Goal: Task Accomplishment & Management: Manage account settings

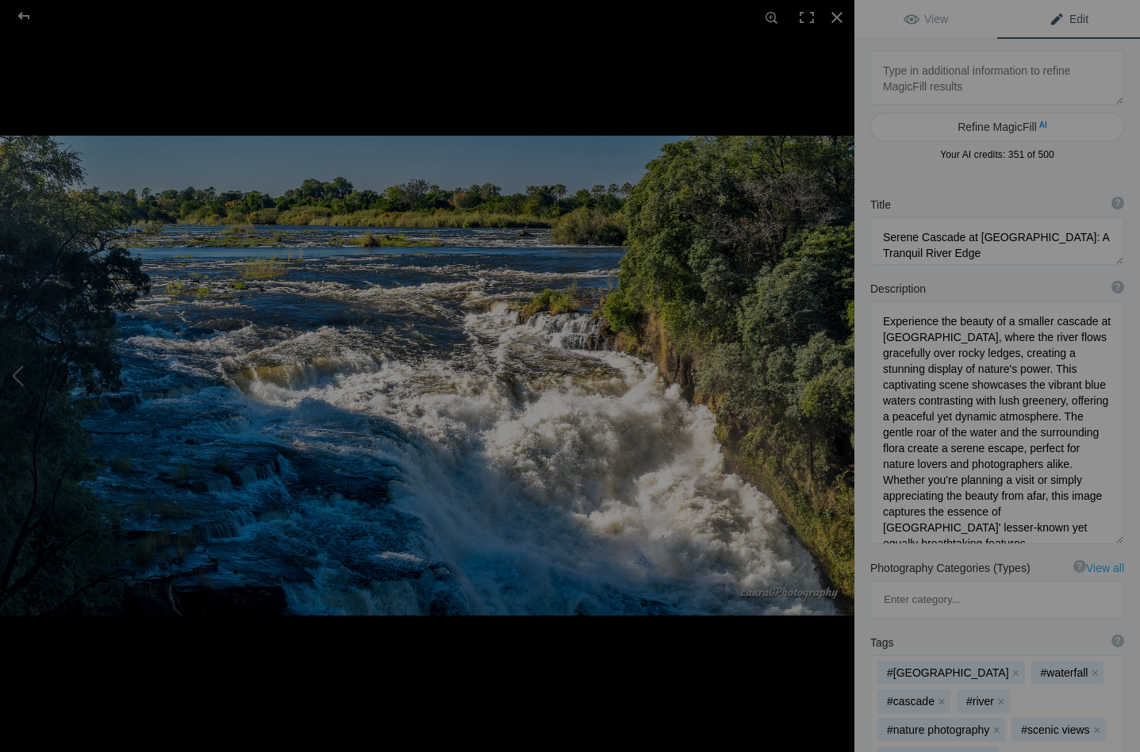
scroll to position [2, 0]
drag, startPoint x: 917, startPoint y: 239, endPoint x: 882, endPoint y: 241, distance: 35.8
click at [882, 241] on textarea at bounding box center [998, 241] width 254 height 48
click at [939, 239] on textarea at bounding box center [998, 239] width 254 height 44
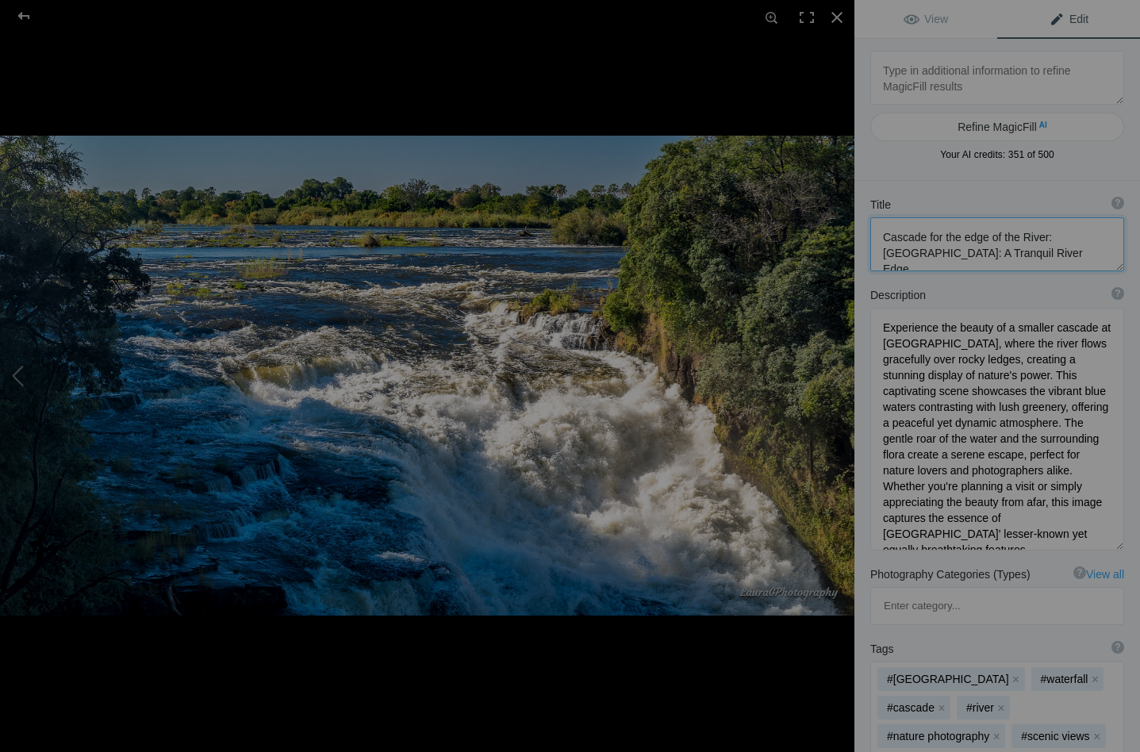
drag, startPoint x: 1106, startPoint y: 237, endPoint x: 1108, endPoint y: 254, distance: 16.7
click at [1108, 254] on textarea at bounding box center [998, 244] width 254 height 54
type textarea "Cascade for the edge of the River: [GEOGRAPHIC_DATA]"
drag, startPoint x: 1003, startPoint y: 327, endPoint x: 880, endPoint y: 330, distance: 123.1
click at [880, 330] on textarea at bounding box center [998, 427] width 254 height 243
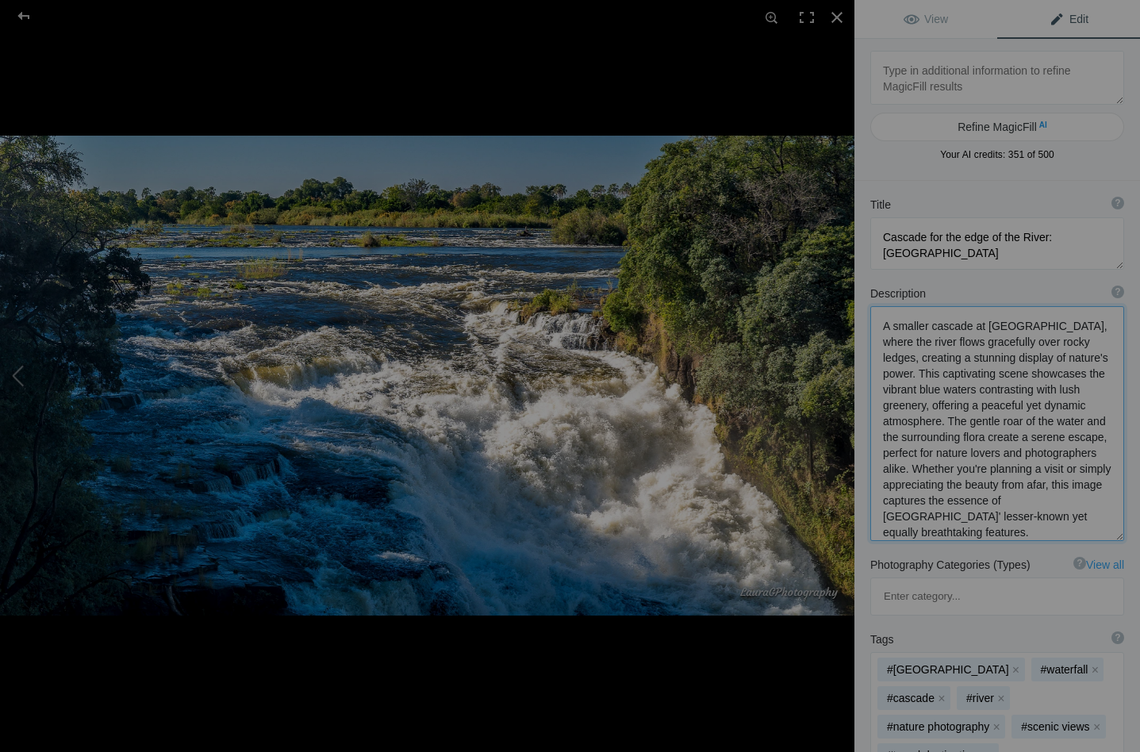
drag, startPoint x: 983, startPoint y: 344, endPoint x: 906, endPoint y: 344, distance: 76.2
click at [906, 344] on textarea at bounding box center [998, 423] width 254 height 235
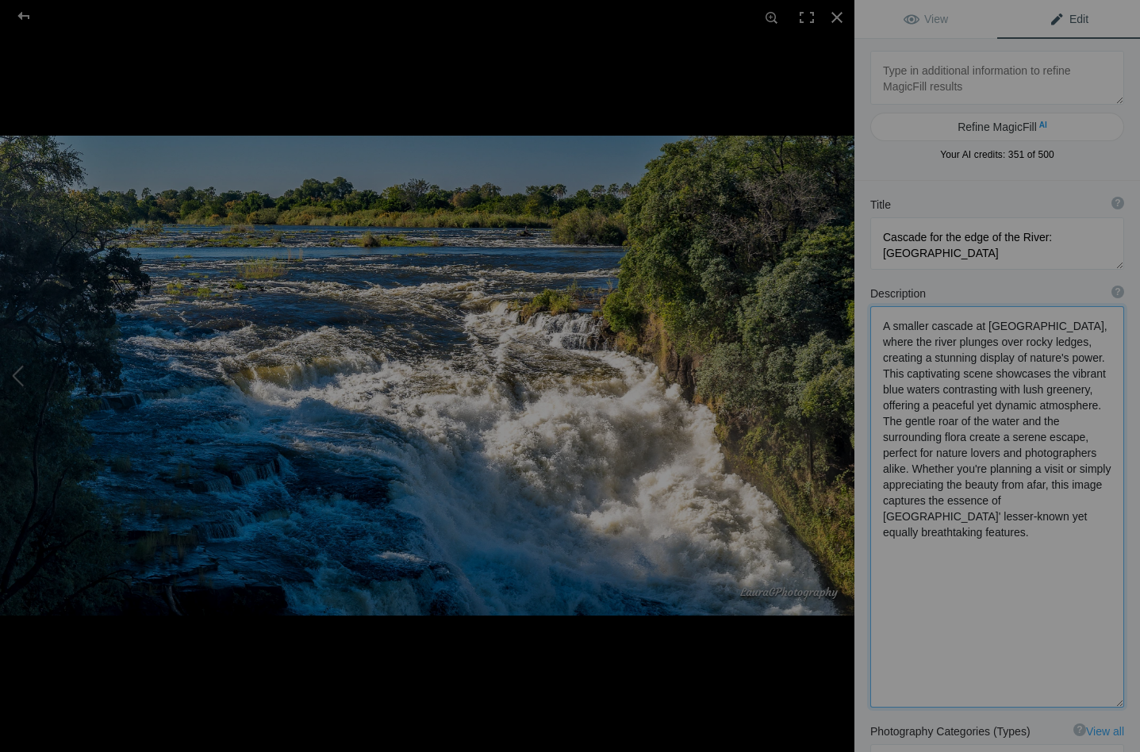
click at [1034, 342] on textarea at bounding box center [998, 507] width 254 height 402
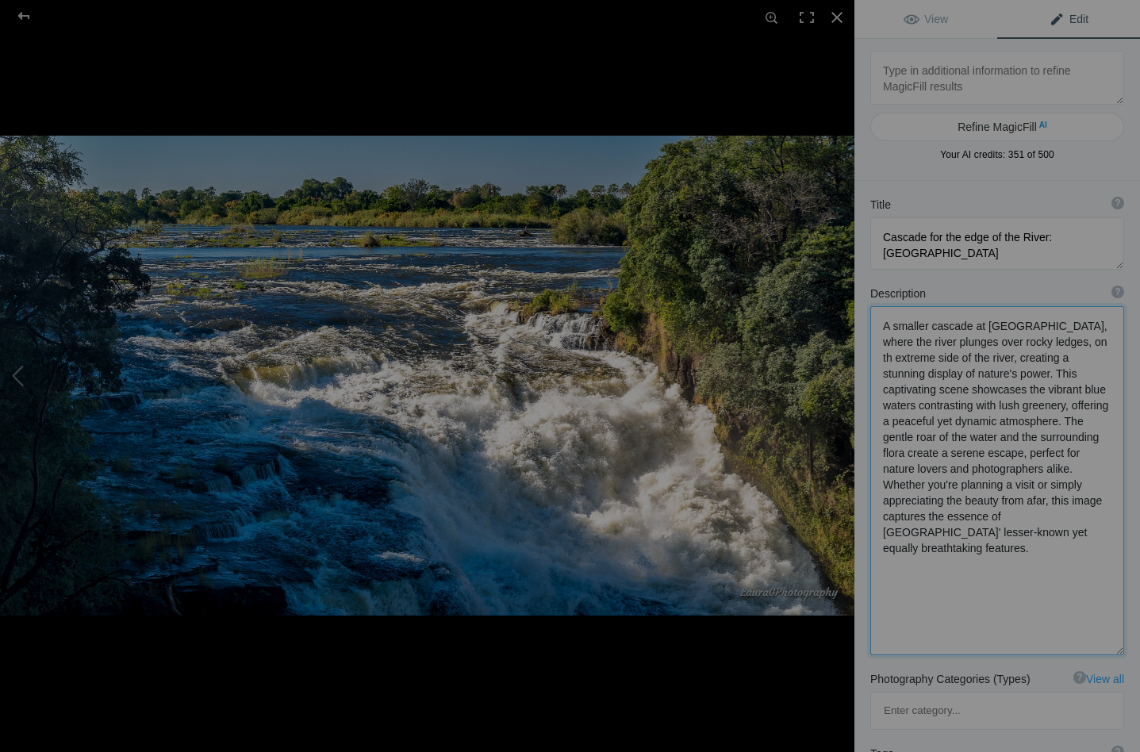
click at [1059, 343] on textarea at bounding box center [998, 480] width 254 height 349
drag, startPoint x: 905, startPoint y: 356, endPoint x: 879, endPoint y: 360, distance: 26.5
click at [879, 360] on textarea at bounding box center [998, 480] width 254 height 348
drag, startPoint x: 1068, startPoint y: 344, endPoint x: 1116, endPoint y: 334, distance: 48.7
click at [1116, 334] on textarea at bounding box center [998, 476] width 254 height 340
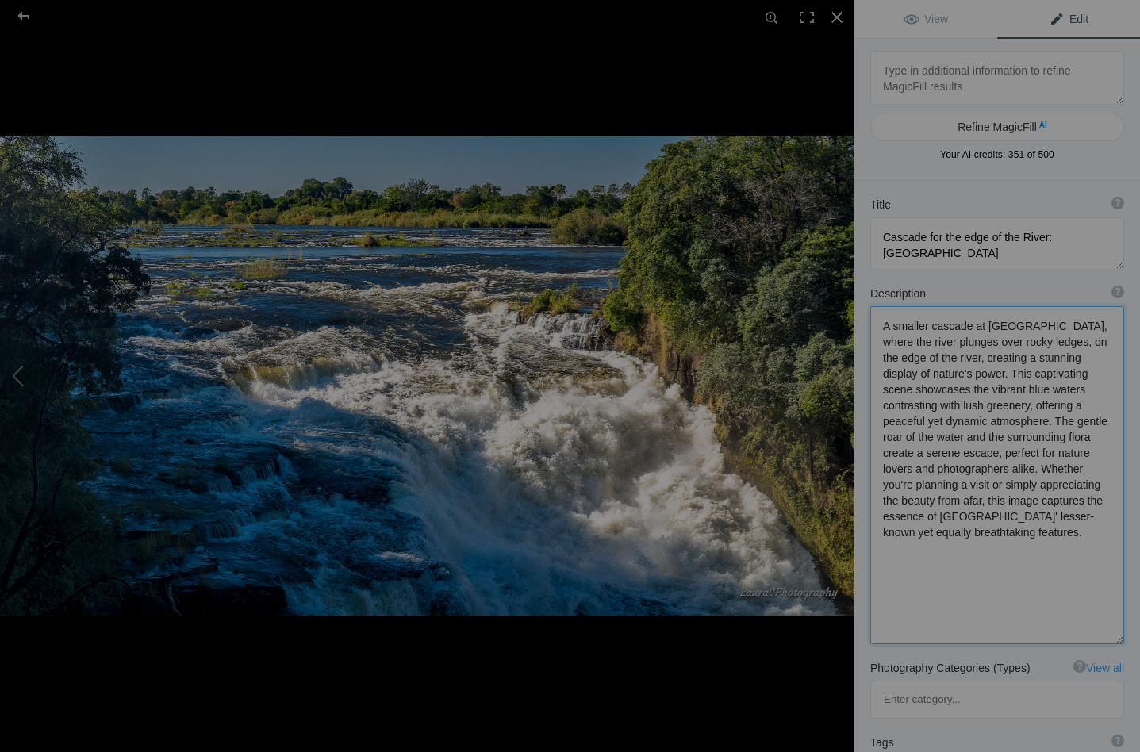
drag, startPoint x: 918, startPoint y: 375, endPoint x: 943, endPoint y: 423, distance: 53.6
click at [943, 423] on textarea at bounding box center [998, 475] width 254 height 338
click at [966, 377] on textarea at bounding box center [998, 474] width 254 height 337
drag, startPoint x: 970, startPoint y: 377, endPoint x: 943, endPoint y: 374, distance: 27.2
click at [943, 374] on textarea at bounding box center [998, 474] width 254 height 337
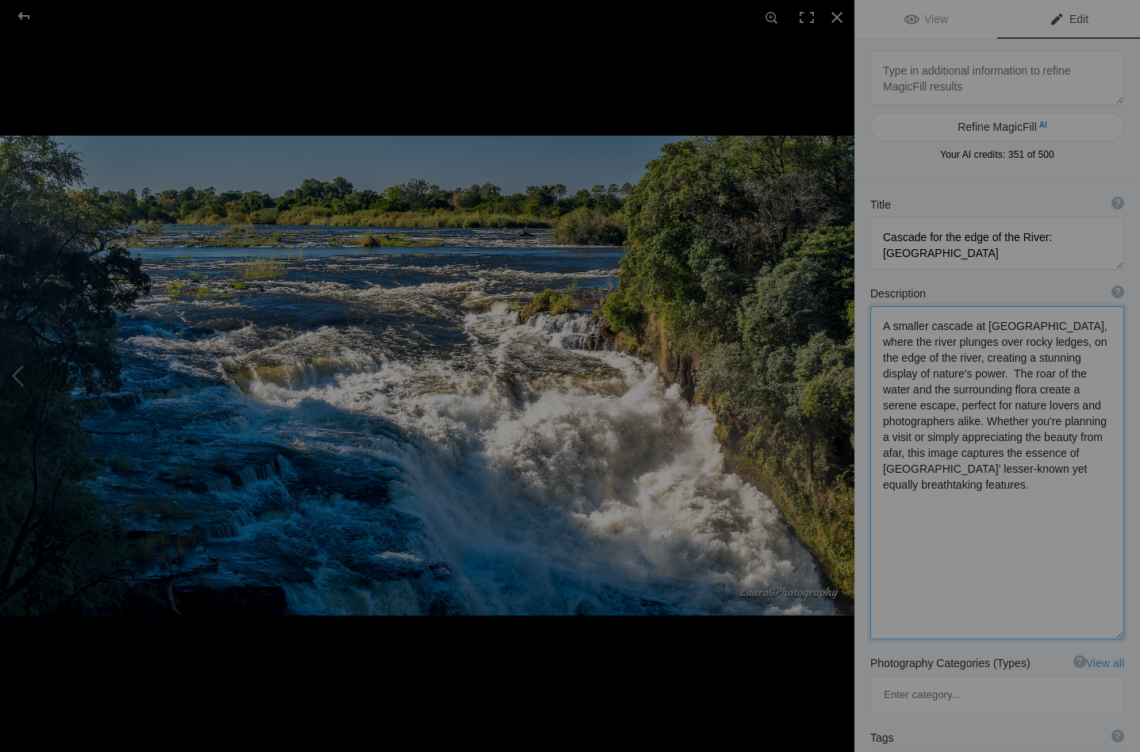
drag, startPoint x: 921, startPoint y: 371, endPoint x: 1040, endPoint y: 437, distance: 136.4
click at [1040, 437] on textarea at bounding box center [998, 472] width 254 height 333
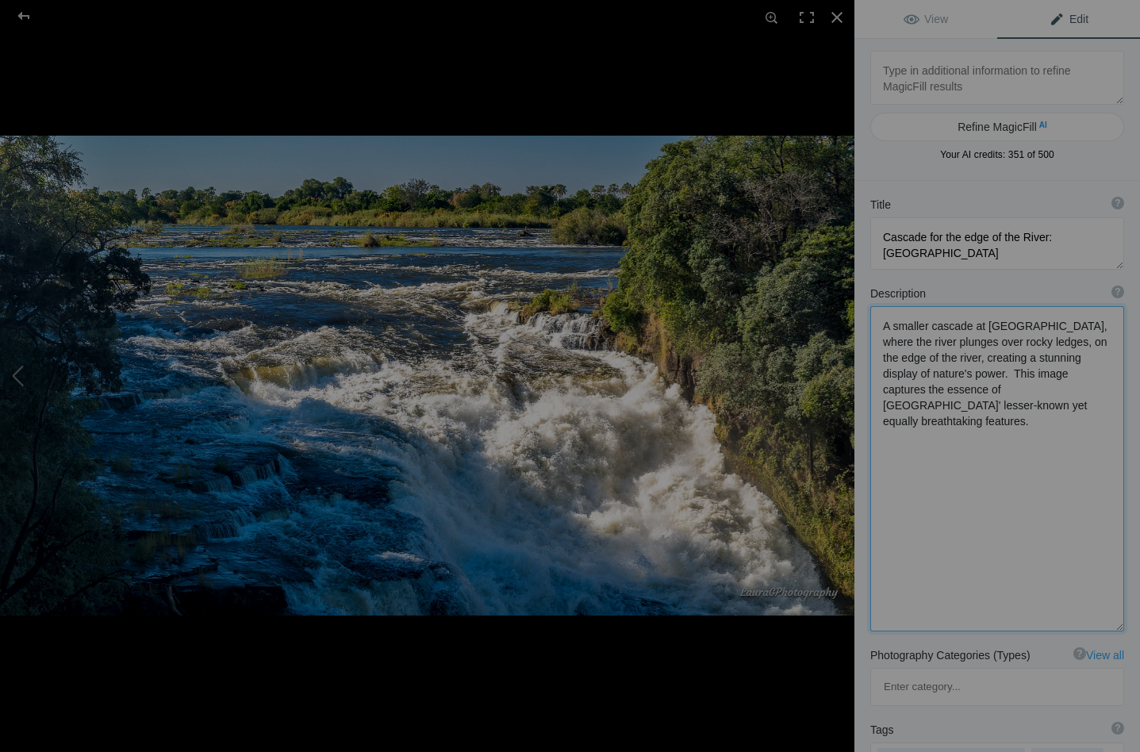
click at [883, 389] on textarea at bounding box center [998, 468] width 254 height 325
click at [1025, 394] on textarea at bounding box center [998, 463] width 254 height 314
click at [943, 409] on textarea at bounding box center [998, 462] width 254 height 313
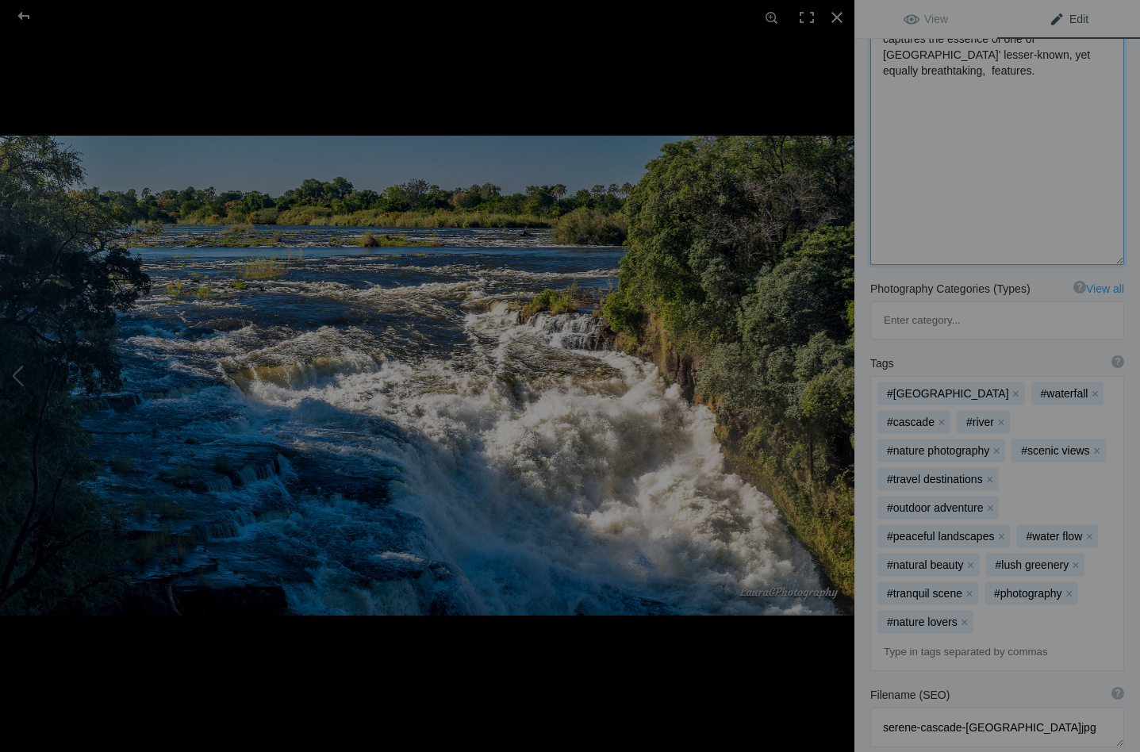
scroll to position [352, 0]
type textarea "A smaller cascade at [GEOGRAPHIC_DATA], where the river plunges over rocky ledg…"
click at [1090, 387] on button "x" at bounding box center [1095, 392] width 11 height 11
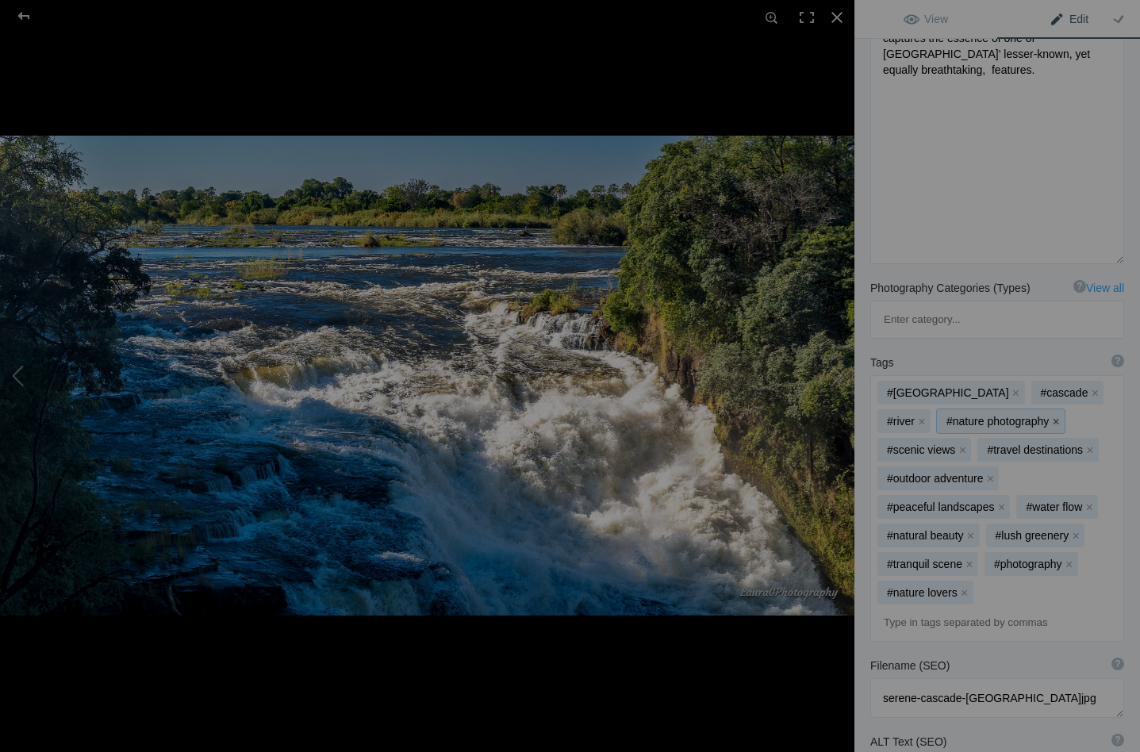
click at [1051, 416] on button "x" at bounding box center [1056, 421] width 11 height 11
click at [1017, 416] on button "x" at bounding box center [1022, 421] width 11 height 11
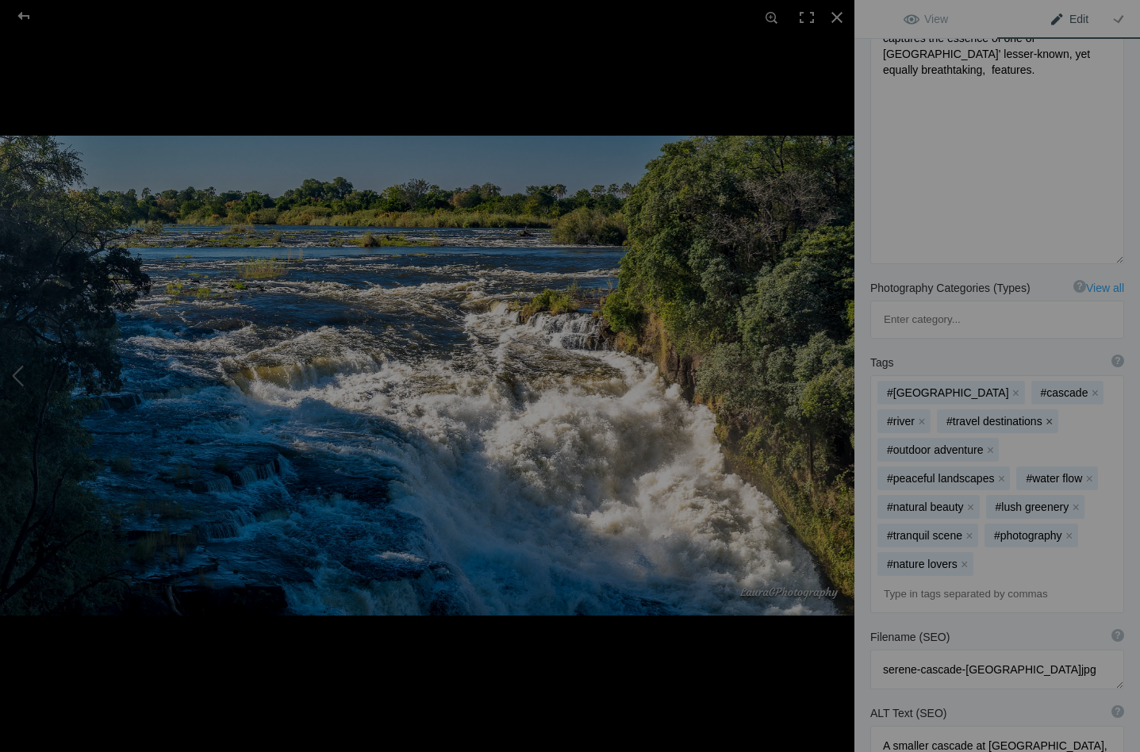
click at [1044, 416] on button "x" at bounding box center [1049, 421] width 11 height 11
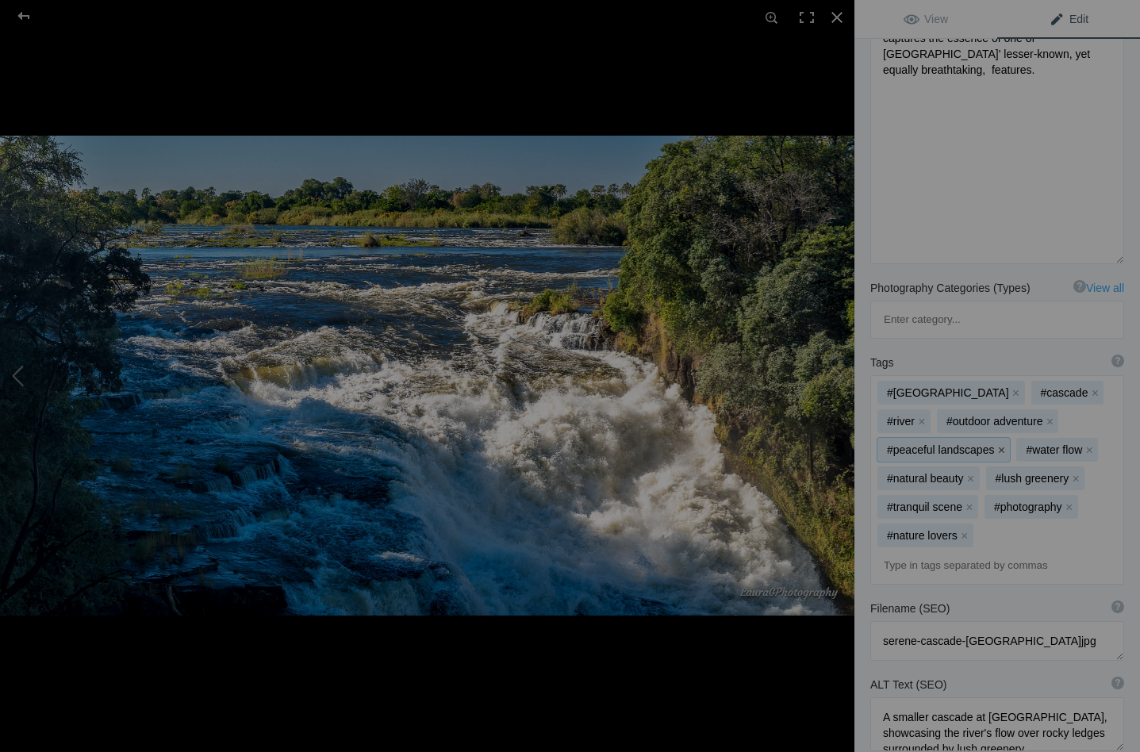
click at [998, 444] on button "x" at bounding box center [1001, 449] width 11 height 11
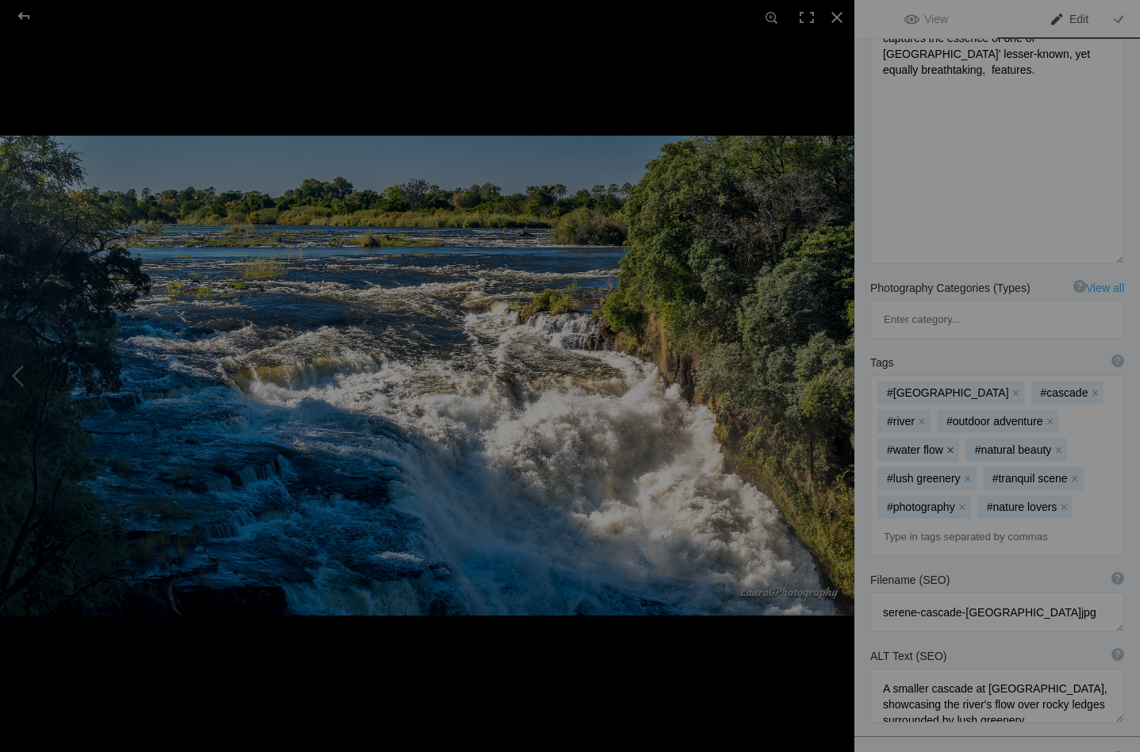
click at [956, 444] on button "x" at bounding box center [950, 449] width 11 height 11
click at [977, 444] on button "x" at bounding box center [971, 449] width 11 height 11
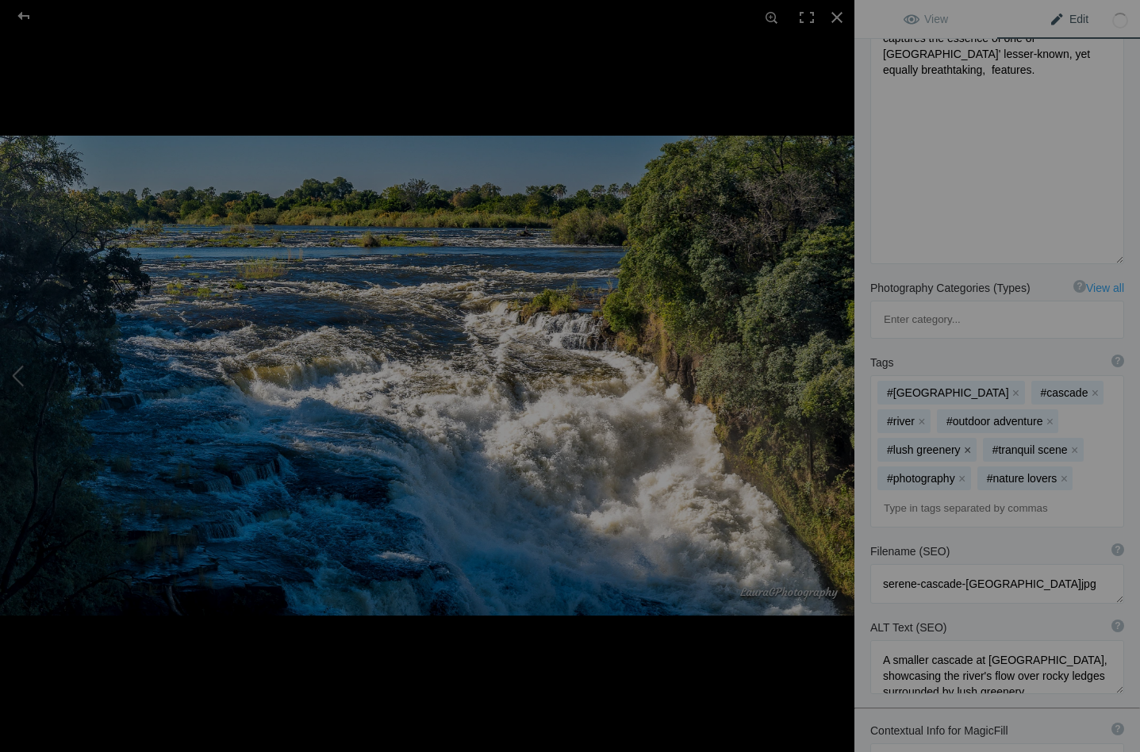
click at [974, 444] on button "x" at bounding box center [968, 449] width 11 height 11
click at [975, 444] on button "x" at bounding box center [969, 449] width 11 height 11
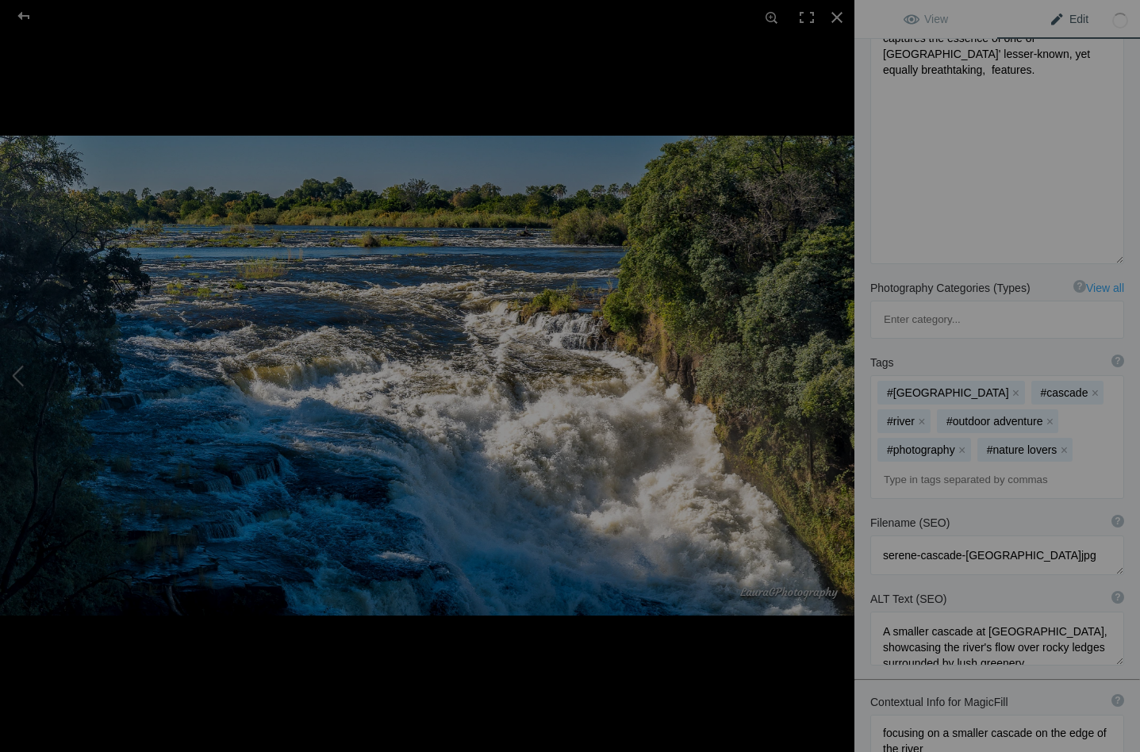
click at [968, 444] on button "x" at bounding box center [962, 449] width 11 height 11
click at [974, 438] on mat-chip "#nature lovers x" at bounding box center [926, 450] width 96 height 24
click at [971, 444] on button "x" at bounding box center [965, 449] width 11 height 11
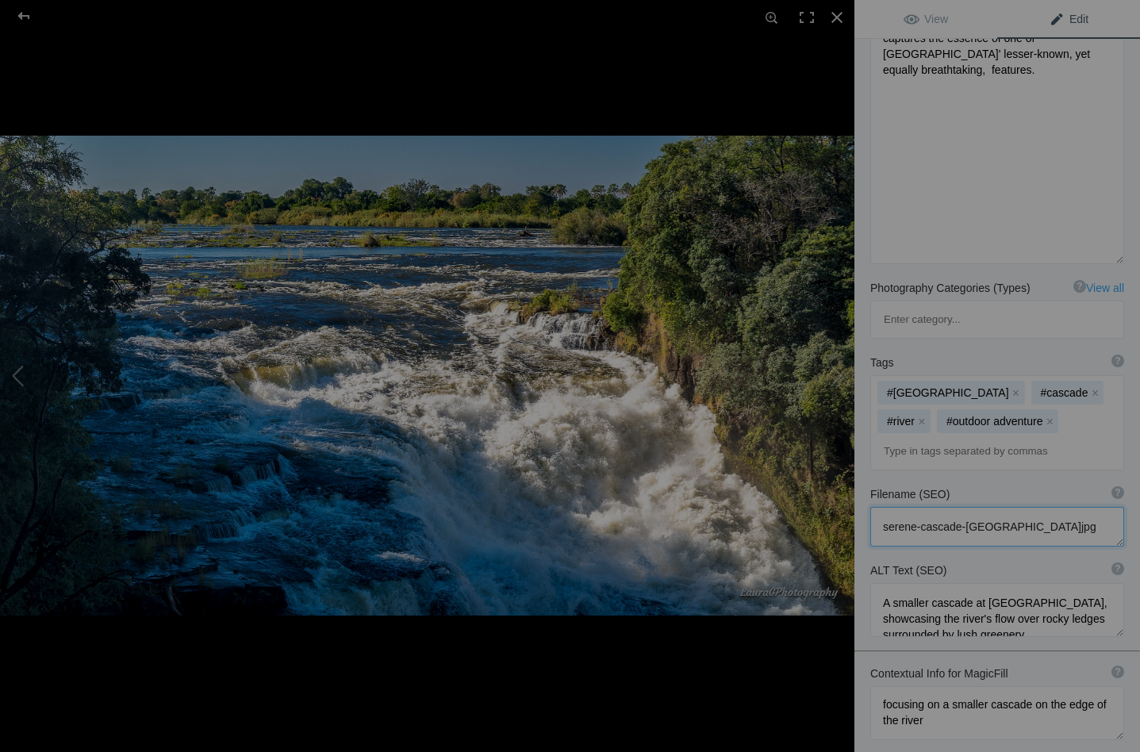
drag, startPoint x: 921, startPoint y: 456, endPoint x: 856, endPoint y: 457, distance: 65.9
click at [856, 479] on div "Filename (SEO) ? Choose a clear, descriptive filename that accurately represent…" at bounding box center [998, 517] width 286 height 76
type textarea "cascade-[GEOGRAPHIC_DATA]jpg"
drag, startPoint x: 1050, startPoint y: 529, endPoint x: 1114, endPoint y: 554, distance: 69.1
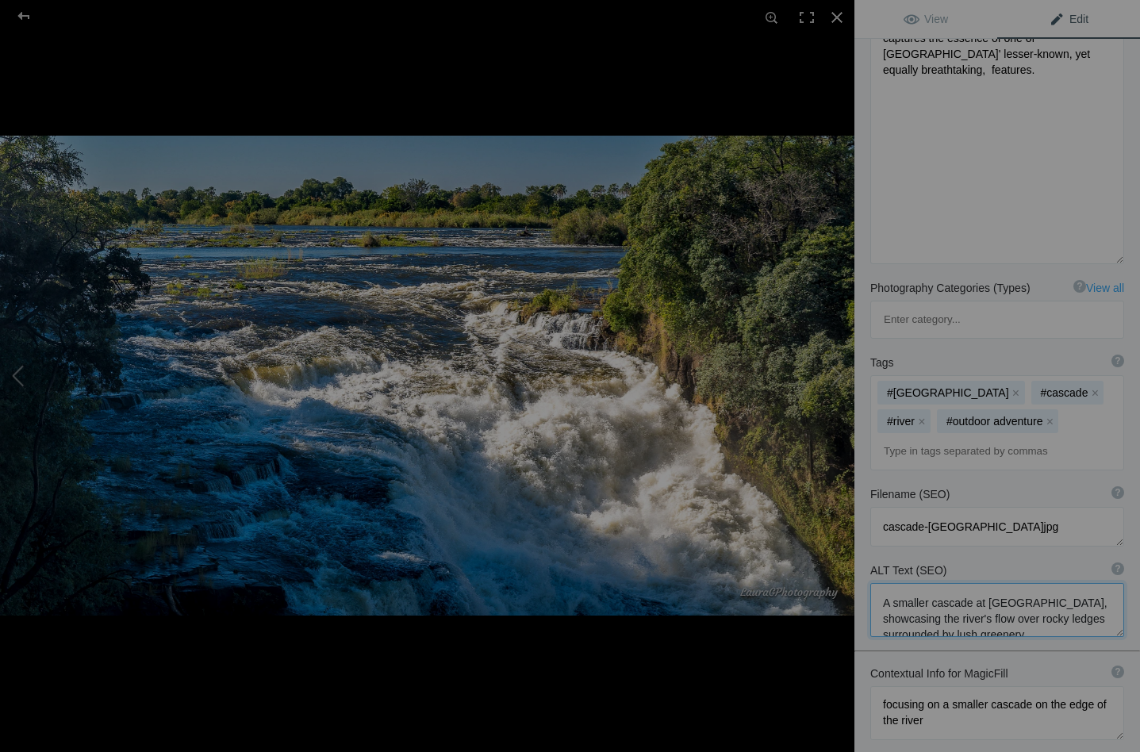
click at [1114, 583] on textarea at bounding box center [998, 610] width 254 height 54
click at [983, 583] on textarea at bounding box center [998, 609] width 254 height 52
click at [951, 583] on textarea at bounding box center [998, 610] width 254 height 54
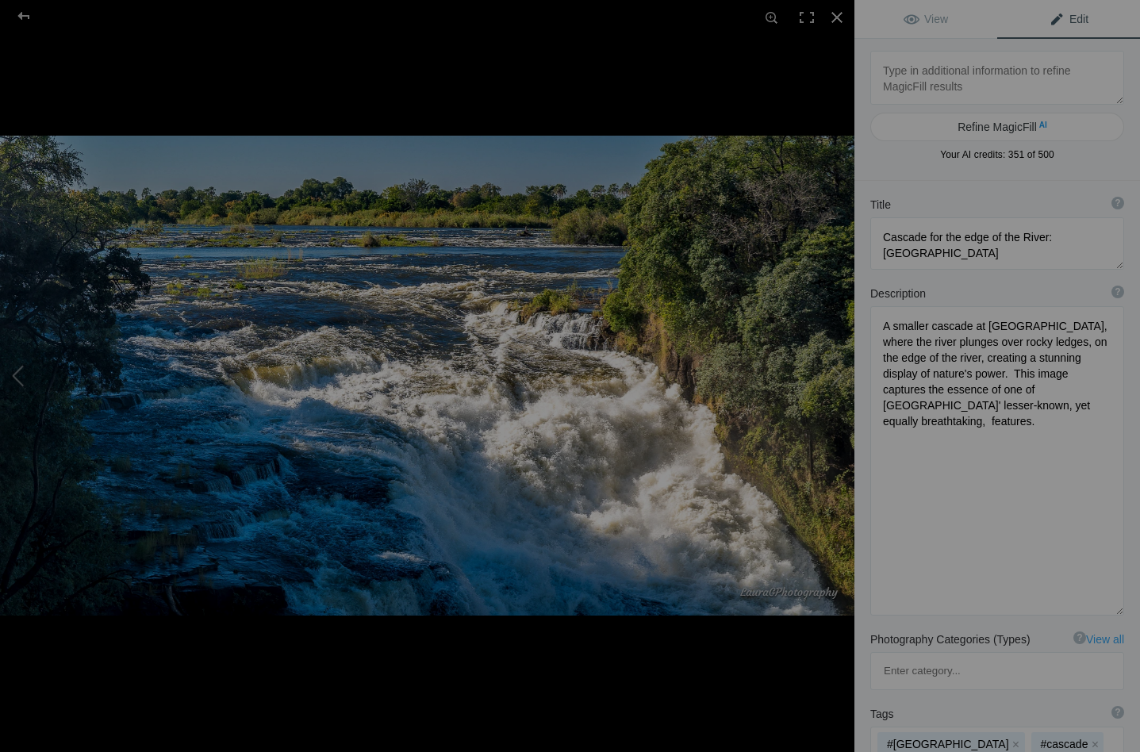
type textarea "A smaller cascade tumbling over the edge of [GEOGRAPHIC_DATA]"
drag, startPoint x: 943, startPoint y: 235, endPoint x: 927, endPoint y: 239, distance: 16.4
click at [927, 239] on textarea at bounding box center [998, 243] width 254 height 52
click at [925, 237] on textarea at bounding box center [998, 244] width 254 height 54
click at [840, 367] on button at bounding box center [795, 375] width 119 height 271
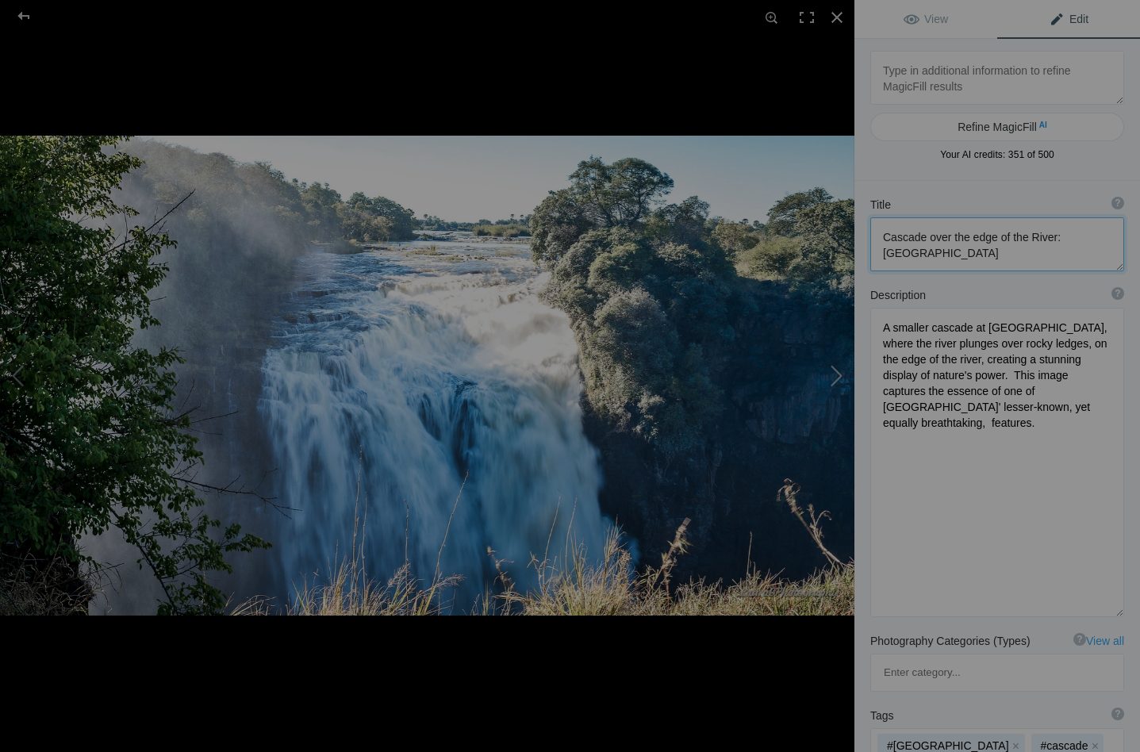
type textarea "[GEOGRAPHIC_DATA]"
type textarea "Victoria_Falls_NZ65285.jpg"
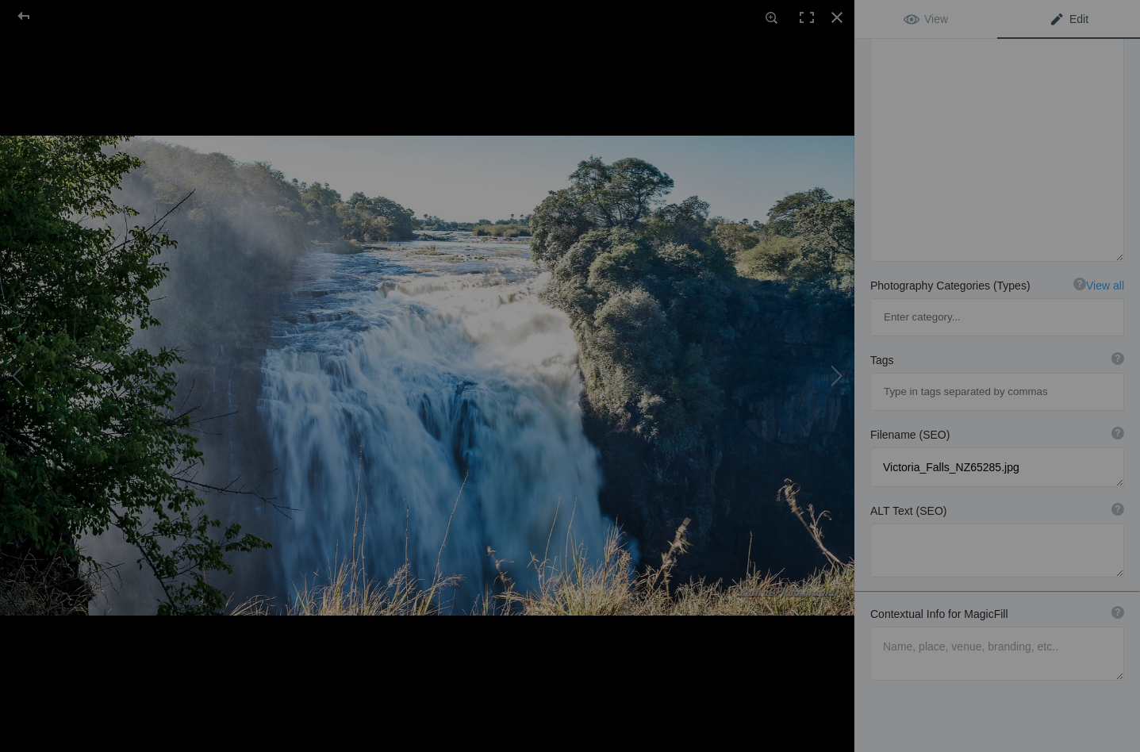
scroll to position [293, 0]
click at [895, 628] on textarea at bounding box center [998, 655] width 254 height 54
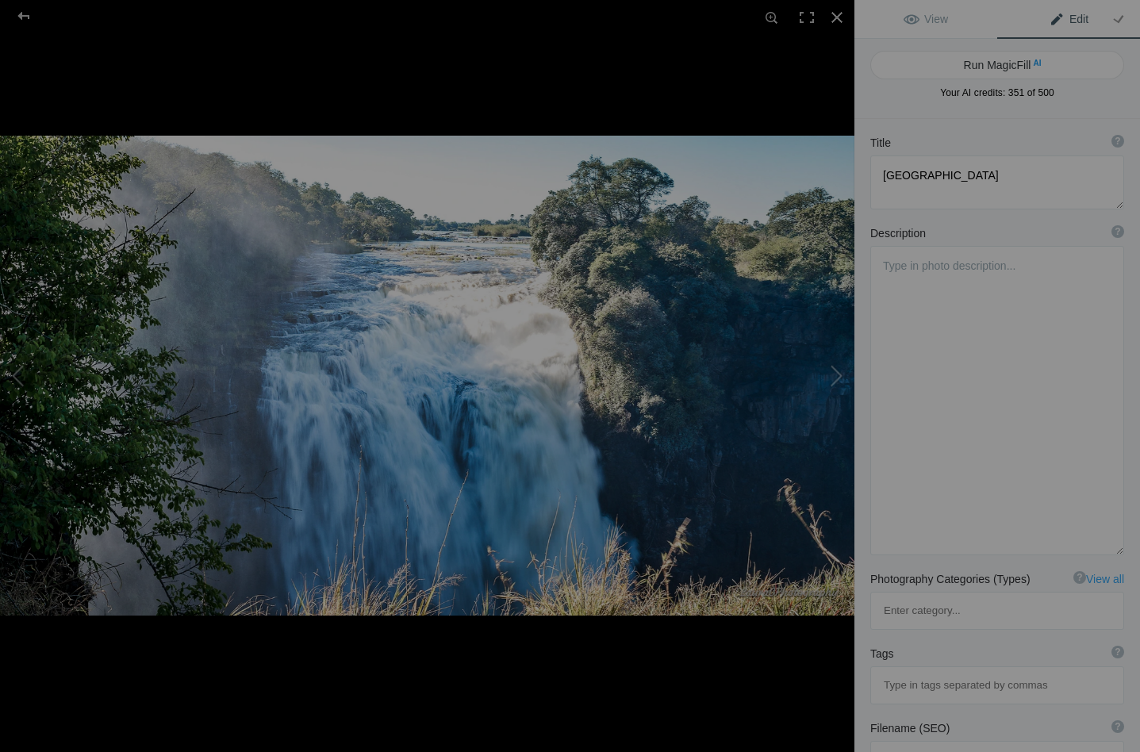
scroll to position [0, 0]
type textarea "facing the oncoming rush of water across the abyss"
click at [975, 64] on button "Run MagicFill AI" at bounding box center [998, 65] width 254 height 29
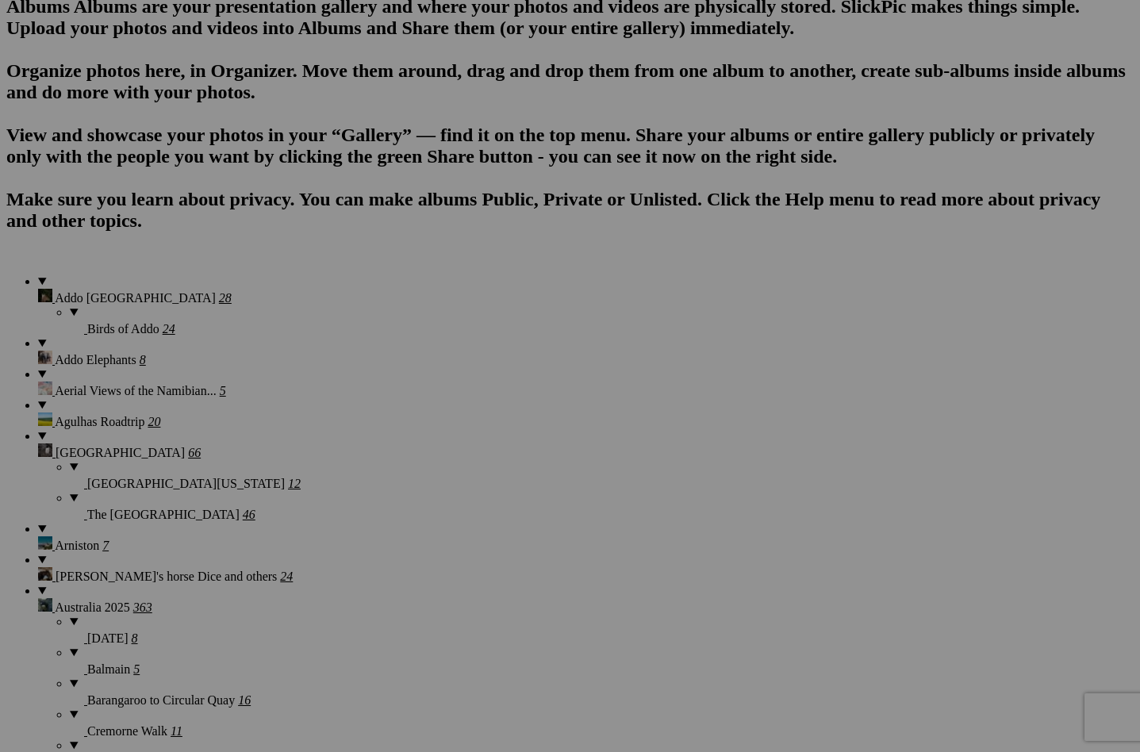
scroll to position [1033, 0]
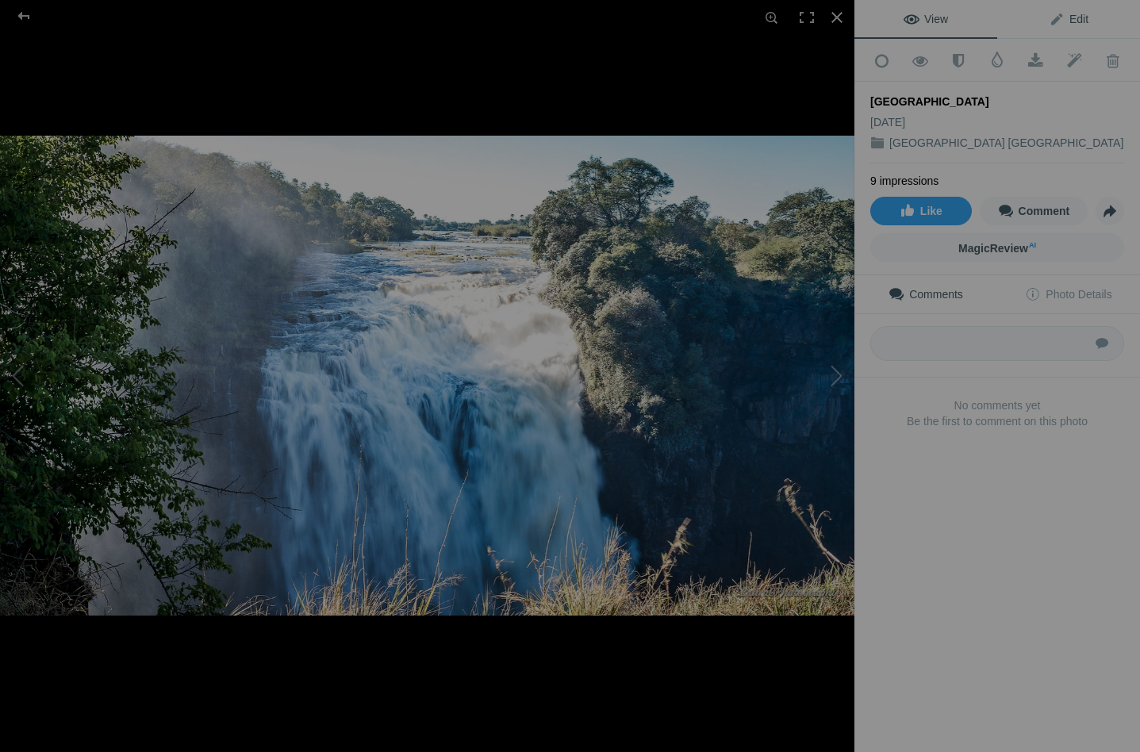
click at [1073, 18] on span "Edit" at bounding box center [1069, 19] width 40 height 13
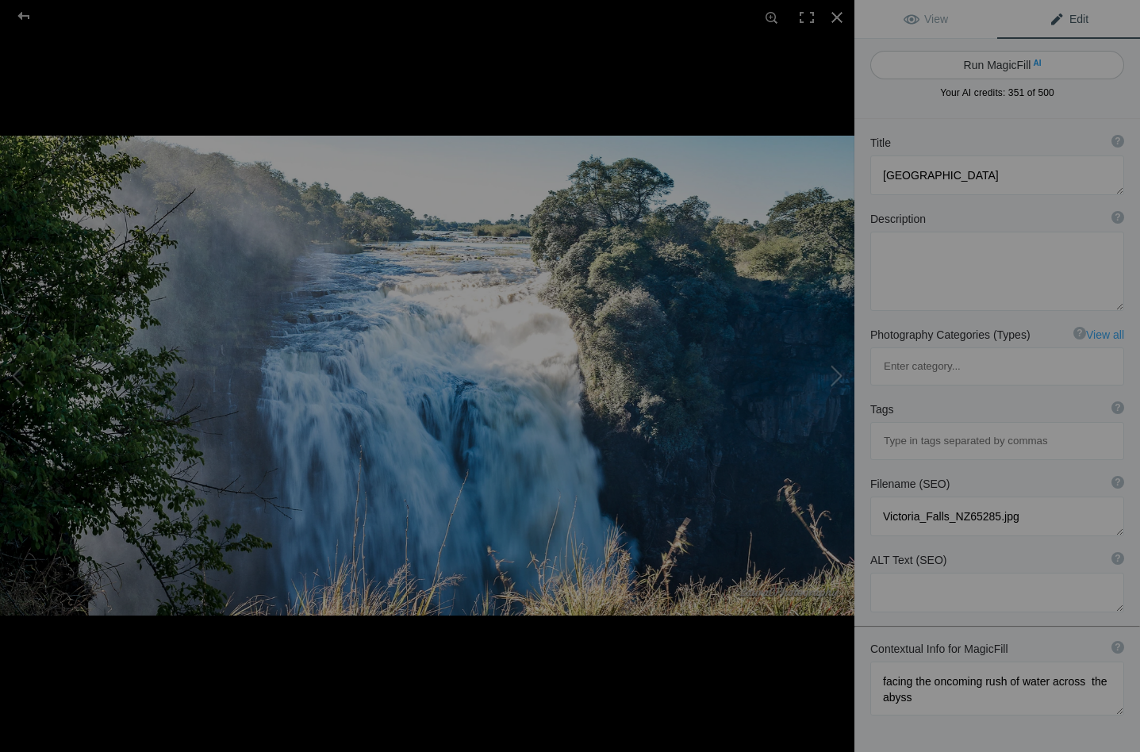
click at [1007, 63] on button "Run MagicFill AI" at bounding box center [998, 65] width 254 height 29
type textarea "Majestic Victoria Falls: Nature's Powerful Cascade"
type textarea "Experience the breathtaking beauty of Victoria Falls, where the mighty rush of …"
type textarea "victoria-falls-nature-cascade.jpg"
type textarea "A stunning view of Victoria Falls, showcasing the powerful cascade of water flo…"
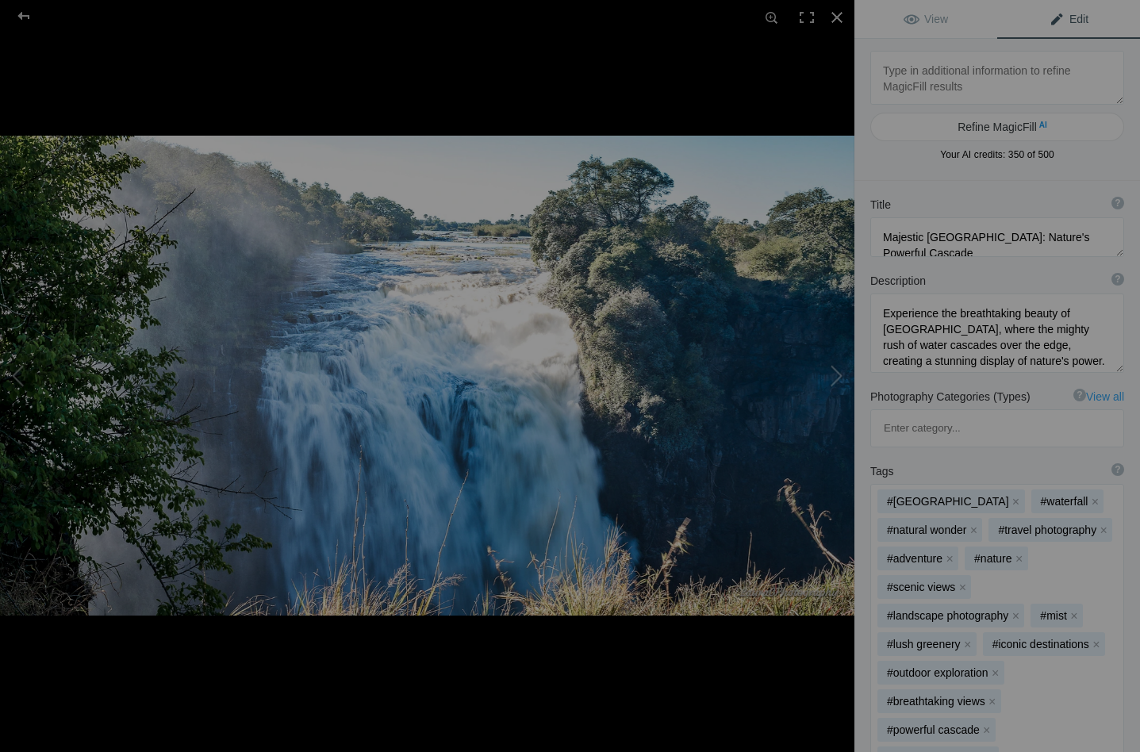
scroll to position [0, 0]
drag, startPoint x: 945, startPoint y: 329, endPoint x: 883, endPoint y: 314, distance: 63.5
click at [883, 314] on textarea at bounding box center [998, 333] width 254 height 79
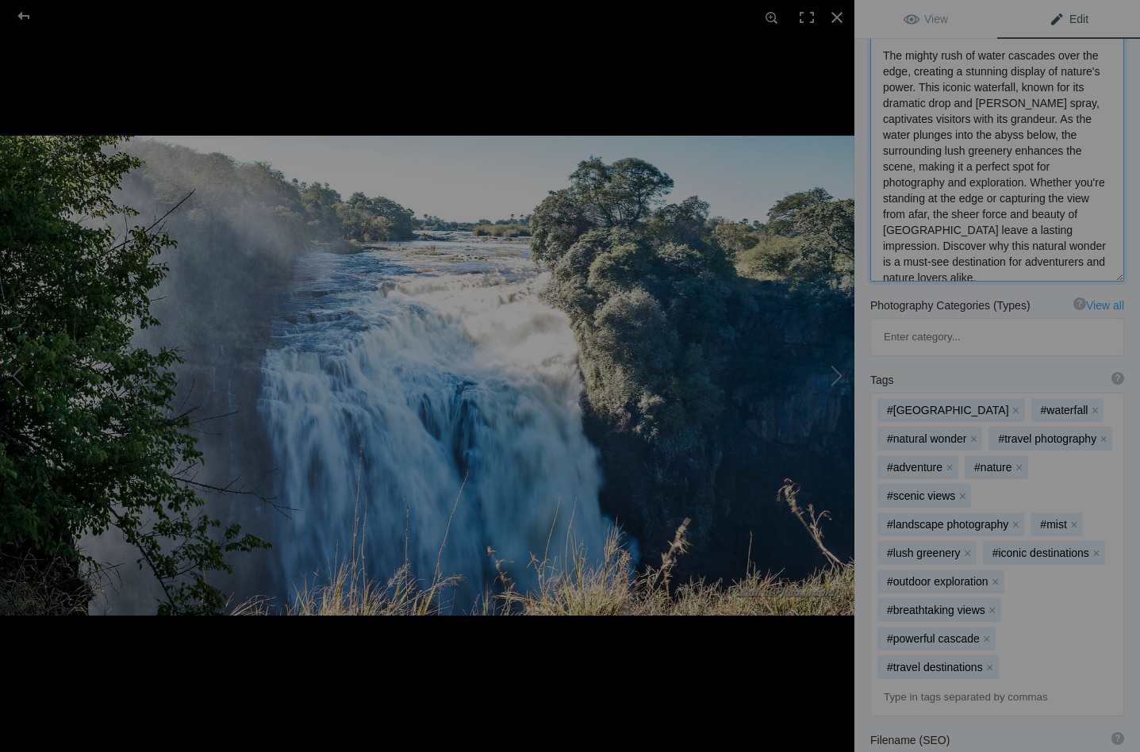
scroll to position [272, 0]
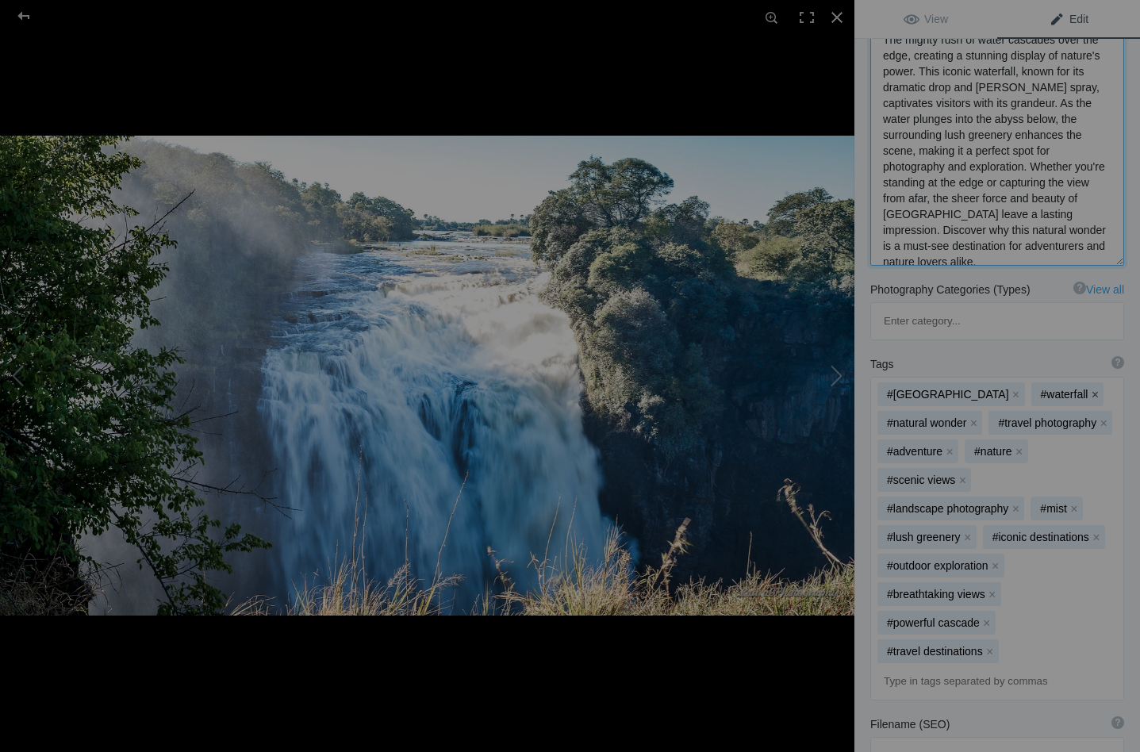
type textarea "The mighty rush of water cascades over the edge, creating a stunning display of…"
click at [1090, 389] on button "x" at bounding box center [1095, 394] width 11 height 11
click at [1098, 417] on button "x" at bounding box center [1103, 422] width 11 height 11
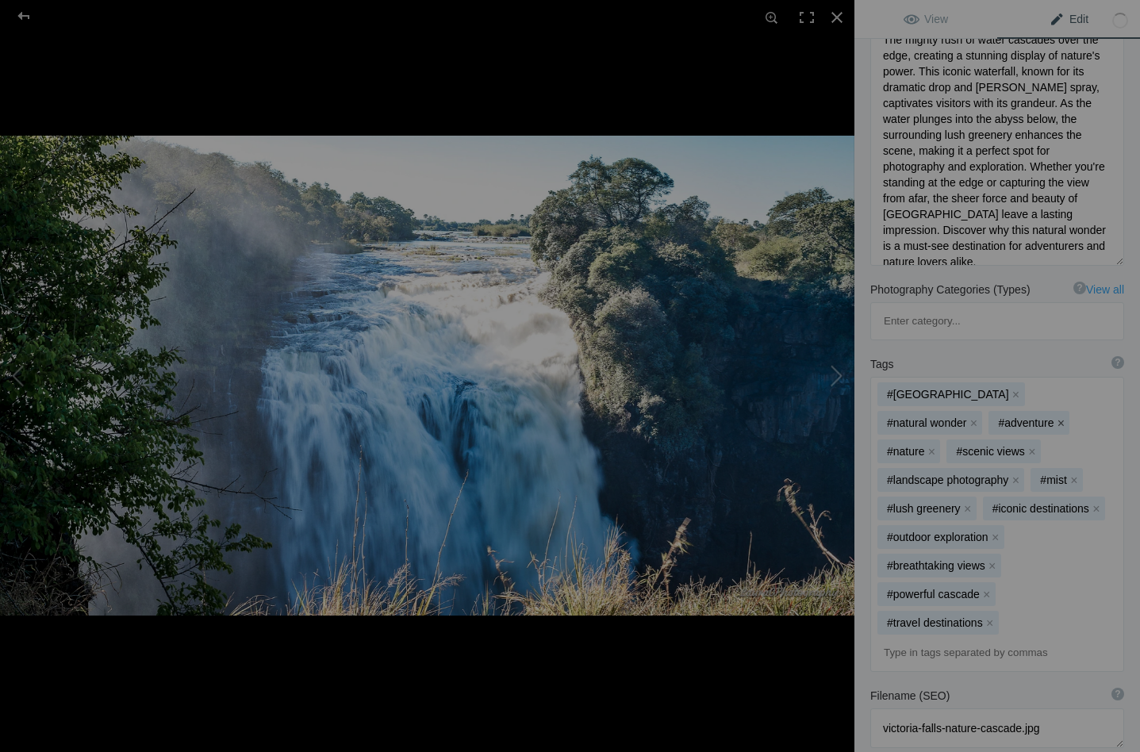
click at [1056, 417] on button "x" at bounding box center [1061, 422] width 11 height 11
click at [1038, 417] on button "x" at bounding box center [1043, 422] width 11 height 11
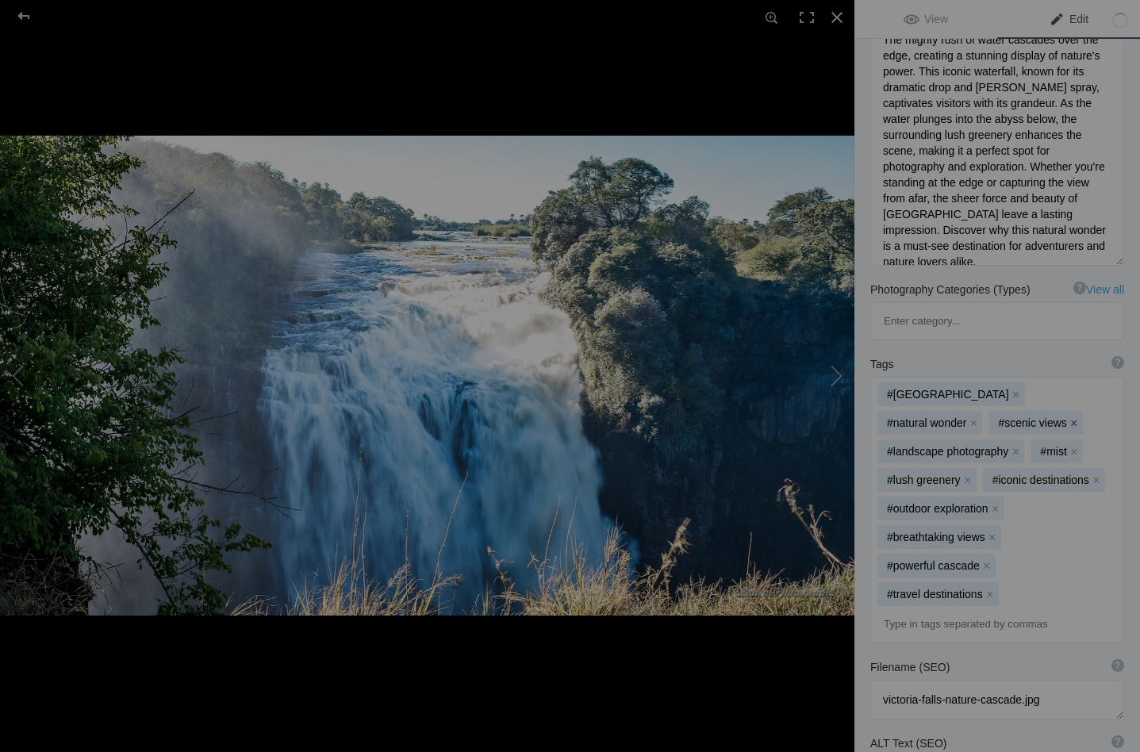
click at [1069, 417] on button "x" at bounding box center [1074, 422] width 11 height 11
click at [1075, 446] on button "x" at bounding box center [1074, 451] width 11 height 11
click at [967, 475] on button "x" at bounding box center [968, 480] width 11 height 11
click at [993, 503] on button "x" at bounding box center [995, 508] width 11 height 11
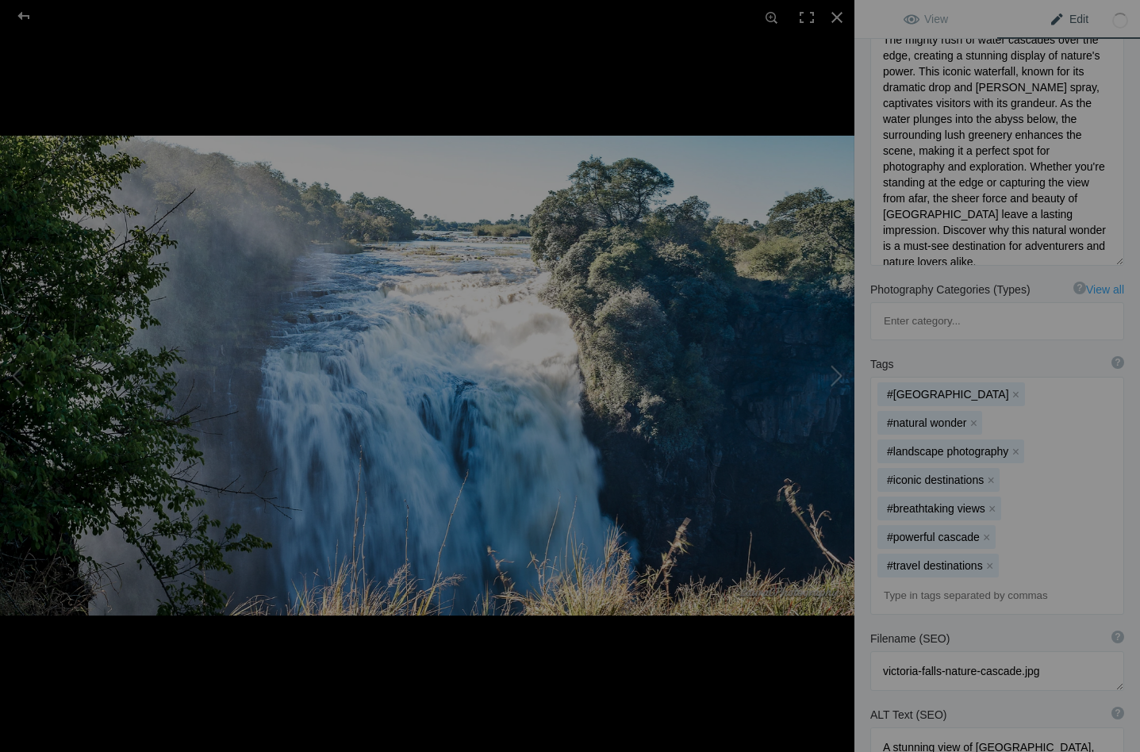
click at [990, 503] on button "x" at bounding box center [992, 508] width 11 height 11
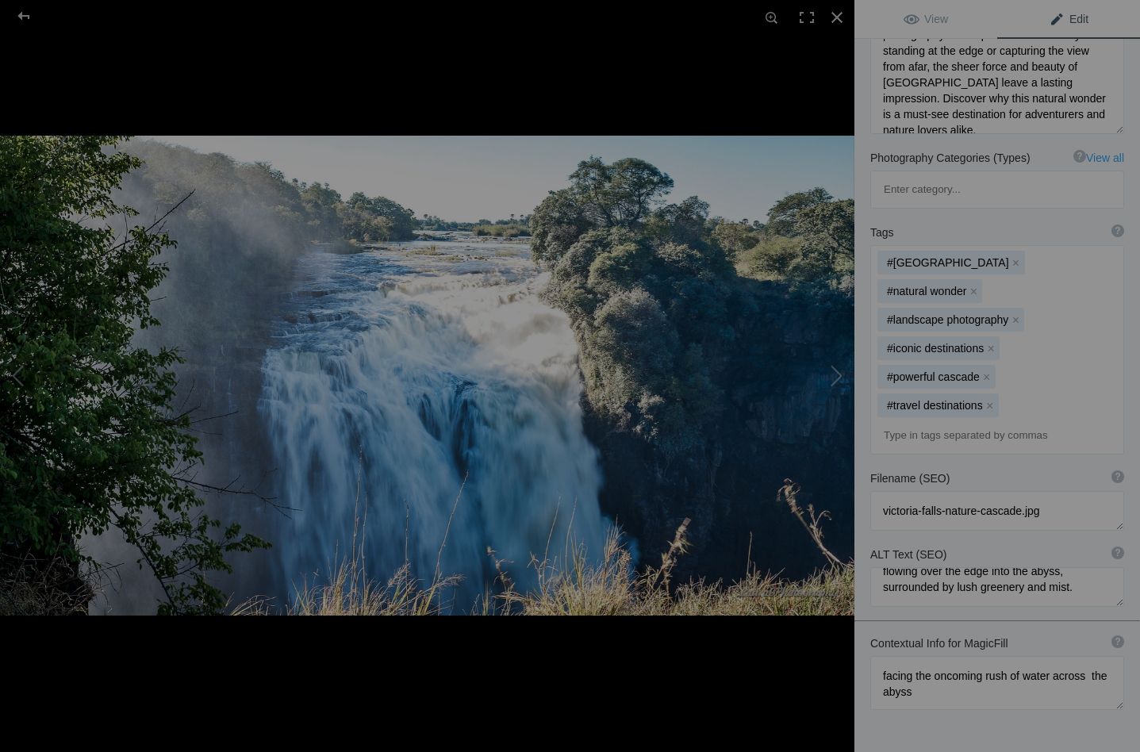
scroll to position [48, 0]
click at [842, 368] on button at bounding box center [795, 375] width 119 height 271
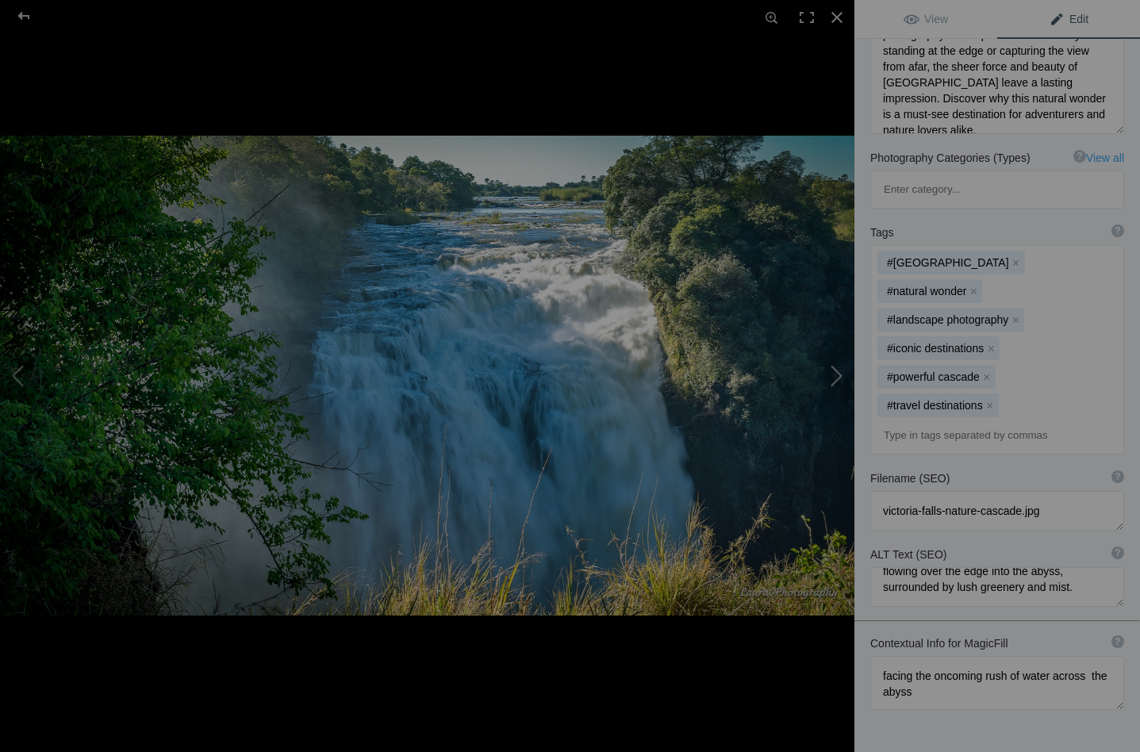
type textarea "[GEOGRAPHIC_DATA]"
type textarea "Victoria_Falls_NZ65288.jpg"
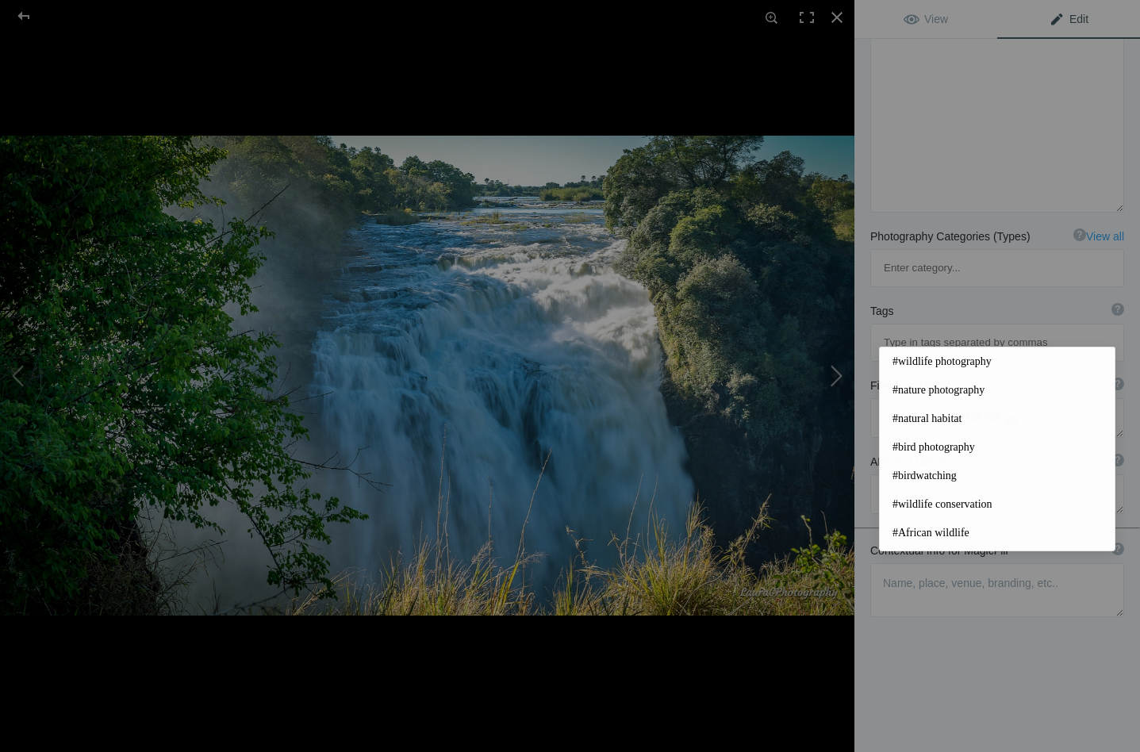
scroll to position [0, 0]
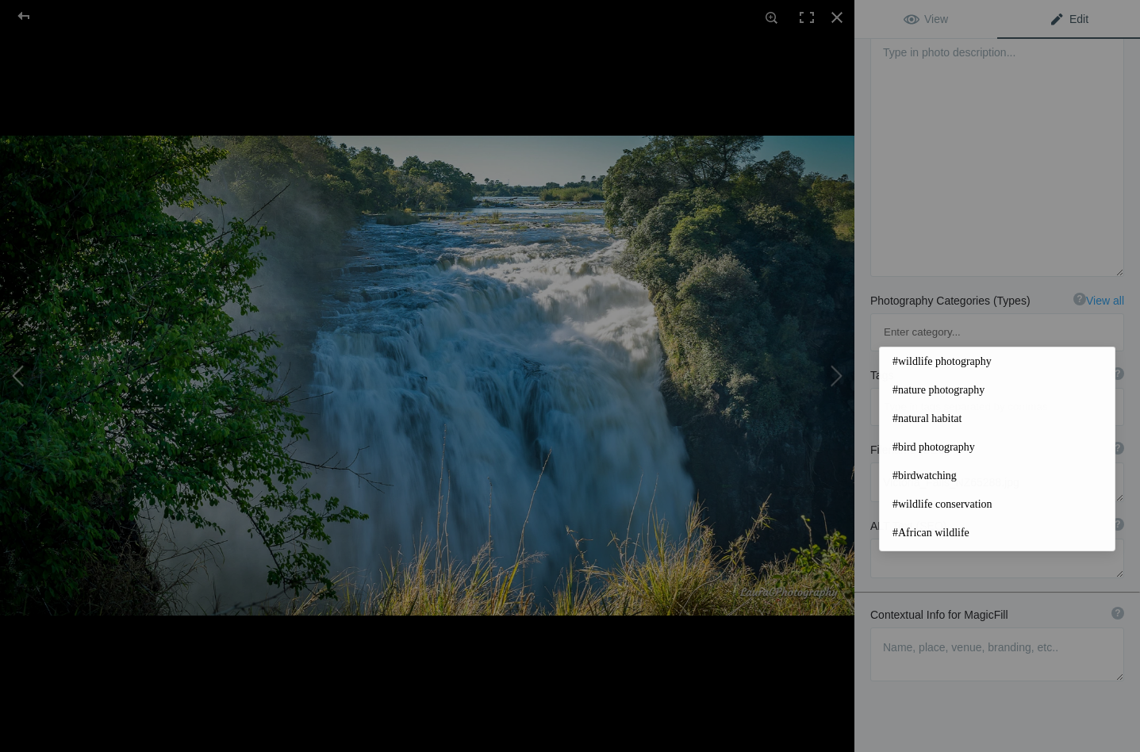
click at [24, 371] on button at bounding box center [59, 375] width 119 height 271
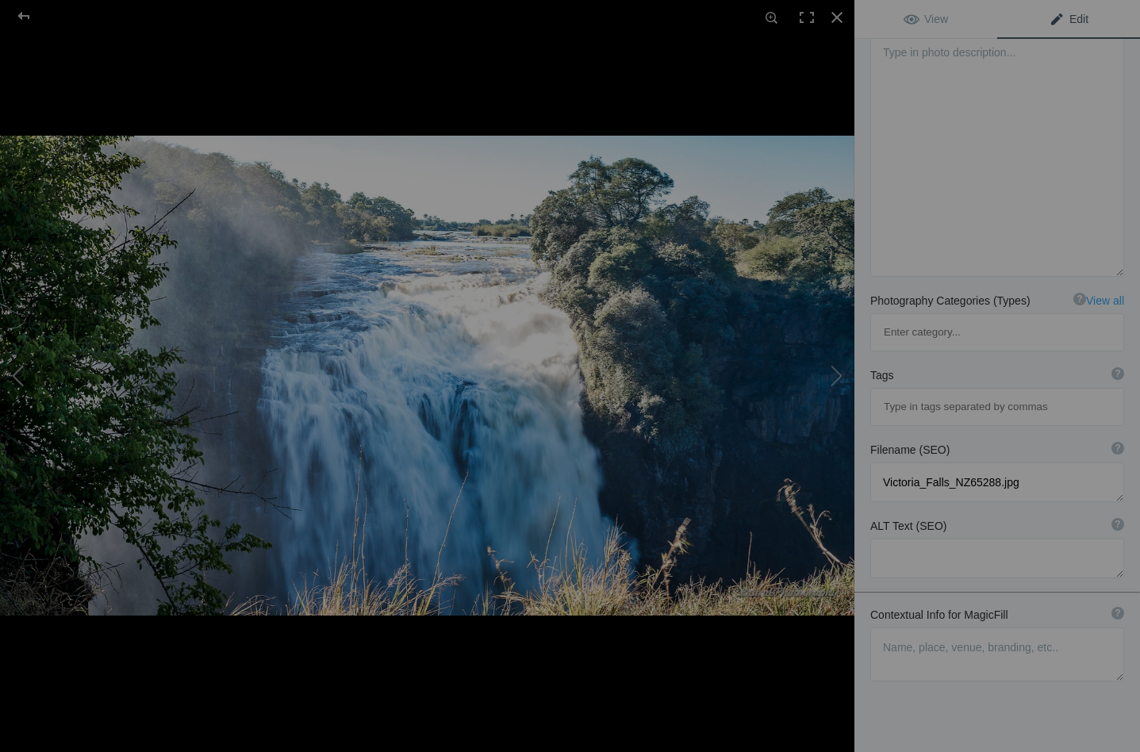
type textarea "Majestic Victoria Falls: Nature's Powerful Cascade"
type textarea "The mighty rush of water cascades over the edge, creating a stunning display of…"
type textarea "victoria-falls-nature-cascade.jpg"
type textarea "A stunning view of Victoria Falls, showcasing the powerful cascade of water flo…"
type textarea "facing the oncoming rush of water across the abyss"
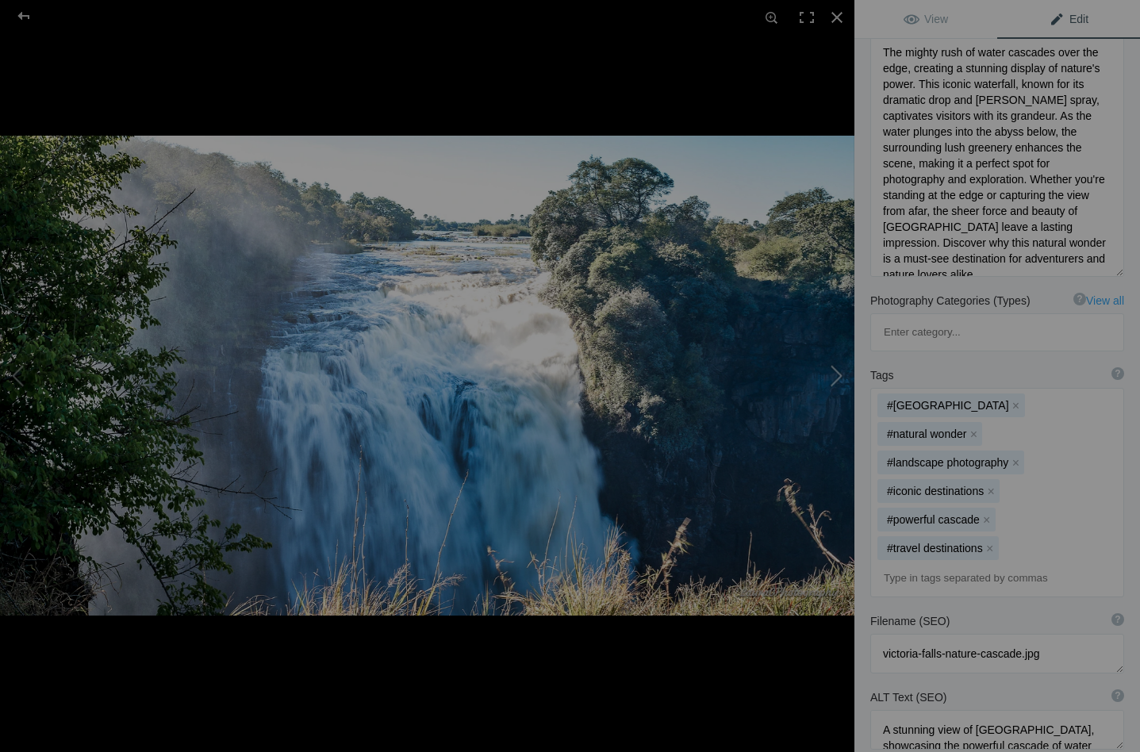
click at [841, 379] on button at bounding box center [795, 375] width 119 height 271
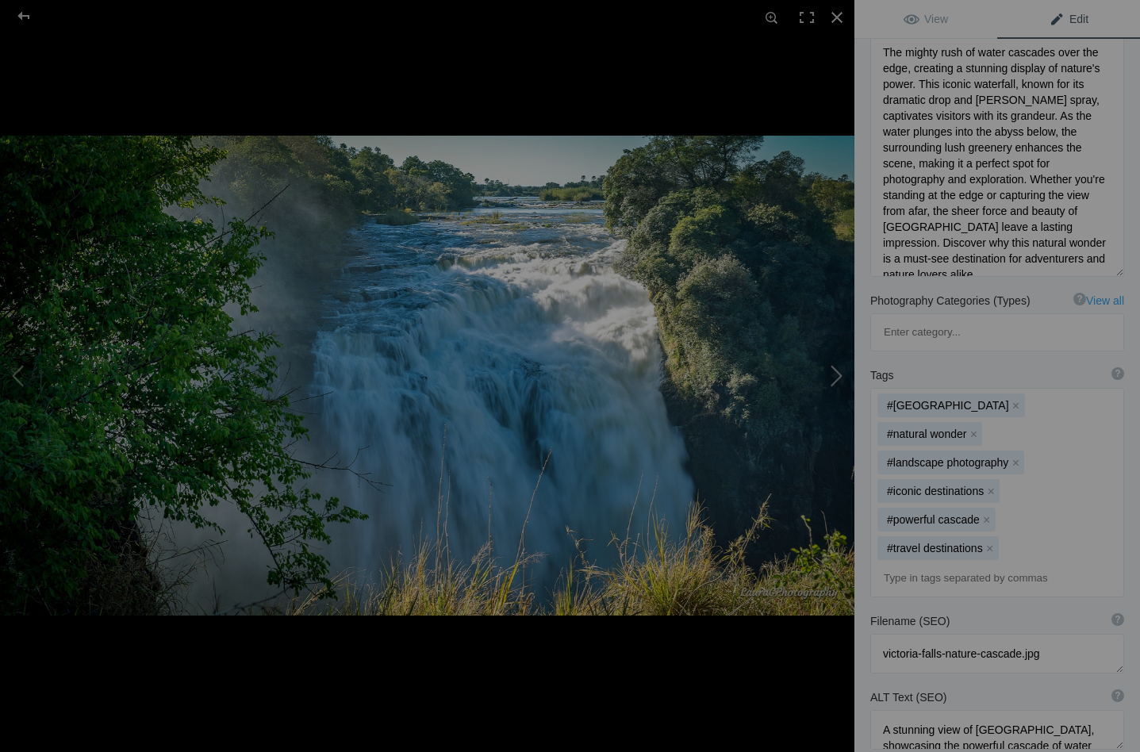
type textarea "[GEOGRAPHIC_DATA]"
type textarea "Victoria_Falls_NZ65288.jpg"
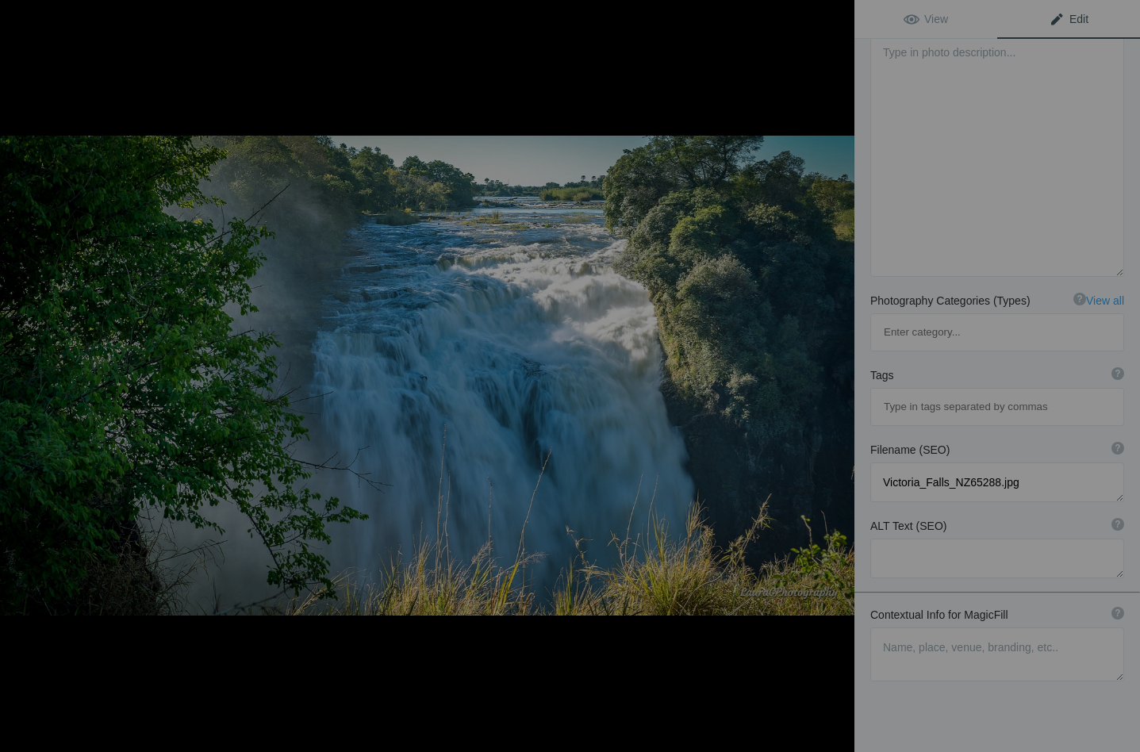
click at [841, 379] on button at bounding box center [795, 375] width 119 height 271
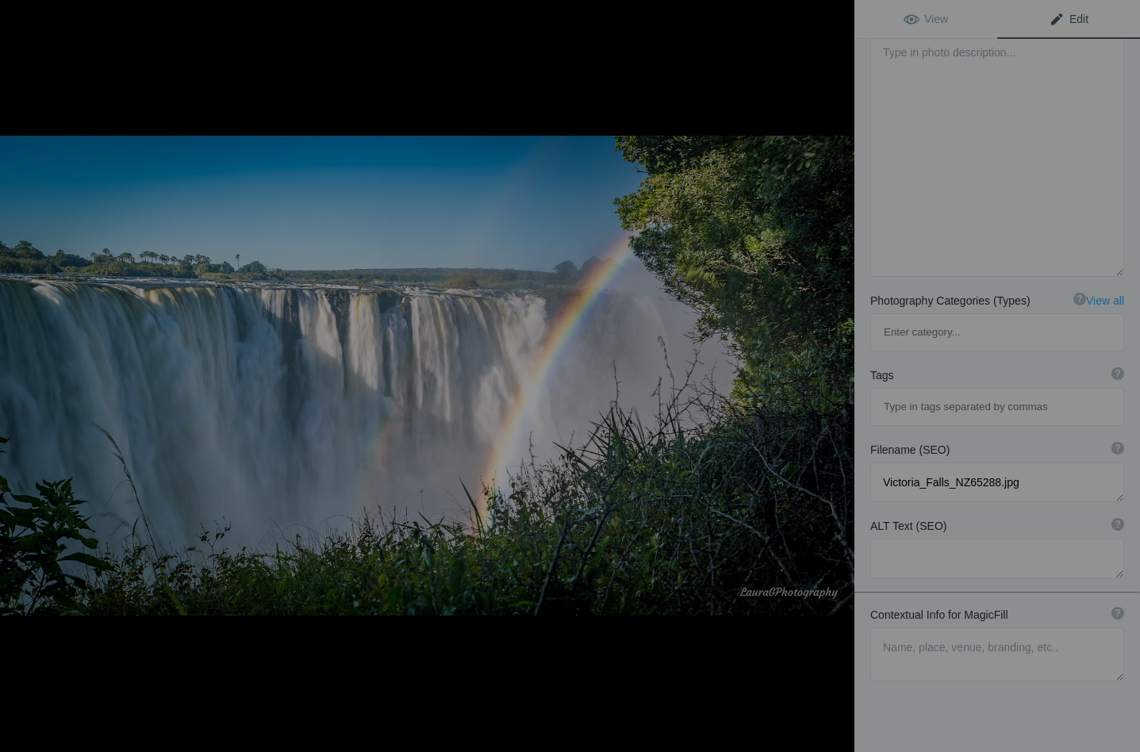
type textarea "Victoria Falls_NZ65300"
type textarea "Victoria_Falls_NZ65300.jpg"
click at [899, 628] on textarea at bounding box center [998, 655] width 254 height 54
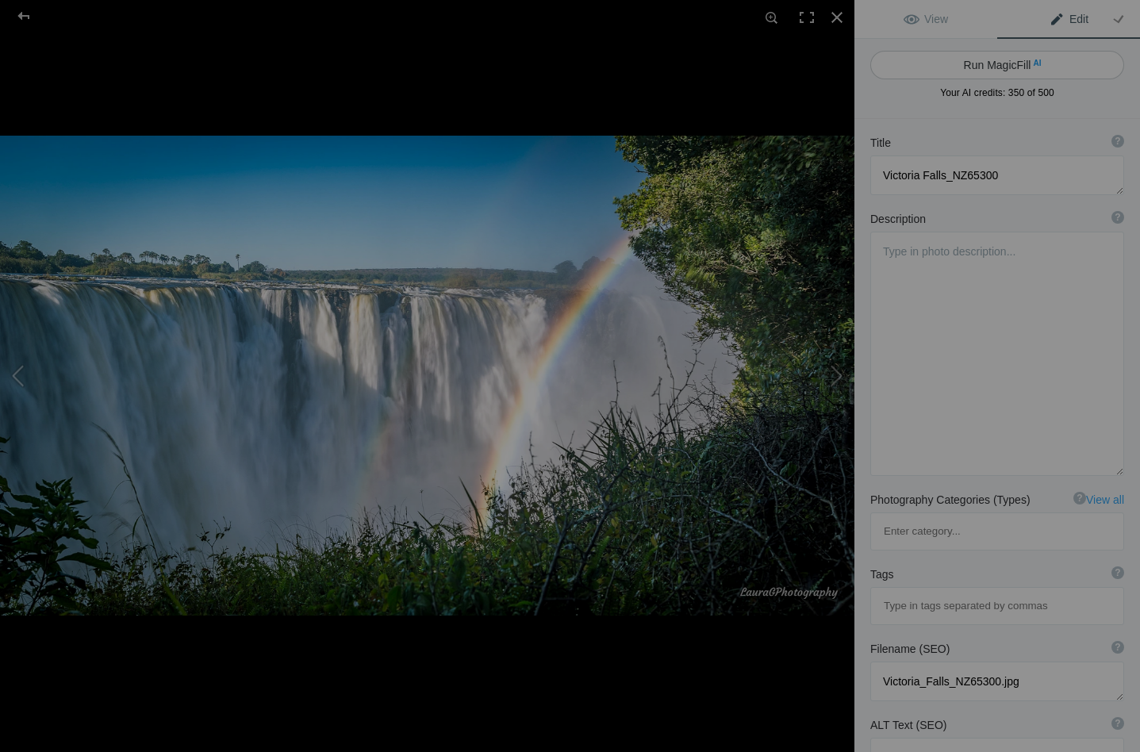
type textarea "view of a wall of water from across the abyss"
click at [988, 62] on button "Run MagicFill AI" at bounding box center [998, 65] width 254 height 29
type textarea "Majestic View of Victoria Falls with Rainbow"
type textarea "Experience the breathtaking beauty of Victoria Falls, one of the world's larges…"
type textarea "victoria-falls-waterfall-rainbow.jpg"
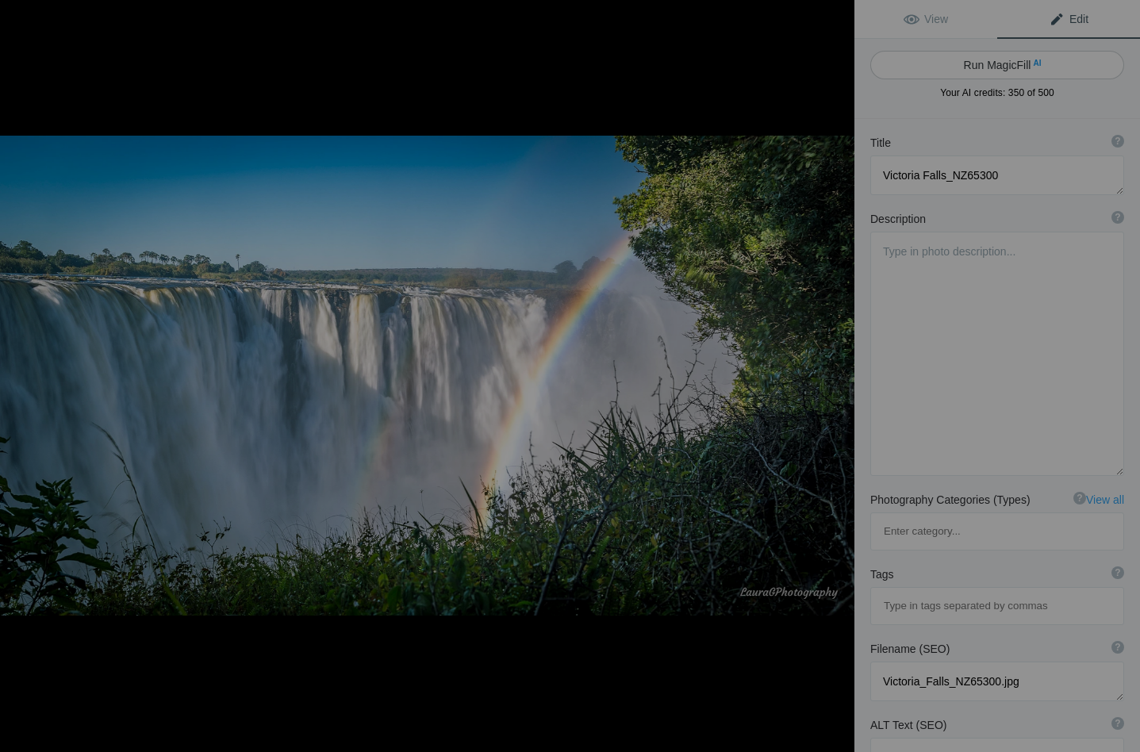
type textarea "A stunning view of Victoria Falls showcasing a wall of water with a rainbow in …"
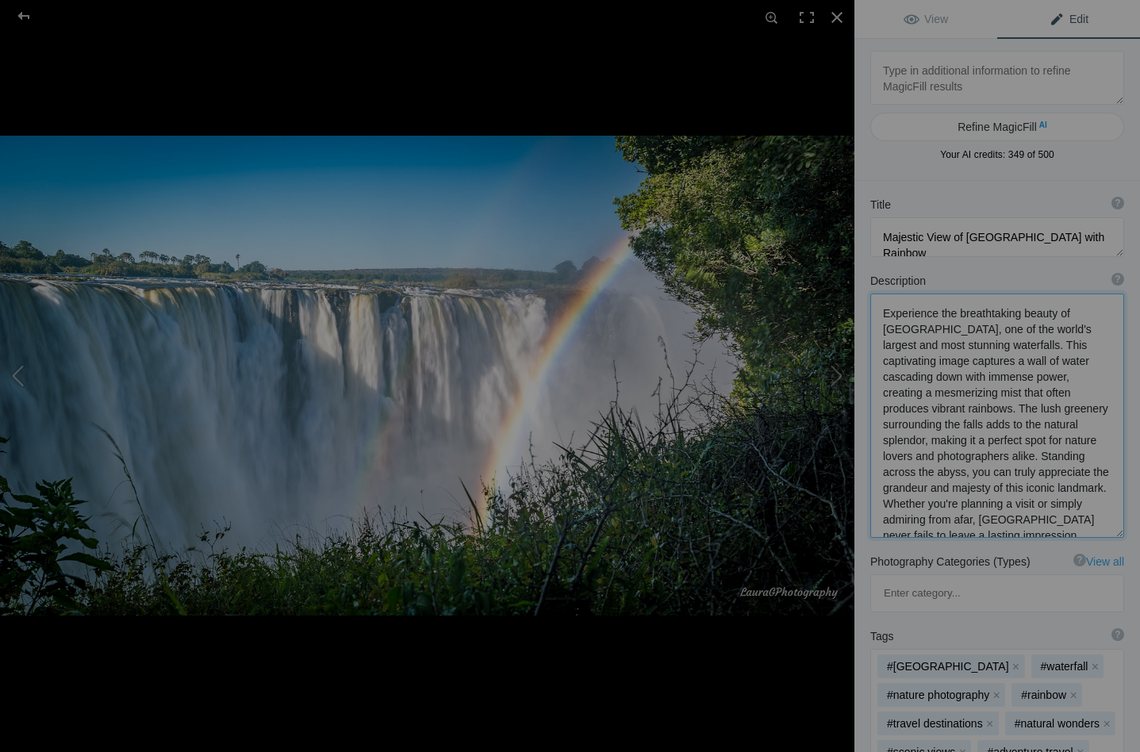
click at [957, 427] on textarea at bounding box center [998, 416] width 254 height 244
drag, startPoint x: 1060, startPoint y: 391, endPoint x: 1062, endPoint y: 438, distance: 46.9
click at [1062, 438] on textarea at bounding box center [998, 416] width 254 height 244
drag, startPoint x: 883, startPoint y: 440, endPoint x: 974, endPoint y: 461, distance: 92.8
click at [974, 461] on textarea at bounding box center [998, 414] width 254 height 241
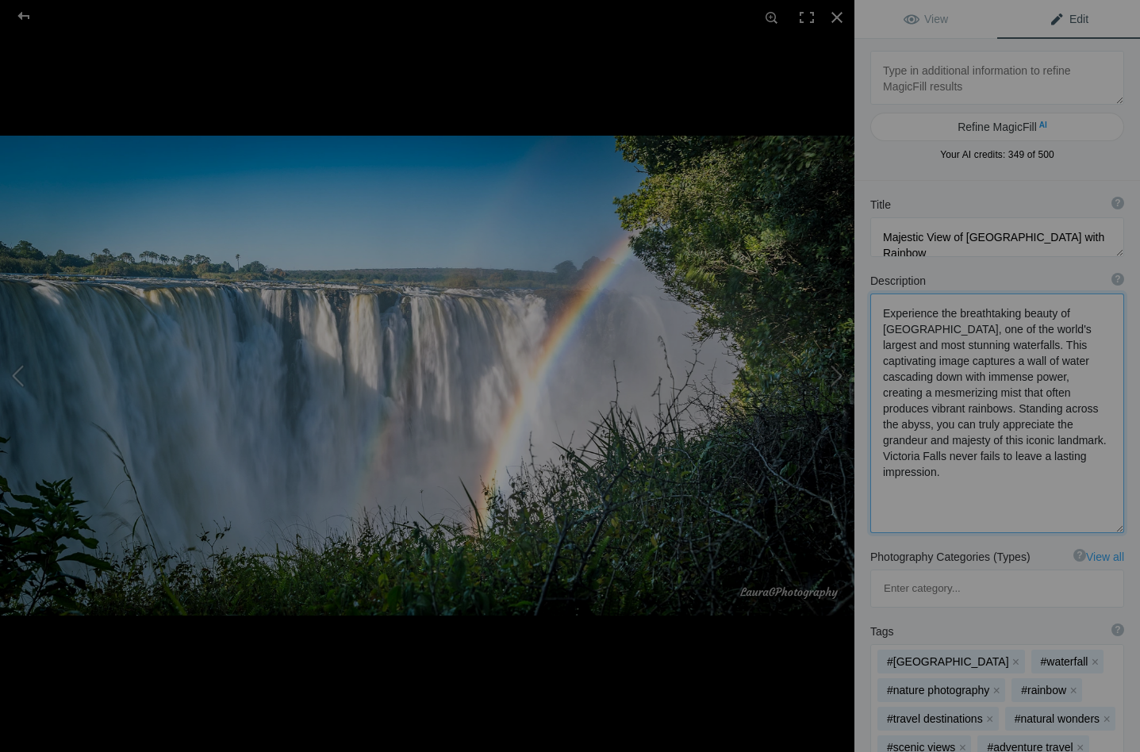
click at [1055, 317] on textarea at bounding box center [998, 414] width 254 height 240
drag, startPoint x: 1065, startPoint y: 316, endPoint x: 878, endPoint y: 312, distance: 187.3
click at [878, 312] on textarea at bounding box center [998, 414] width 254 height 240
drag, startPoint x: 1097, startPoint y: 360, endPoint x: 1035, endPoint y: 365, distance: 62.1
click at [1035, 365] on textarea at bounding box center [998, 412] width 254 height 237
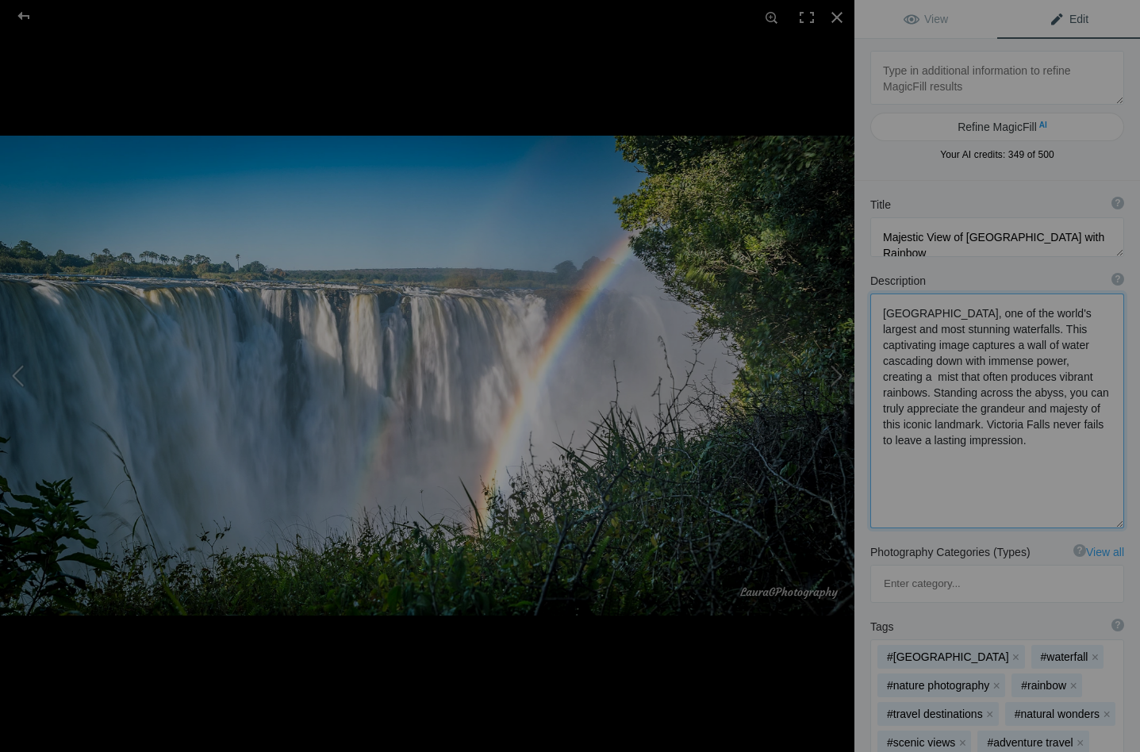
drag, startPoint x: 1058, startPoint y: 412, endPoint x: 1090, endPoint y: 413, distance: 32.6
click at [1090, 413] on textarea at bounding box center [998, 411] width 254 height 235
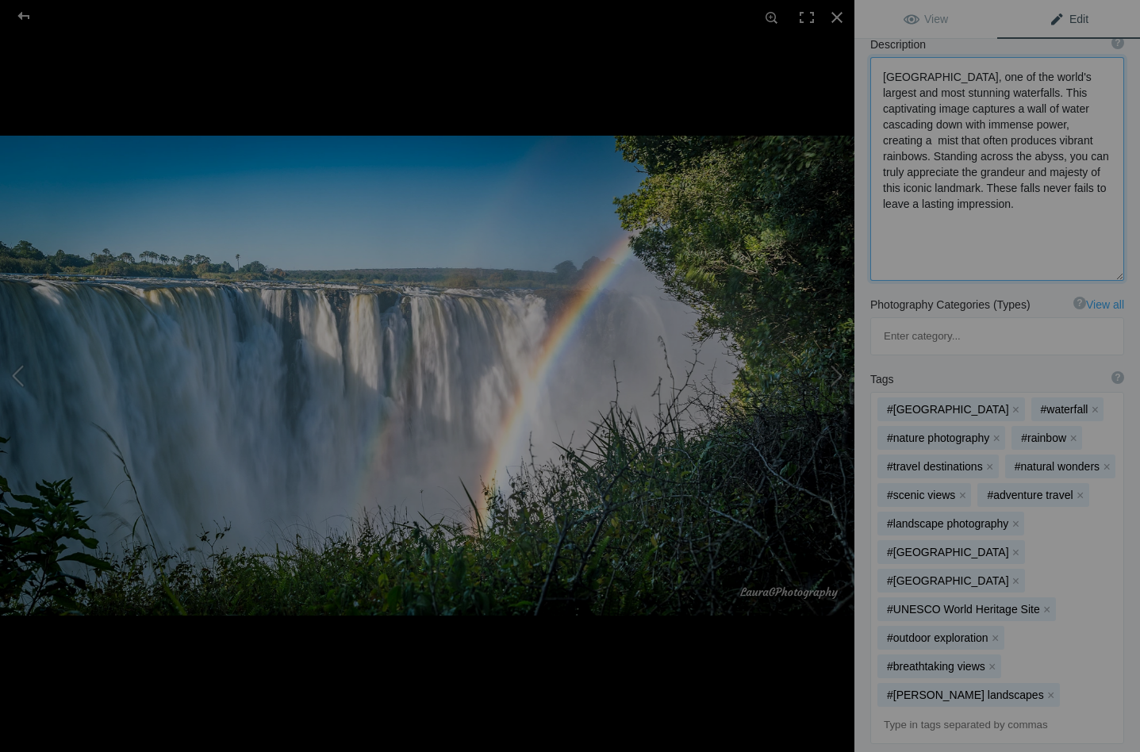
scroll to position [241, 0]
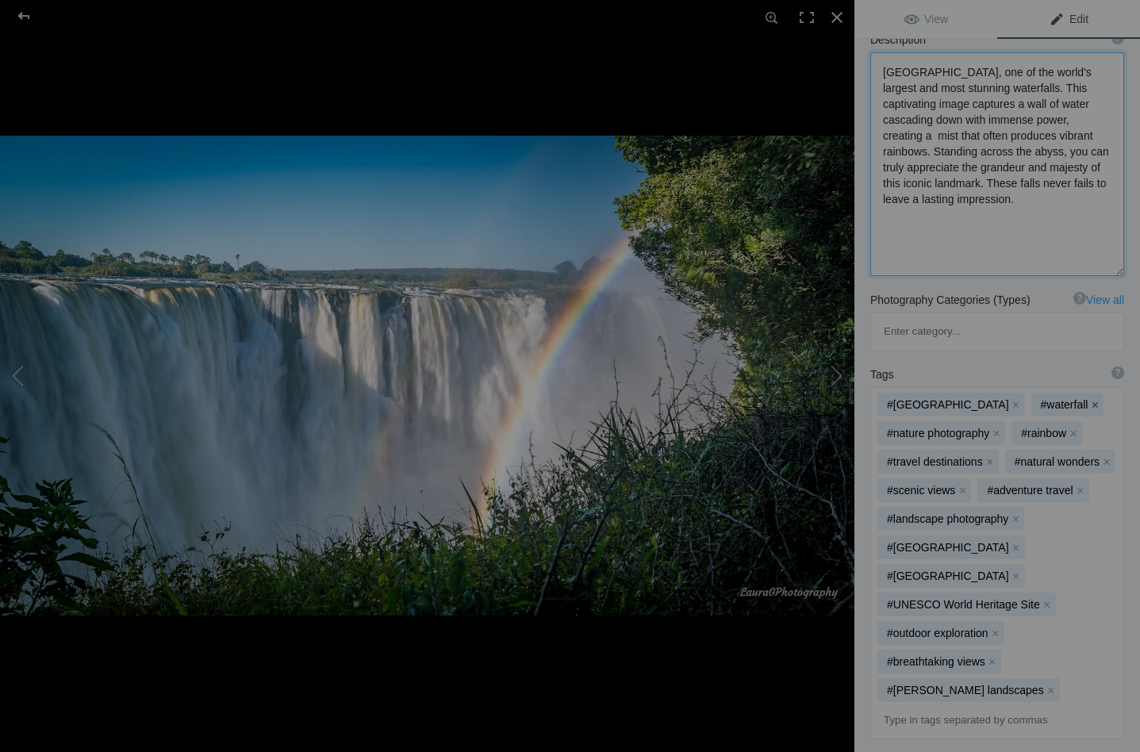
type textarea "Victoria Falls, one of the world's largest and most stunning waterfalls. This c…"
click at [1090, 399] on button "x" at bounding box center [1095, 404] width 11 height 11
click at [996, 456] on button "x" at bounding box center [990, 461] width 11 height 11
click at [1075, 456] on button "x" at bounding box center [1080, 461] width 11 height 11
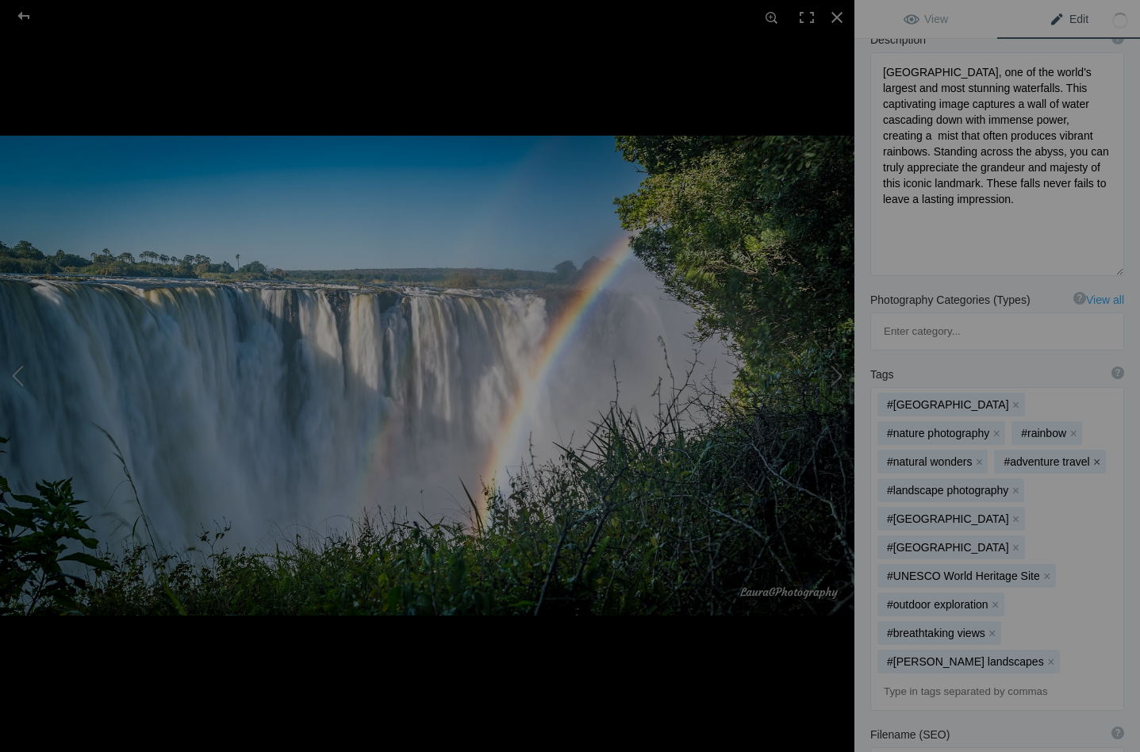
click at [1092, 456] on button "x" at bounding box center [1097, 461] width 11 height 11
click at [1017, 485] on button "x" at bounding box center [1015, 490] width 11 height 11
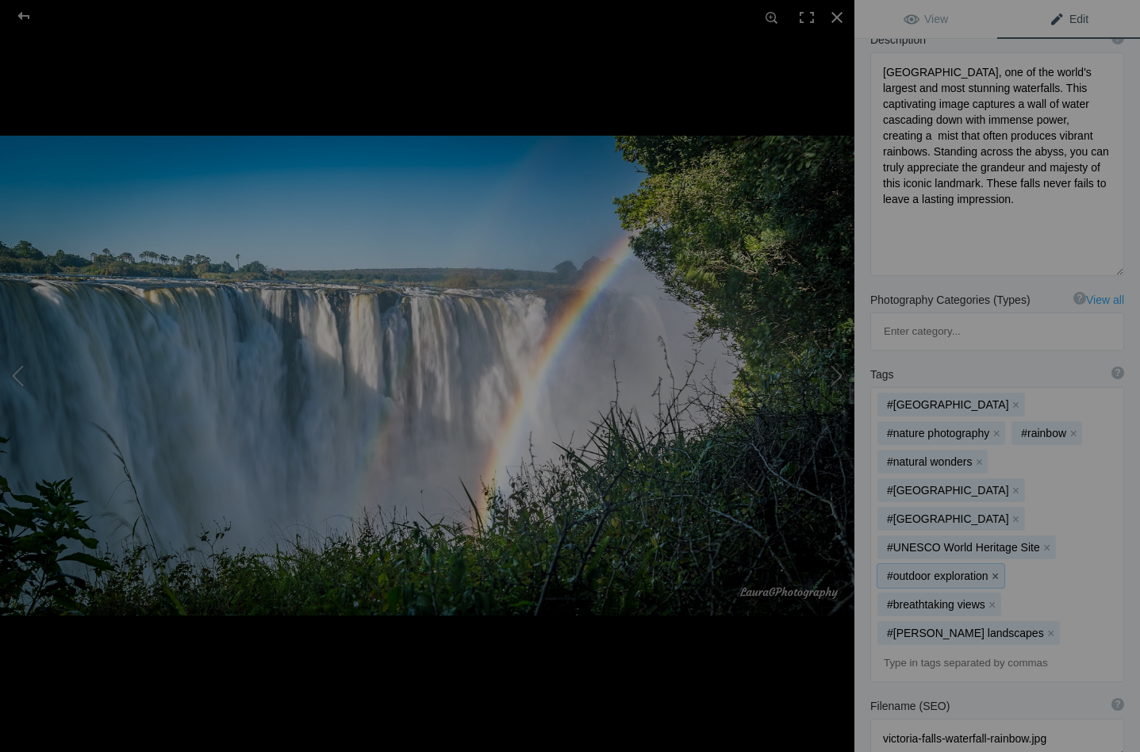
click at [995, 571] on button "x" at bounding box center [995, 576] width 11 height 11
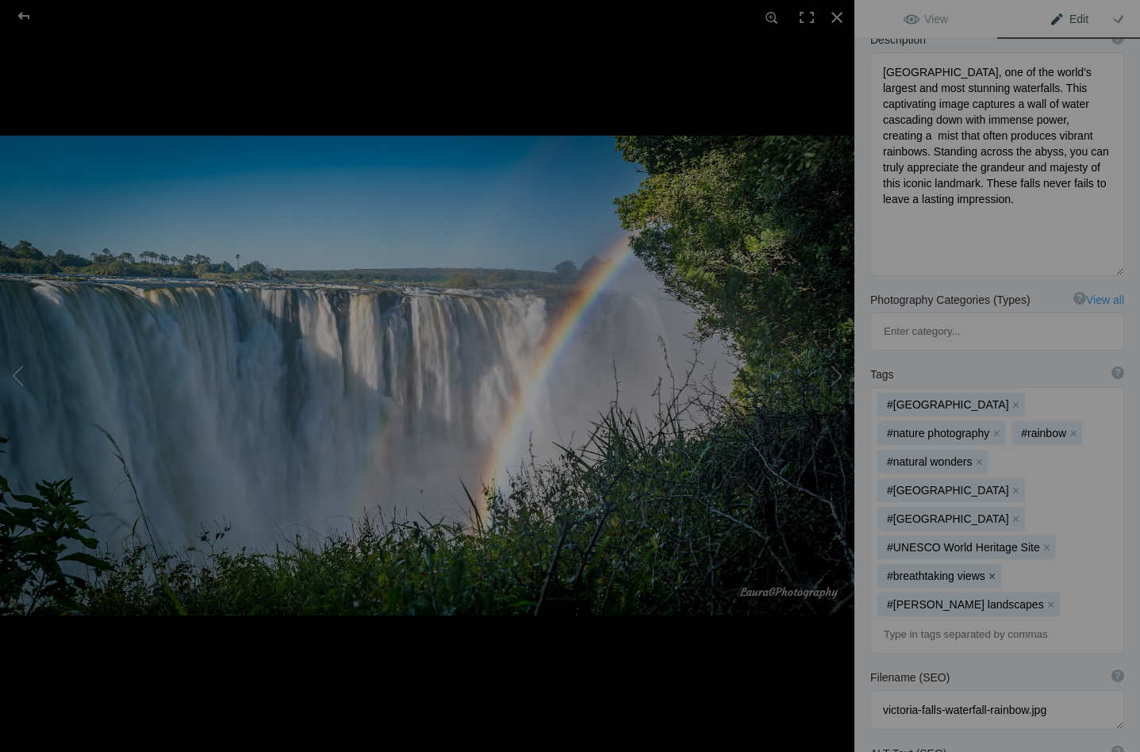
click at [995, 571] on button "x" at bounding box center [992, 576] width 11 height 11
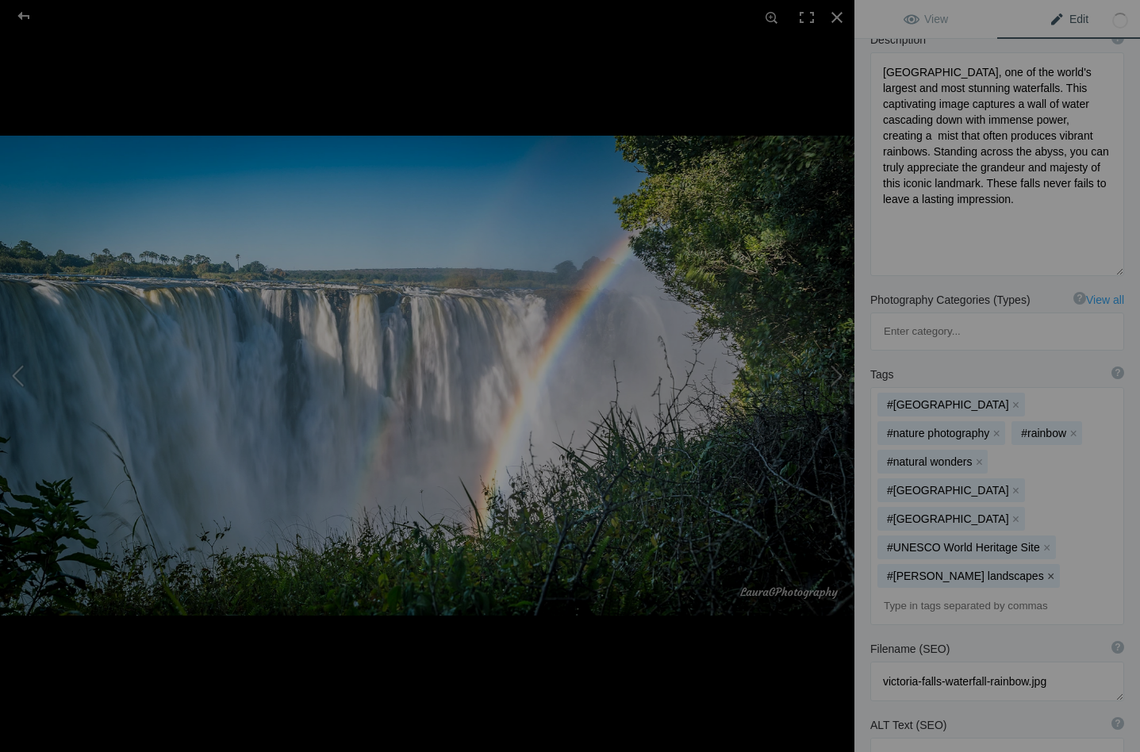
click at [1046, 571] on button "x" at bounding box center [1051, 576] width 11 height 11
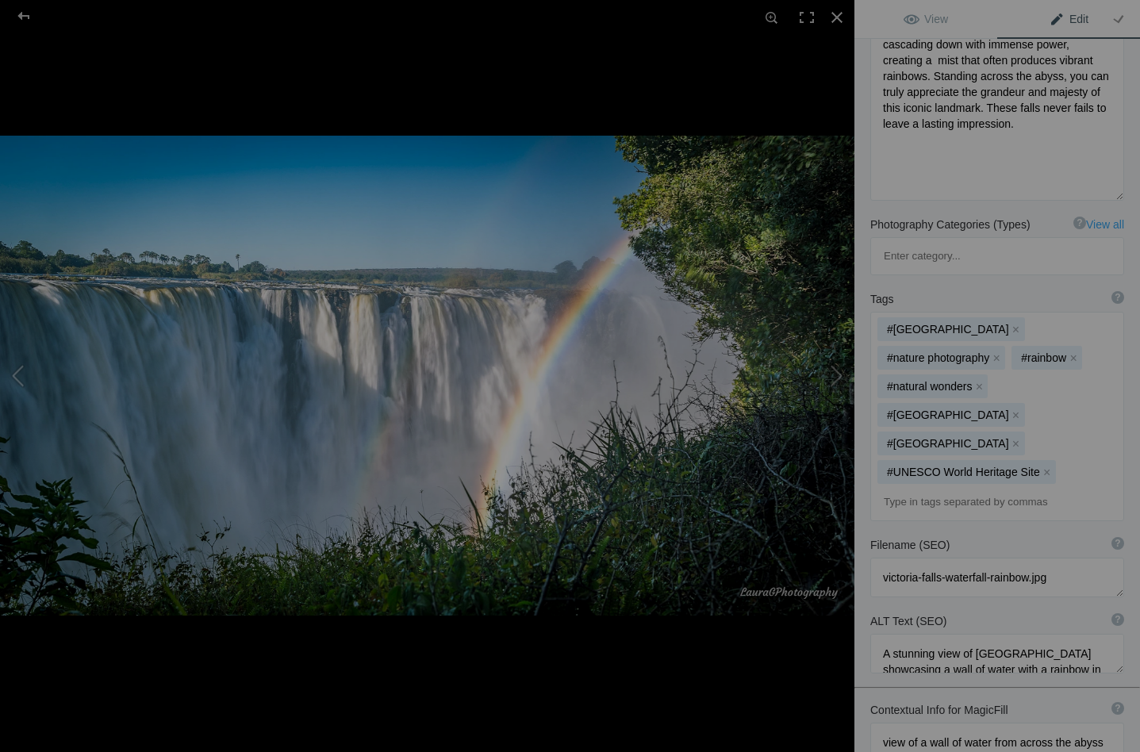
scroll to position [343, 0]
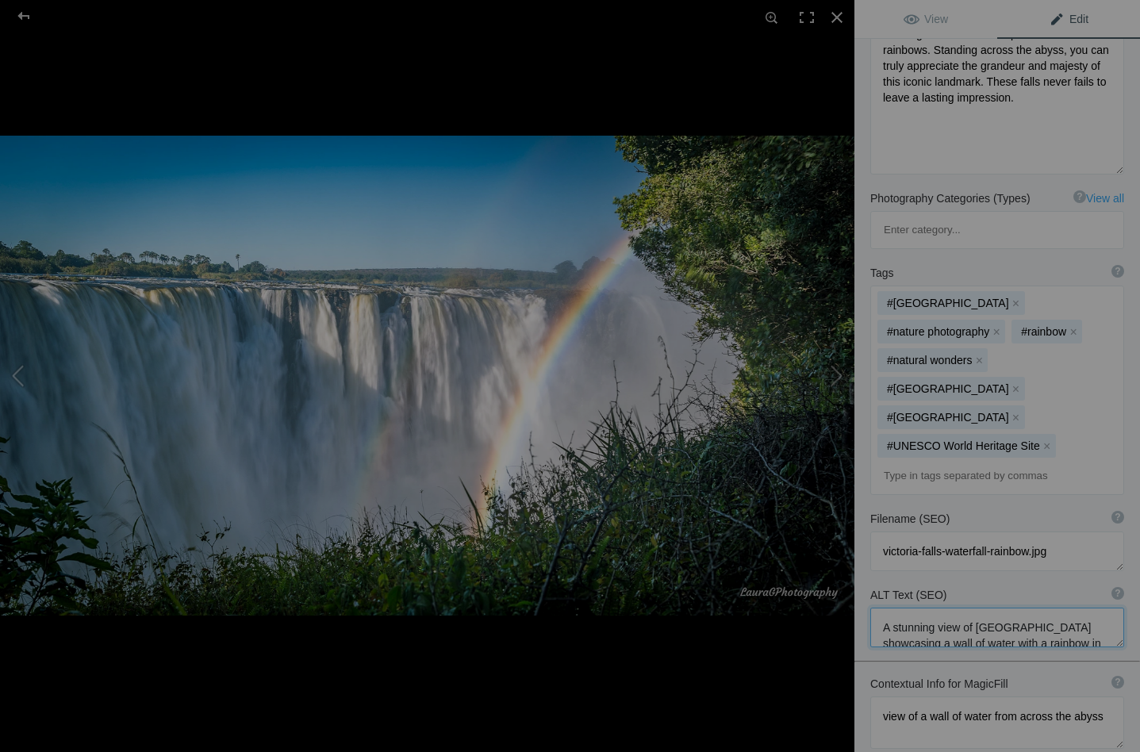
drag, startPoint x: 938, startPoint y: 498, endPoint x: 894, endPoint y: 498, distance: 44.4
click at [894, 608] on textarea at bounding box center [998, 628] width 254 height 40
drag, startPoint x: 1049, startPoint y: 494, endPoint x: 992, endPoint y: 498, distance: 57.3
click at [992, 608] on textarea at bounding box center [998, 643] width 254 height 70
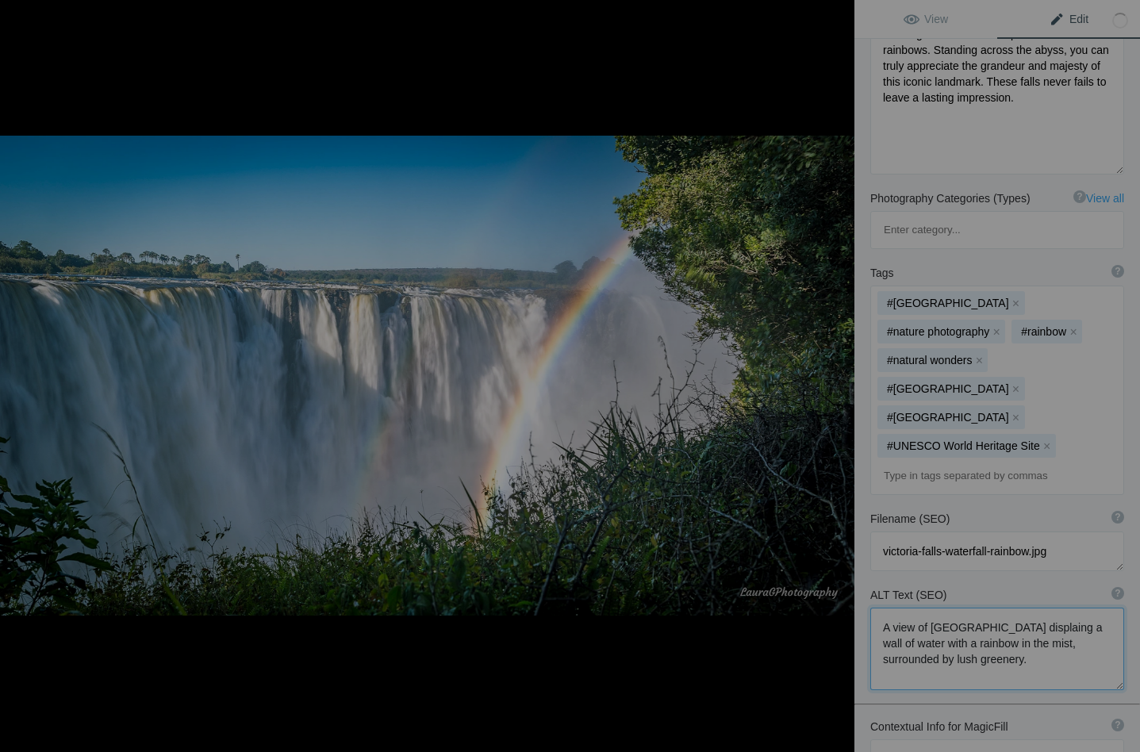
type textarea "A view of Victoria Falls displaying a wall of water with a rainbow in the mist,…"
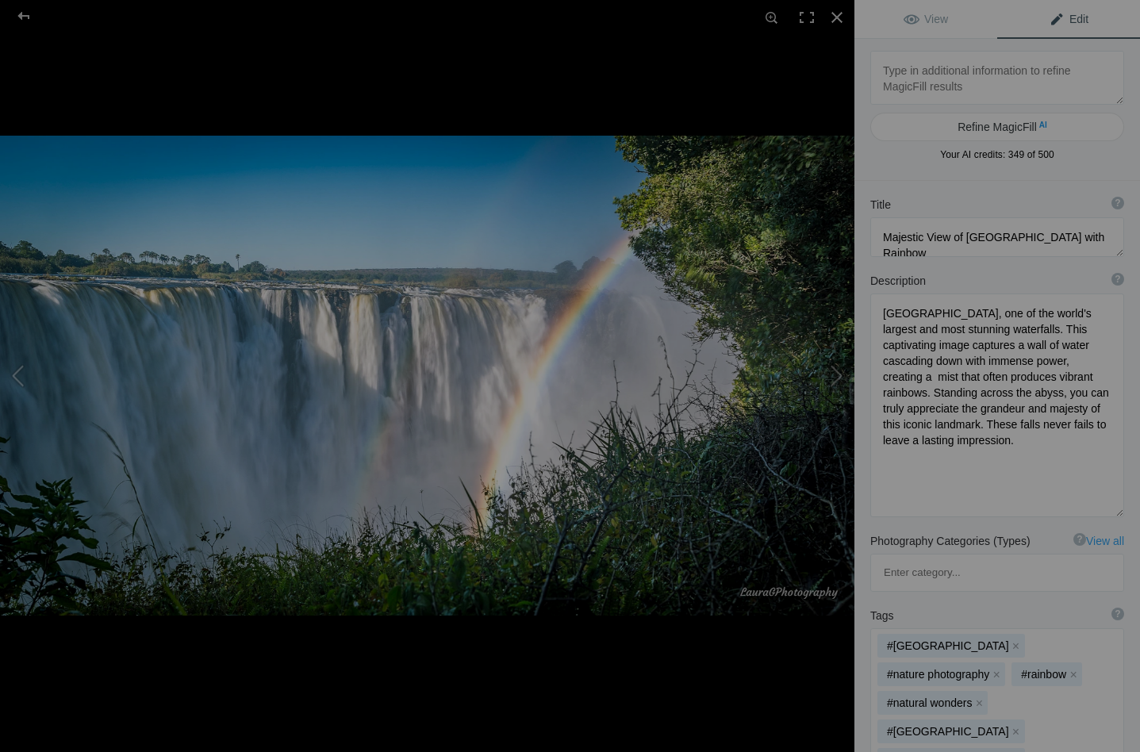
scroll to position [0, 0]
click at [841, 374] on button at bounding box center [795, 375] width 119 height 271
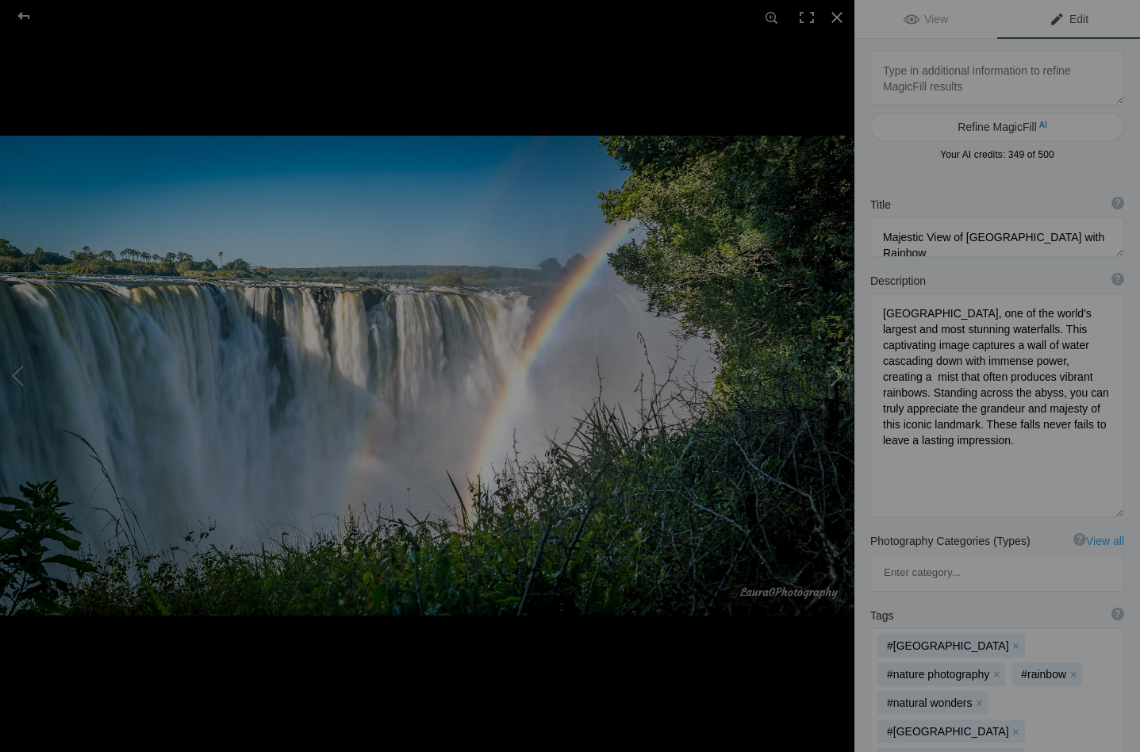
type textarea "[GEOGRAPHIC_DATA]"
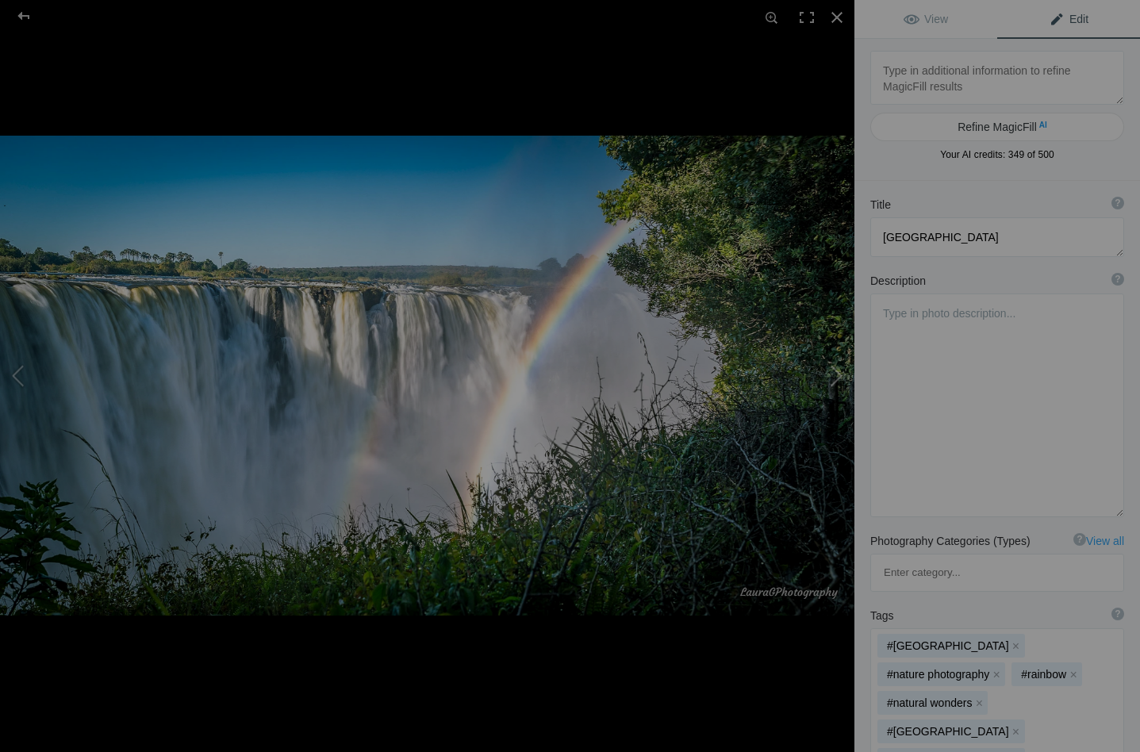
type textarea "Victoria_Falls_NZ65301.jpg"
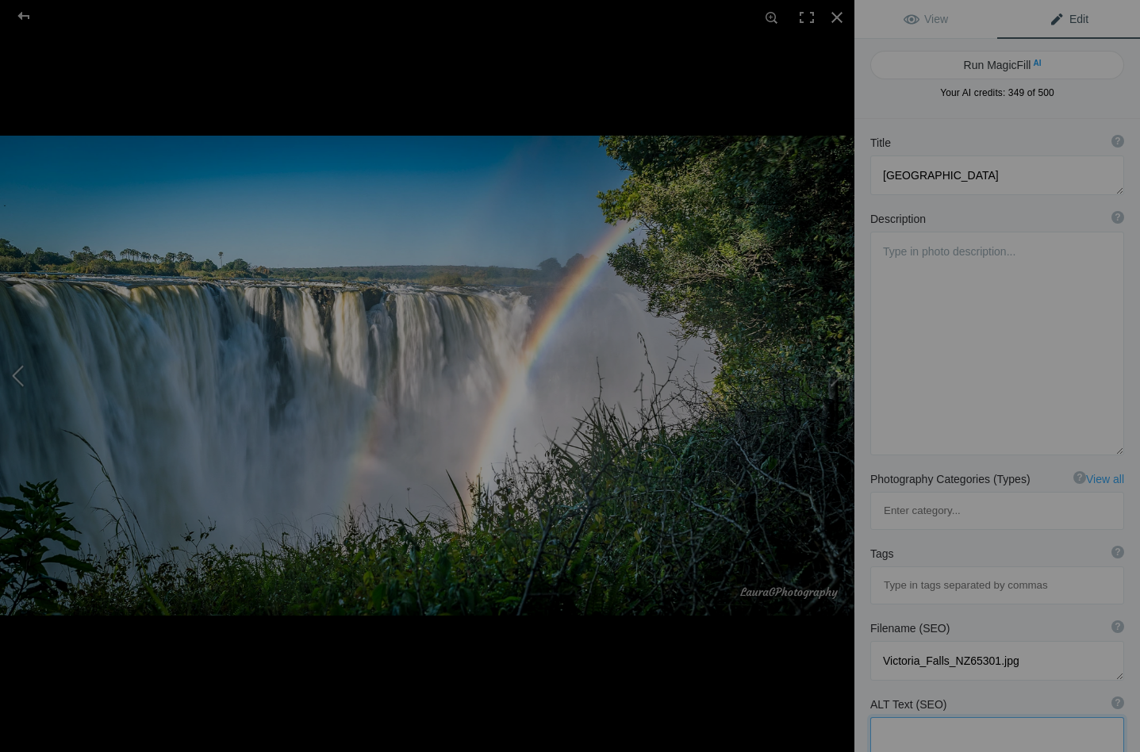
click at [21, 369] on button at bounding box center [59, 375] width 119 height 271
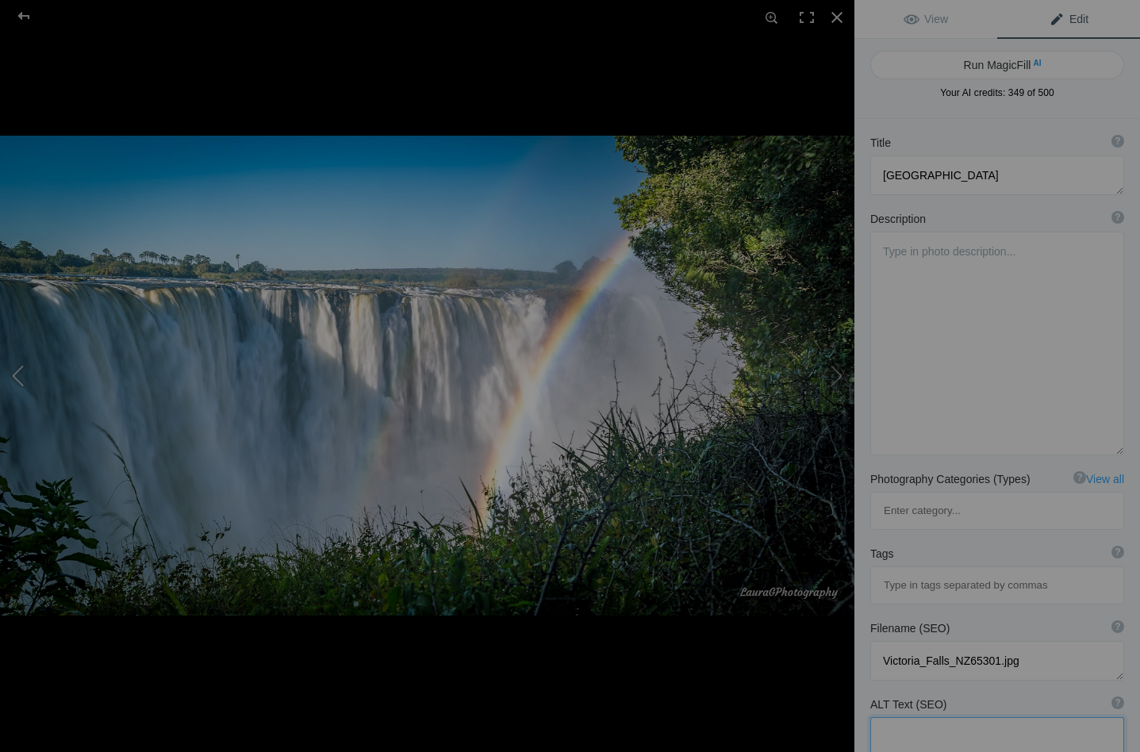
type textarea "Majestic View of Victoria Falls with Rainbow"
type textarea "Victoria Falls, one of the world's largest and most stunning waterfalls. This c…"
type textarea "victoria-falls-waterfall-rainbow.jpg"
type textarea "A view of Victoria Falls displaying a wall of water with a rainbow in the mist,…"
type textarea "view of a wall of water from across the abyss"
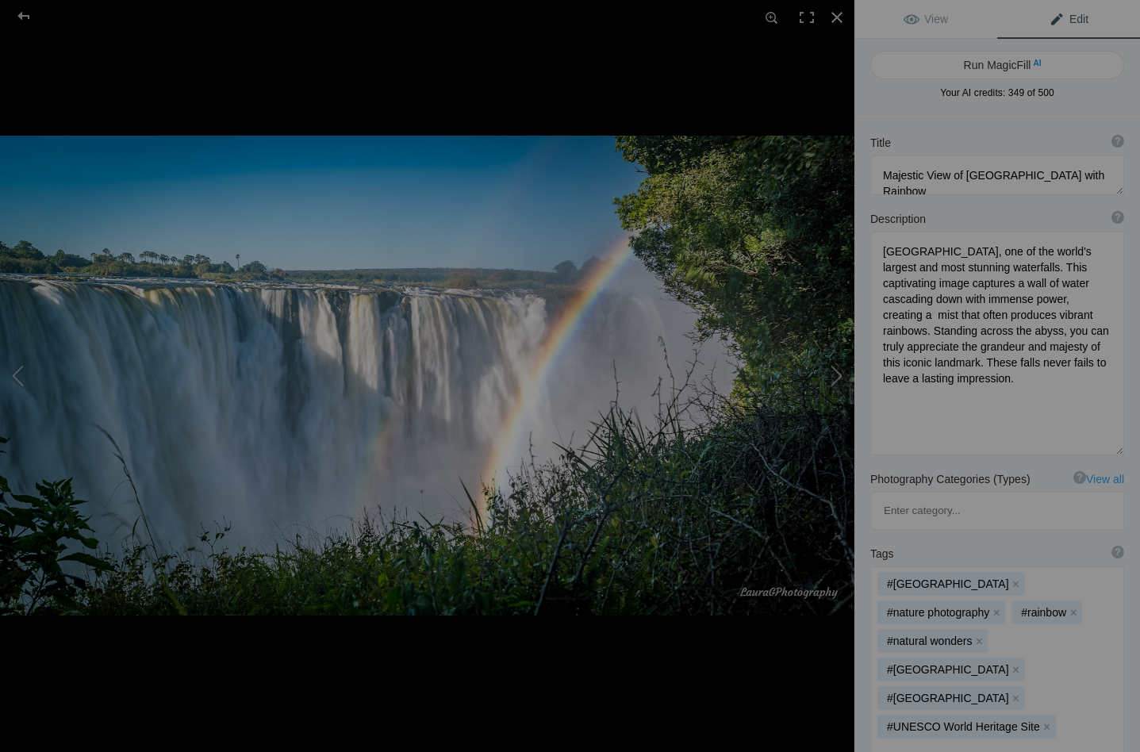
click at [840, 371] on button at bounding box center [795, 375] width 119 height 271
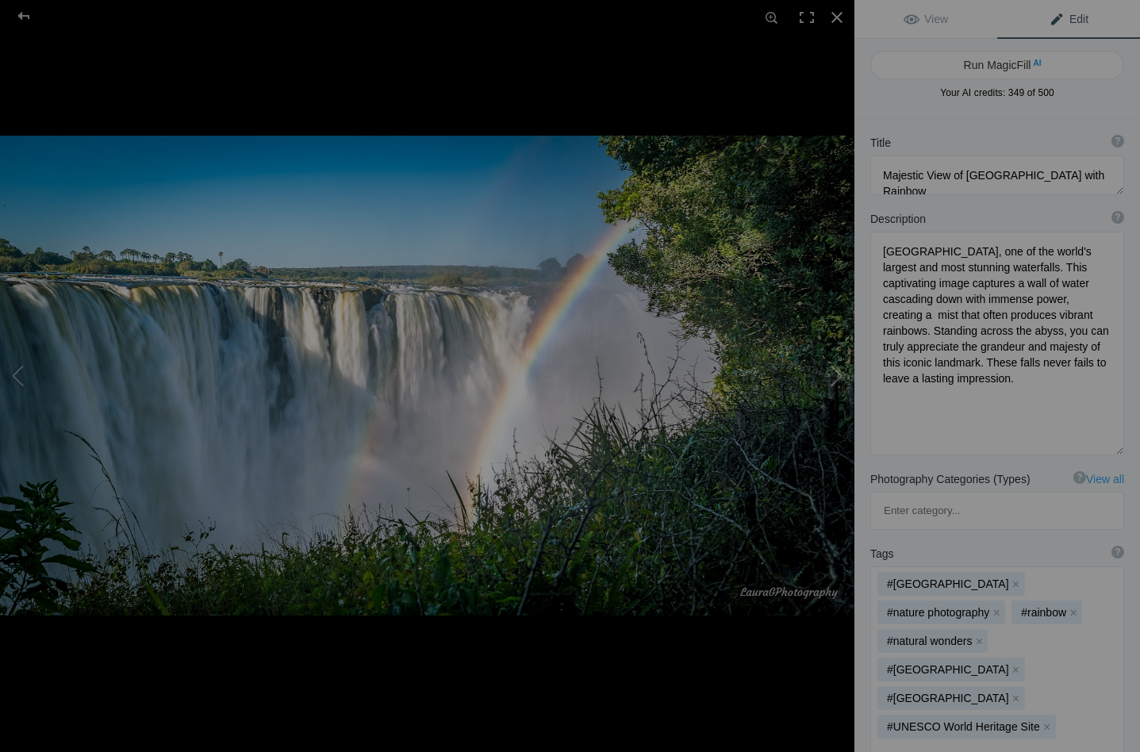
type textarea "[GEOGRAPHIC_DATA]"
type textarea "Victoria_Falls_NZ65301.jpg"
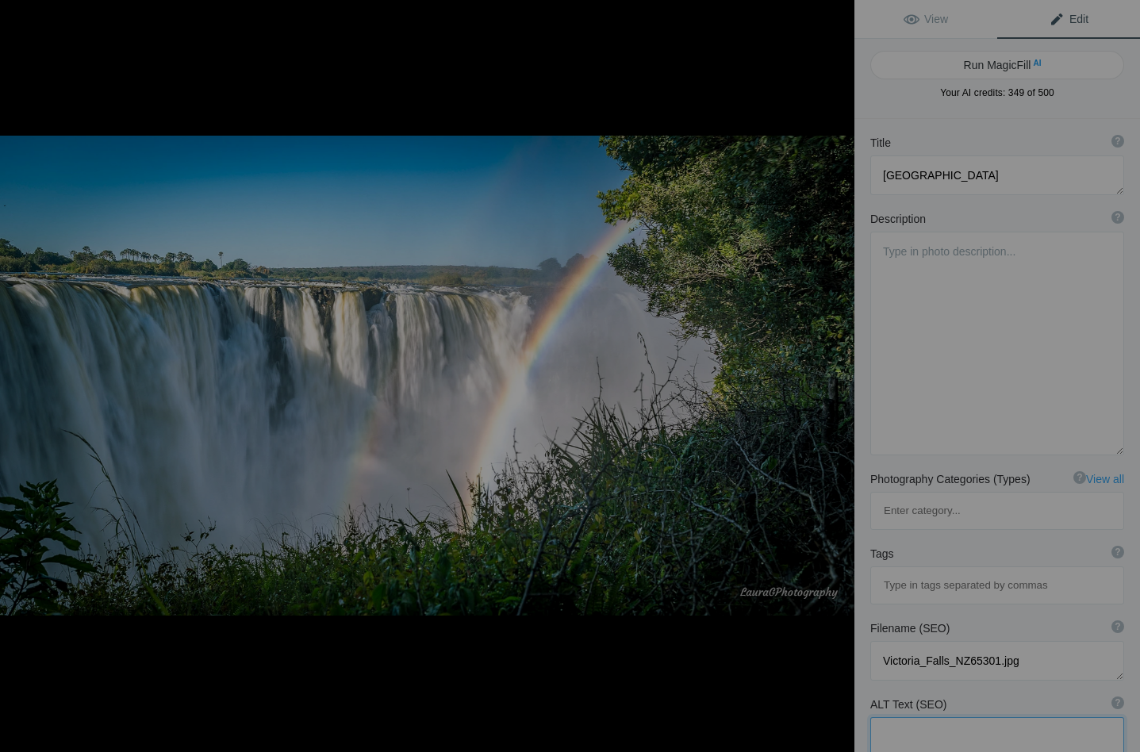
click at [840, 371] on button at bounding box center [795, 375] width 119 height 271
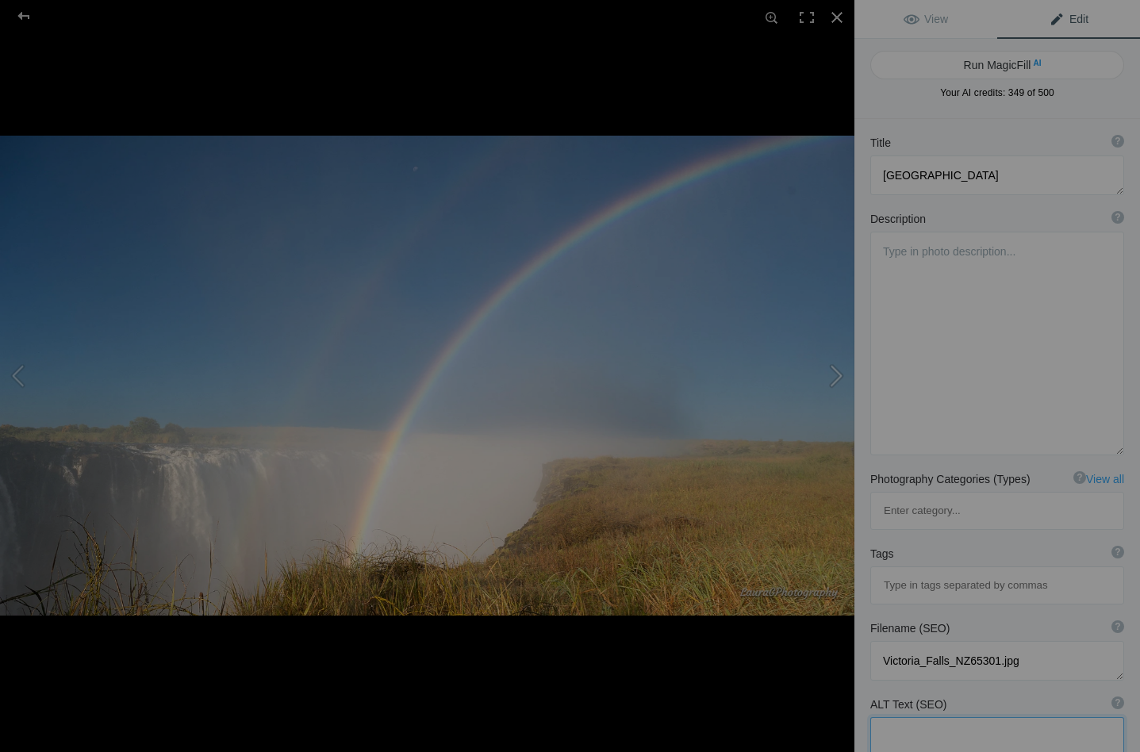
type textarea "[GEOGRAPHIC_DATA]"
type textarea "Victoria_Falls_NZ65317.jpg"
type textarea "double rainbow"
click at [996, 60] on button "Run MagicFill AI" at bounding box center [998, 65] width 254 height 29
type textarea "Majestic Victoria Falls with Rainbow"
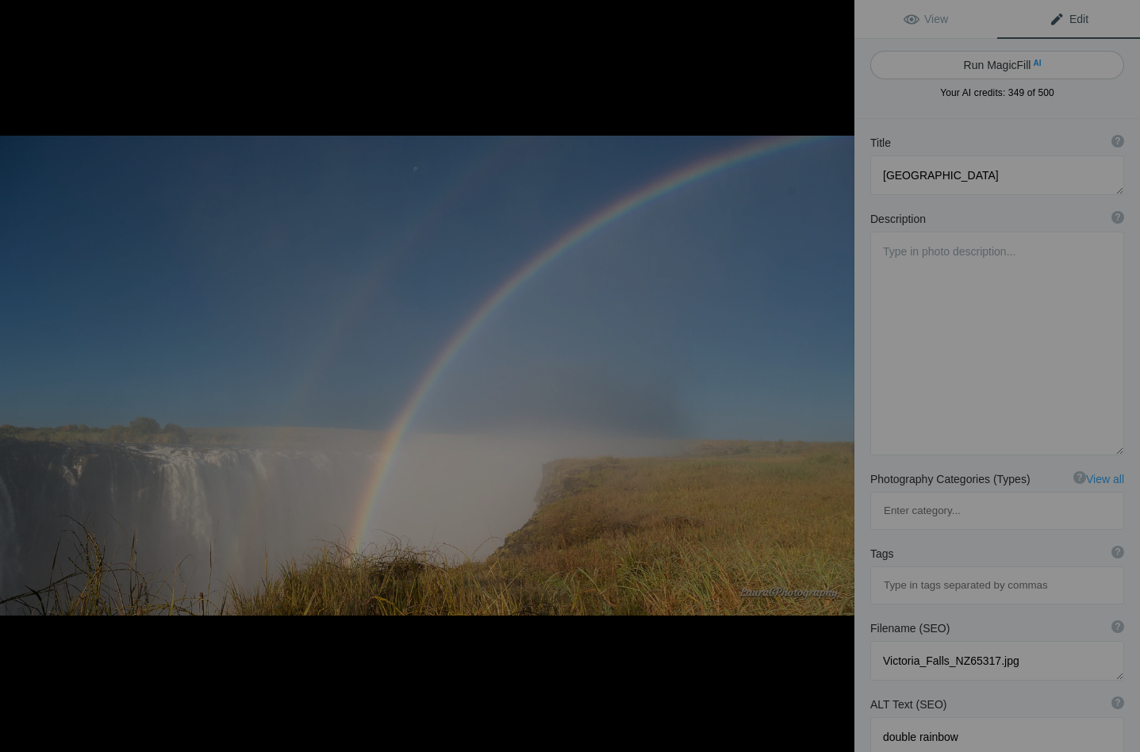
type textarea "Experience the breathtaking beauty of Victoria Falls, one of the world's larges…"
type textarea "victoria-falls-rainbow.jpg"
type textarea "A stunning view of Victoria Falls with a vibrant rainbow arching over the casca…"
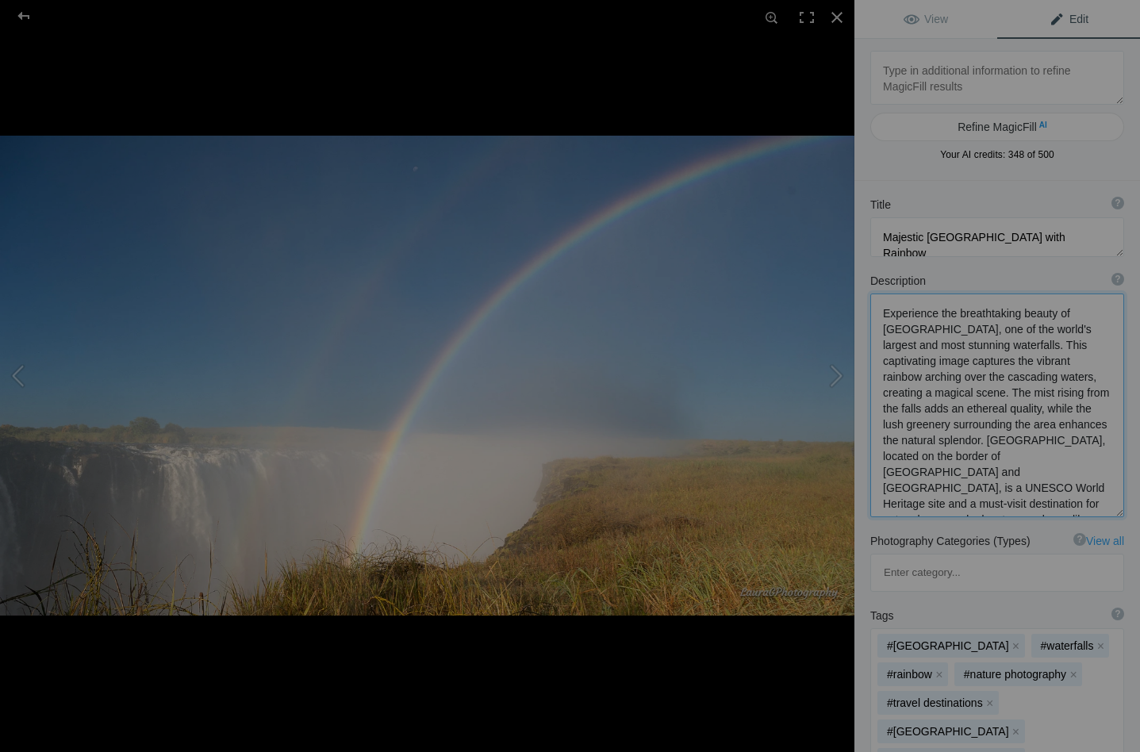
drag, startPoint x: 977, startPoint y: 344, endPoint x: 880, endPoint y: 306, distance: 104.3
click at [880, 306] on textarea at bounding box center [998, 406] width 254 height 224
click at [920, 331] on textarea at bounding box center [998, 405] width 254 height 222
drag, startPoint x: 1038, startPoint y: 365, endPoint x: 962, endPoint y: 396, distance: 82.2
click at [962, 396] on textarea at bounding box center [998, 404] width 254 height 221
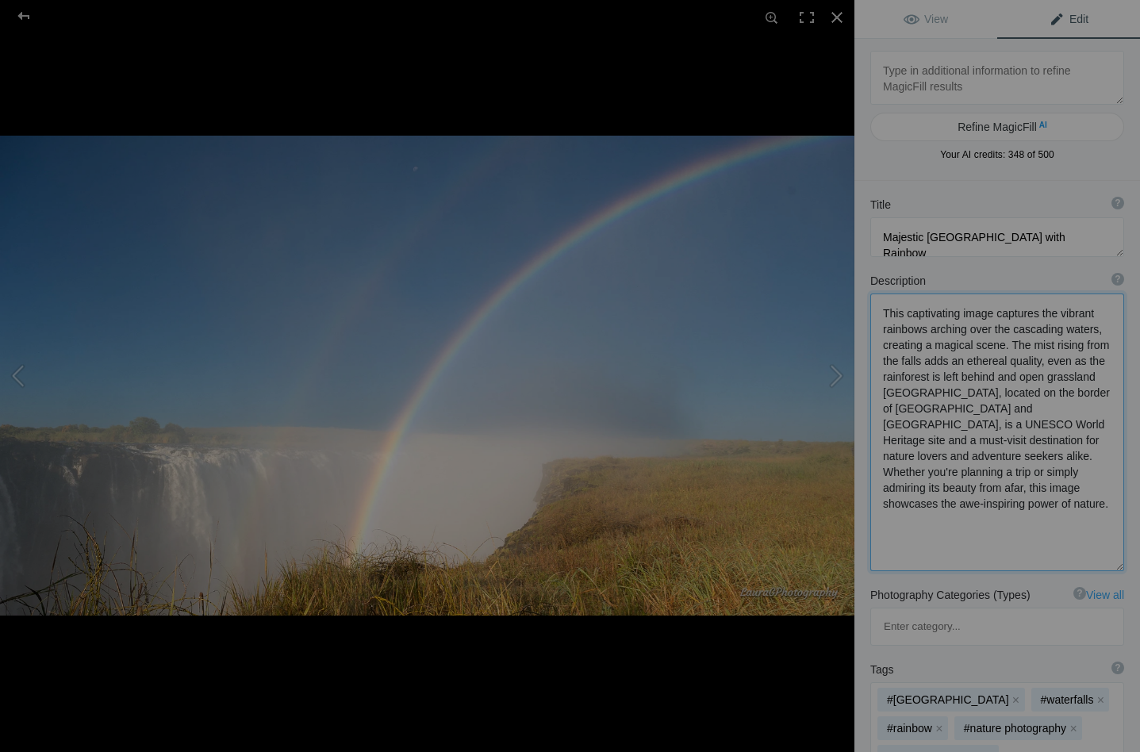
click at [1014, 379] on textarea at bounding box center [998, 433] width 254 height 278
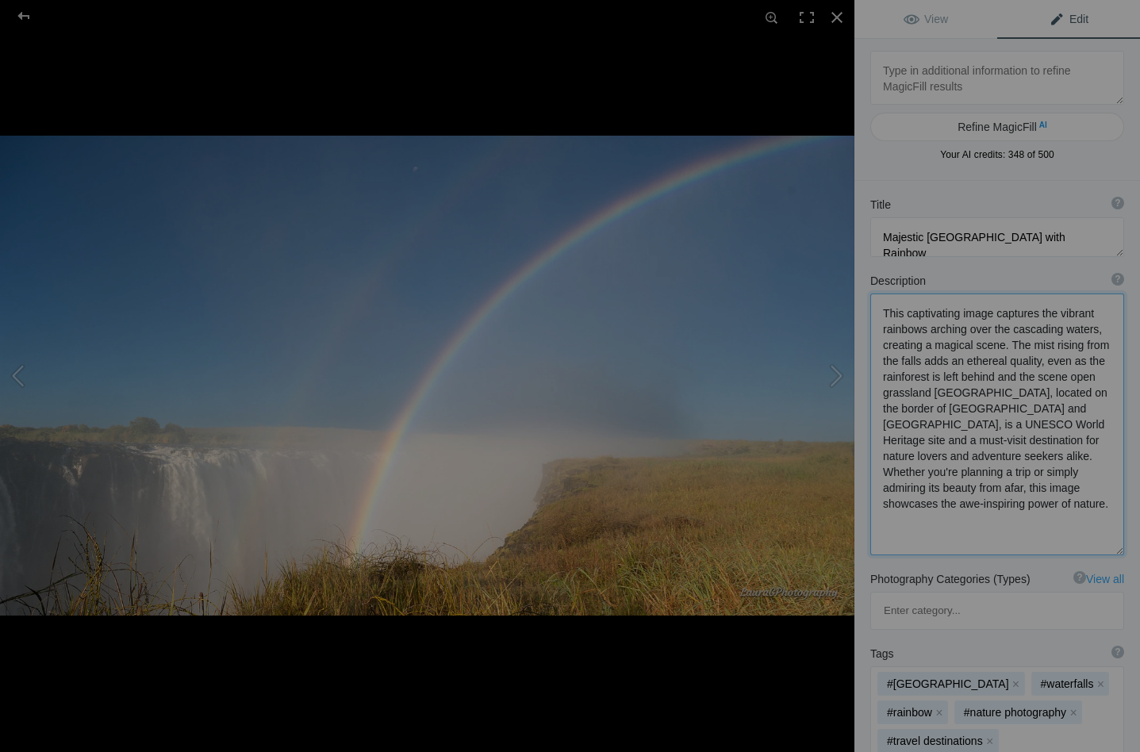
click at [1087, 379] on textarea at bounding box center [998, 425] width 254 height 262
click at [883, 394] on textarea at bounding box center [998, 424] width 254 height 260
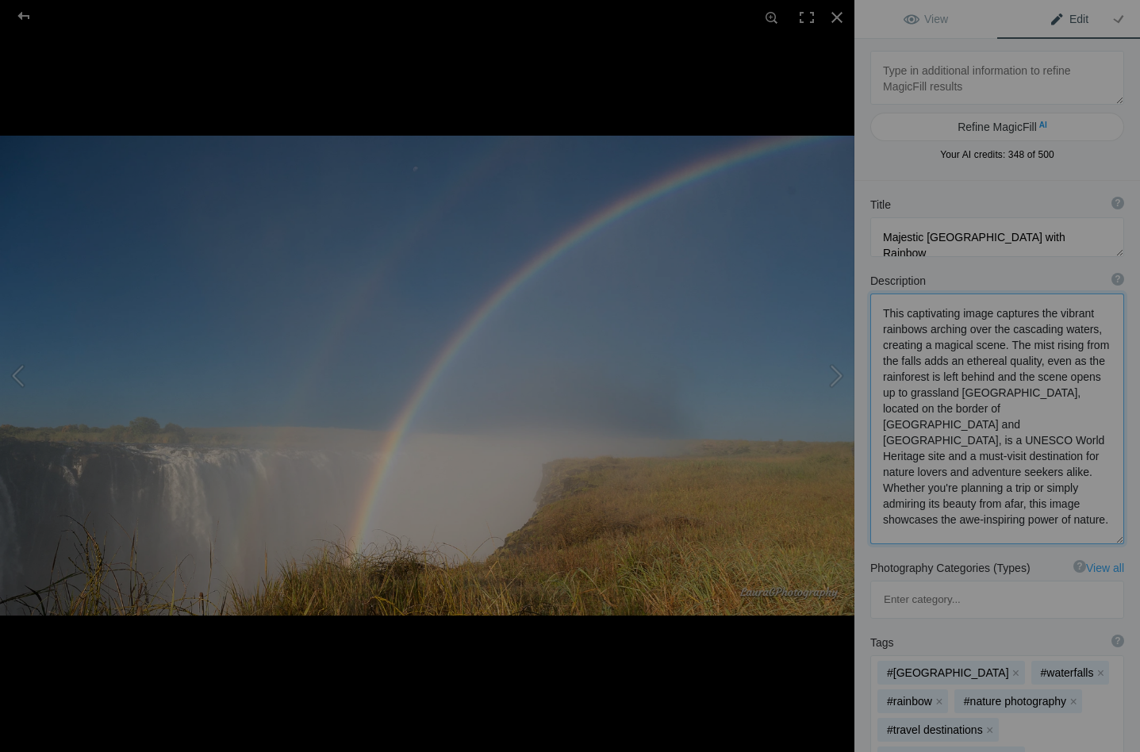
click at [940, 397] on textarea at bounding box center [998, 419] width 254 height 251
drag, startPoint x: 883, startPoint y: 457, endPoint x: 1104, endPoint y: 491, distance: 224.0
click at [1104, 491] on textarea at bounding box center [998, 418] width 254 height 249
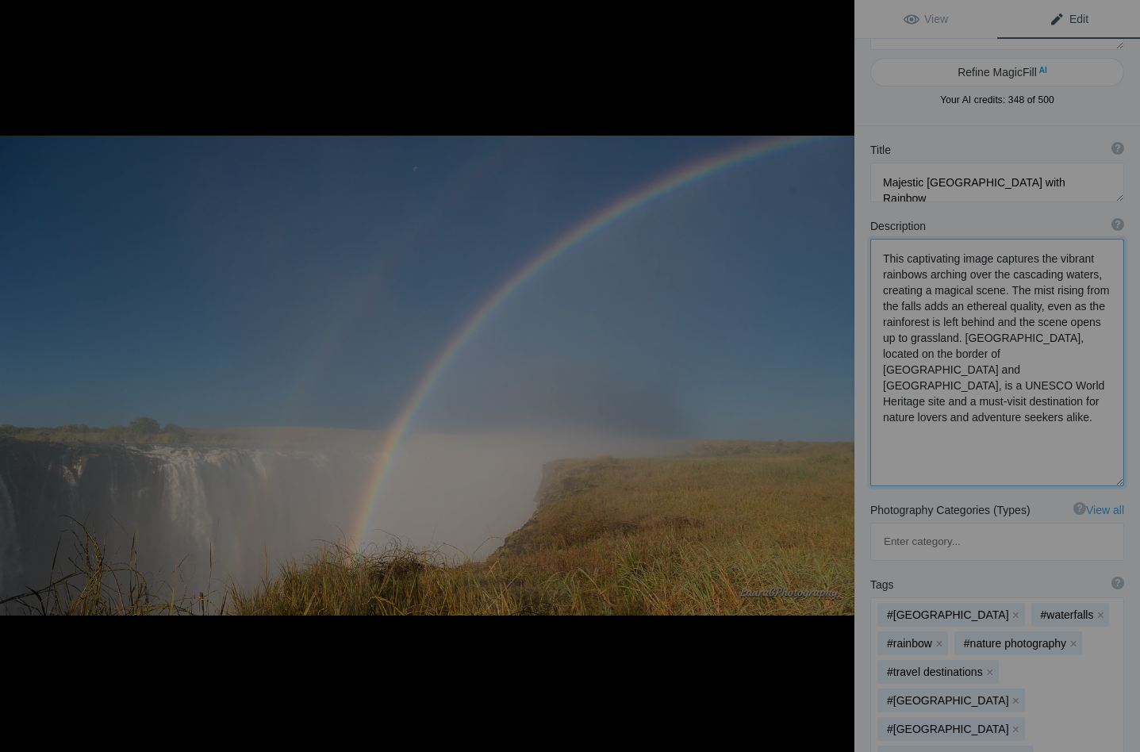
scroll to position [64, 0]
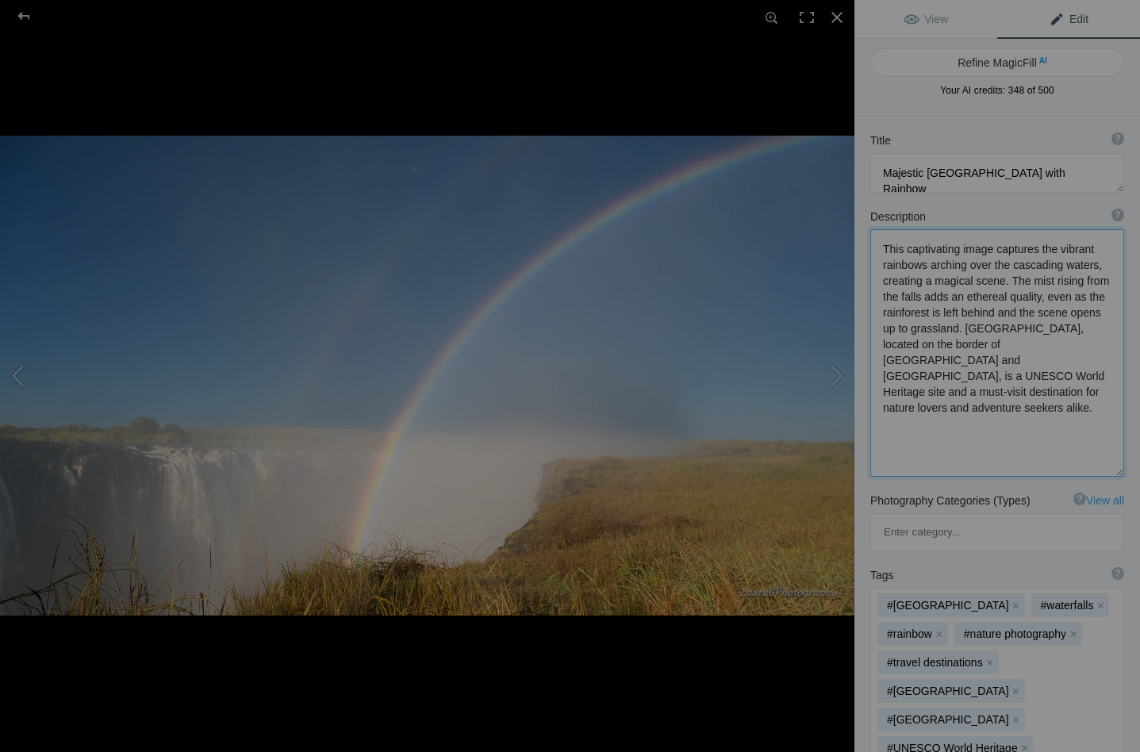
type textarea "This captivating image captures the vibrant rainbows arching over the cascading…"
drag, startPoint x: 928, startPoint y: 174, endPoint x: 871, endPoint y: 175, distance: 57.2
click at [871, 175] on textarea at bounding box center [998, 173] width 254 height 40
click at [970, 171] on textarea at bounding box center [998, 173] width 254 height 40
click at [982, 176] on textarea at bounding box center [998, 173] width 254 height 40
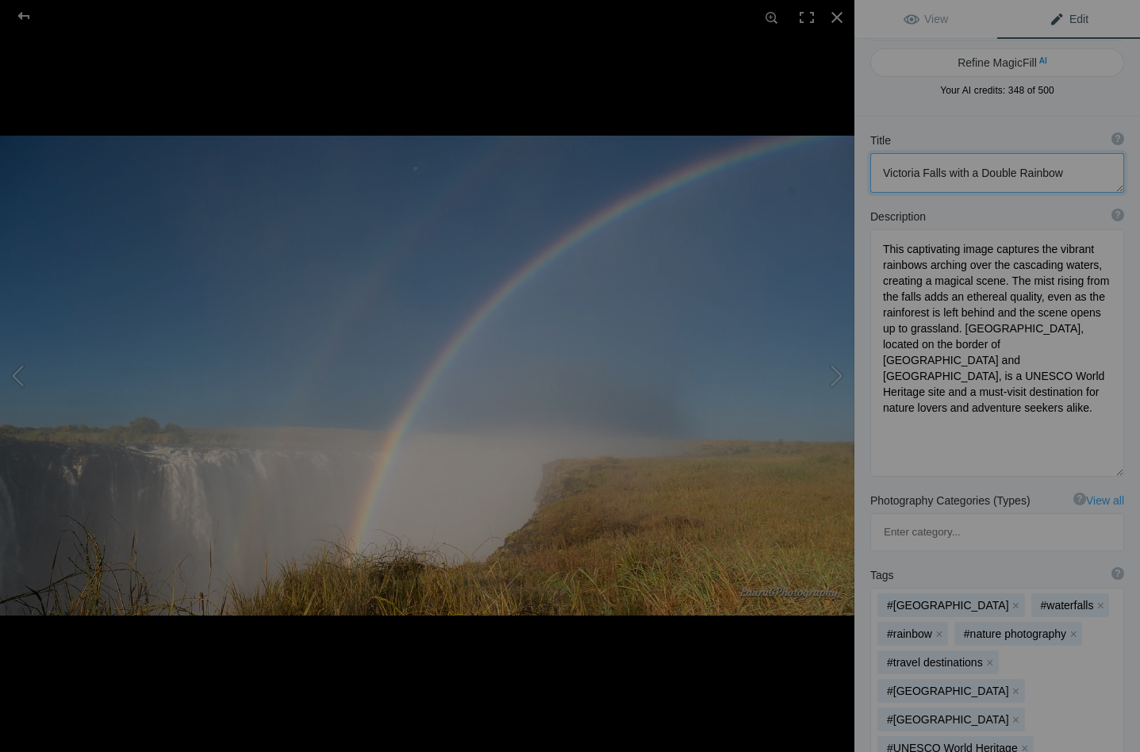
type textarea "Victoria Falls with a Double Rainbow"
click at [884, 264] on textarea at bounding box center [998, 353] width 254 height 248
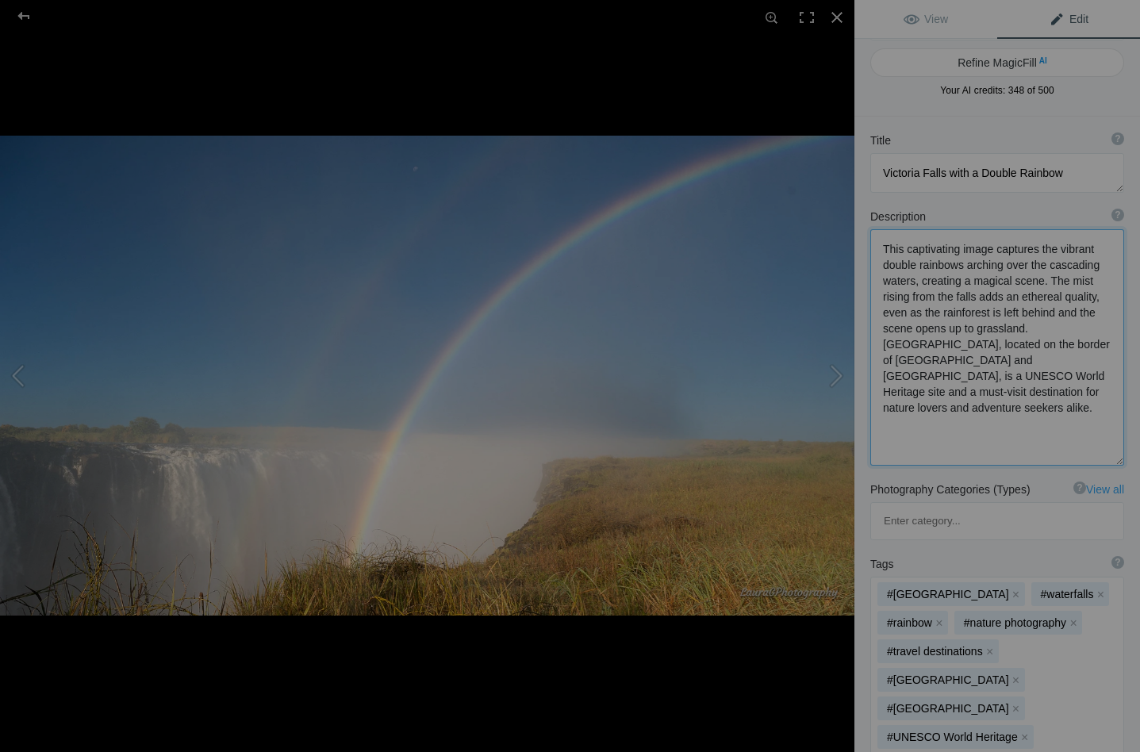
click at [961, 265] on textarea at bounding box center [998, 347] width 254 height 237
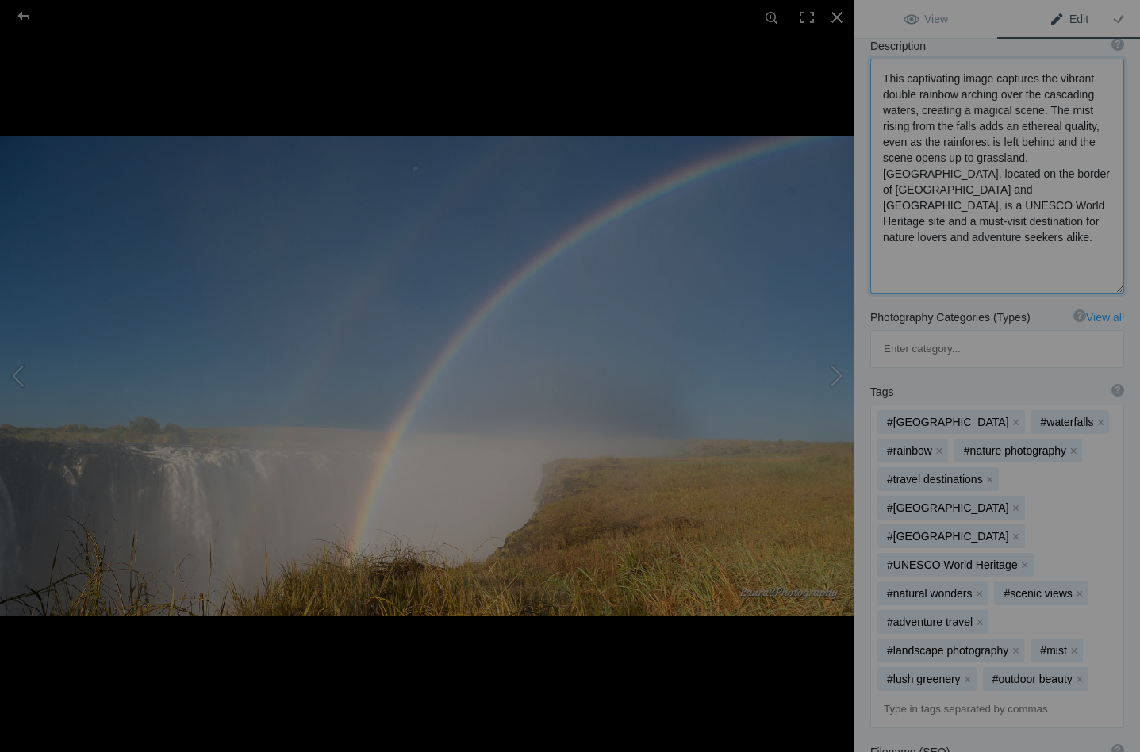
scroll to position [240, 0]
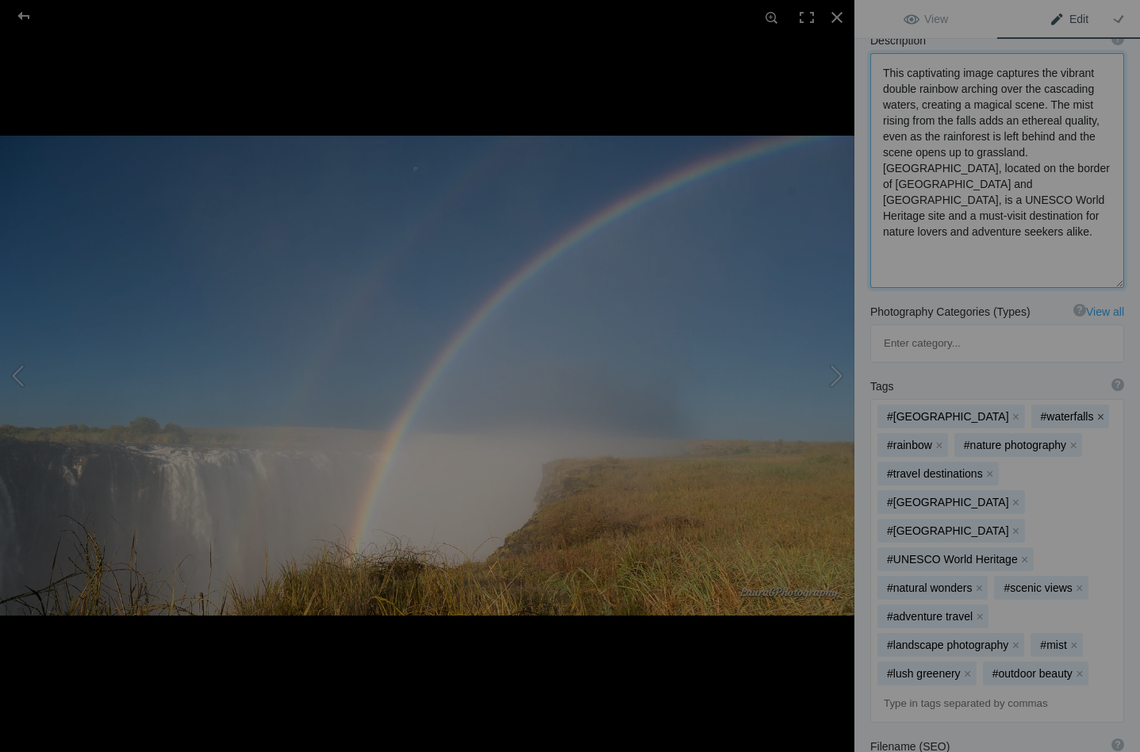
type textarea "This captivating image captures the vibrant double rainbow arching over the cas…"
click at [1095, 411] on button "x" at bounding box center [1100, 416] width 11 height 11
click at [1087, 411] on button "x" at bounding box center [1092, 416] width 11 height 11
click at [1002, 440] on button "x" at bounding box center [996, 445] width 11 height 11
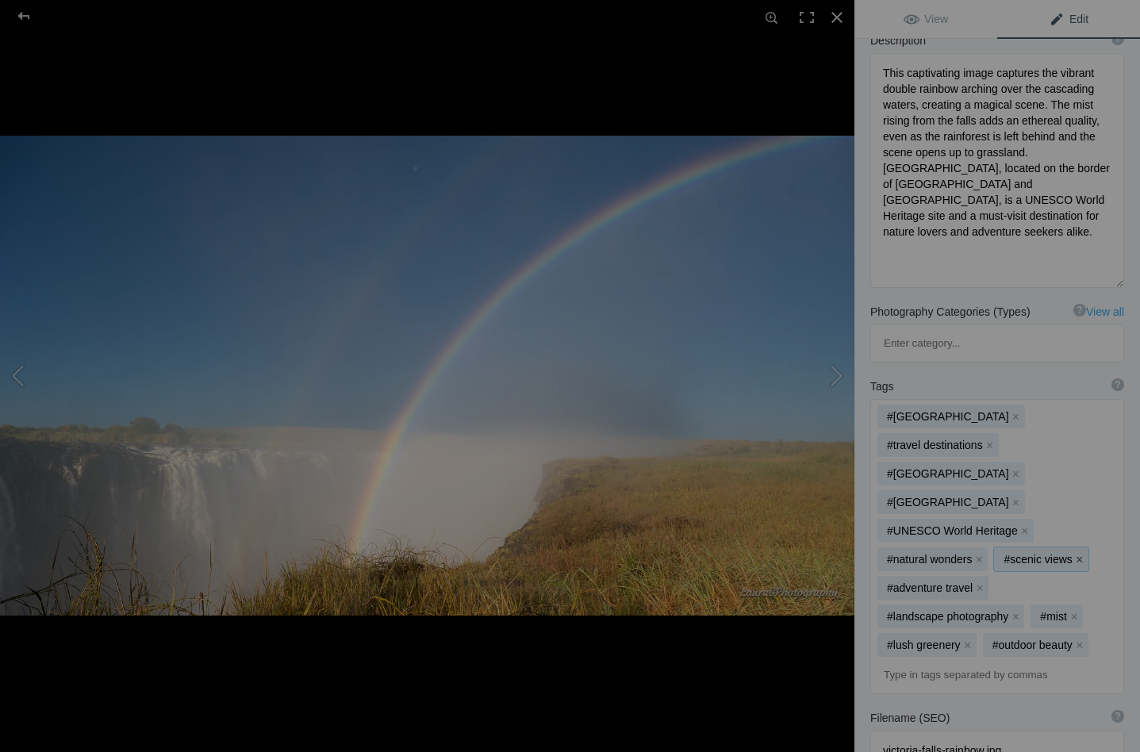
click at [1079, 554] on button "x" at bounding box center [1080, 559] width 11 height 11
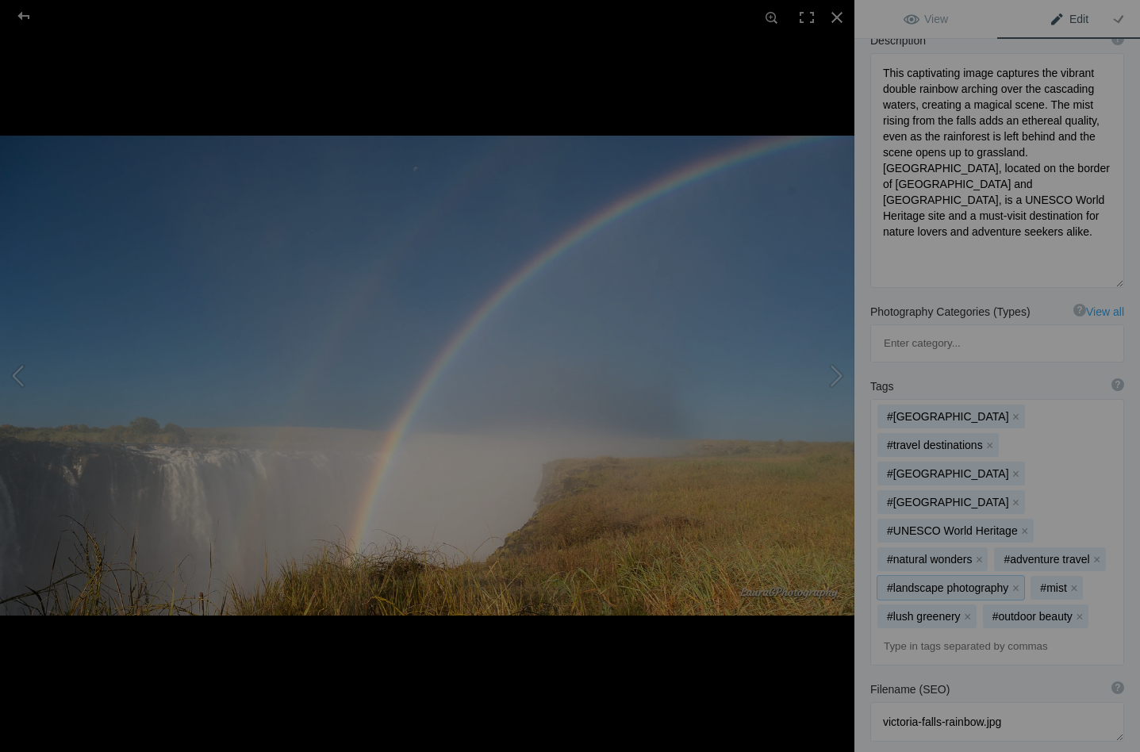
click at [1004, 576] on mat-chip "#landscape photography x" at bounding box center [951, 588] width 147 height 24
click at [1010, 583] on button "x" at bounding box center [1015, 588] width 11 height 11
click at [1025, 583] on button "x" at bounding box center [1026, 588] width 11 height 11
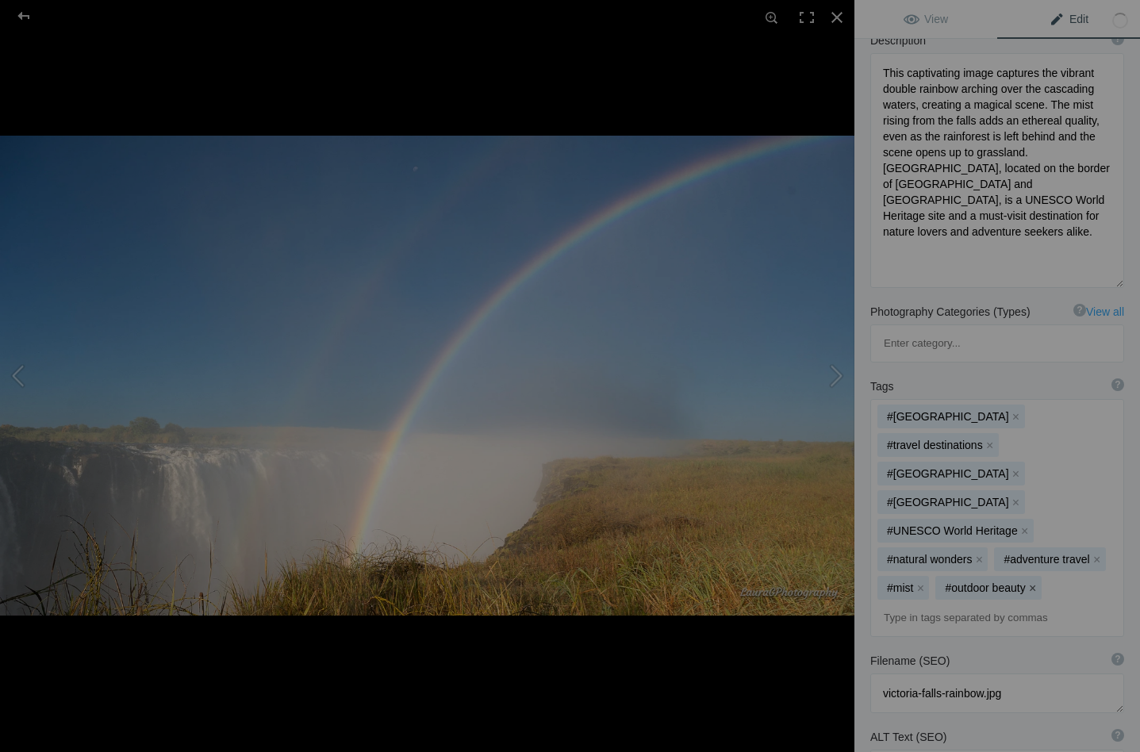
click at [1030, 583] on button "x" at bounding box center [1033, 588] width 11 height 11
click at [925, 583] on button "x" at bounding box center [920, 588] width 11 height 11
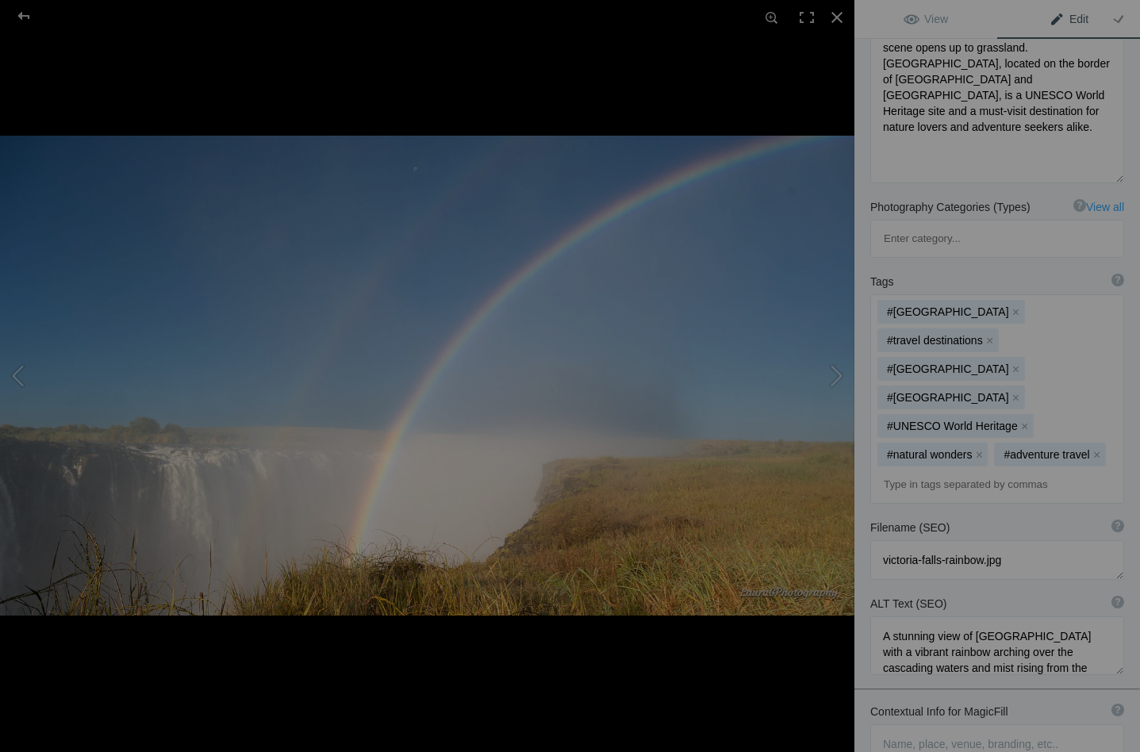
scroll to position [353, 0]
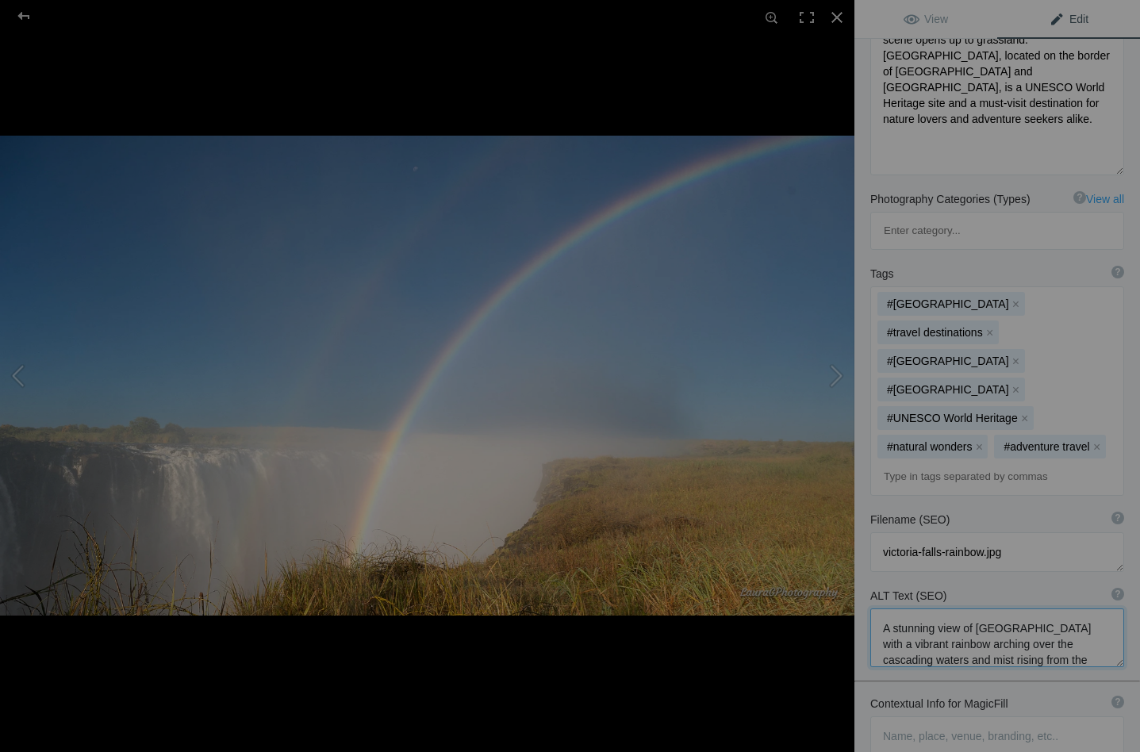
click at [883, 609] on textarea at bounding box center [998, 638] width 254 height 59
type textarea "A stunning view of Victoria Falls with a vibrant double rainbow arching over th…"
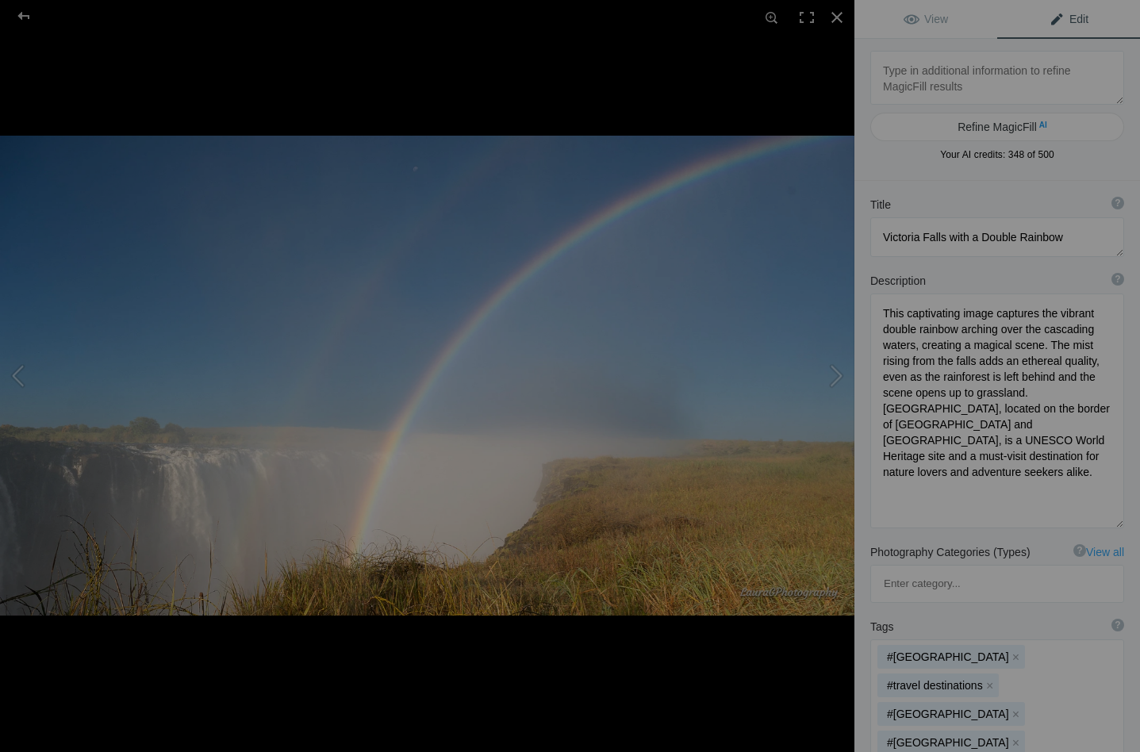
scroll to position [0, 0]
click at [842, 375] on button at bounding box center [795, 375] width 119 height 271
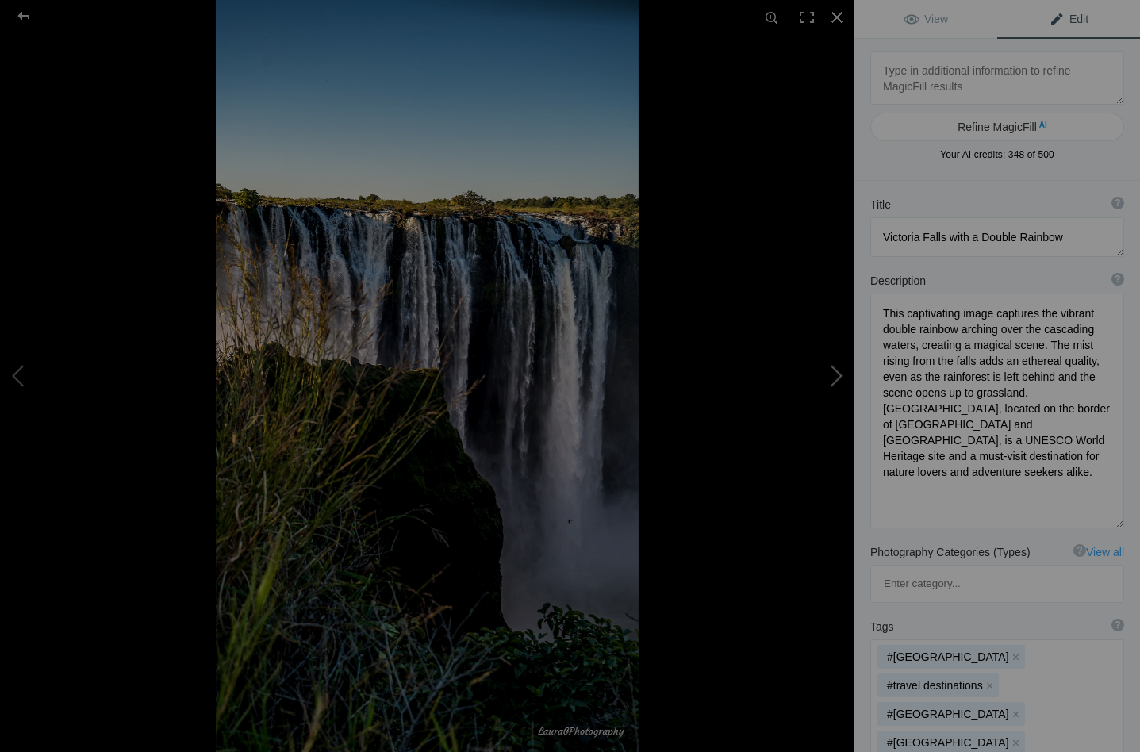
type textarea "[GEOGRAPHIC_DATA]"
type textarea "Victoria_Falls_NZ65322.jpg"
